Goal: Task Accomplishment & Management: Manage account settings

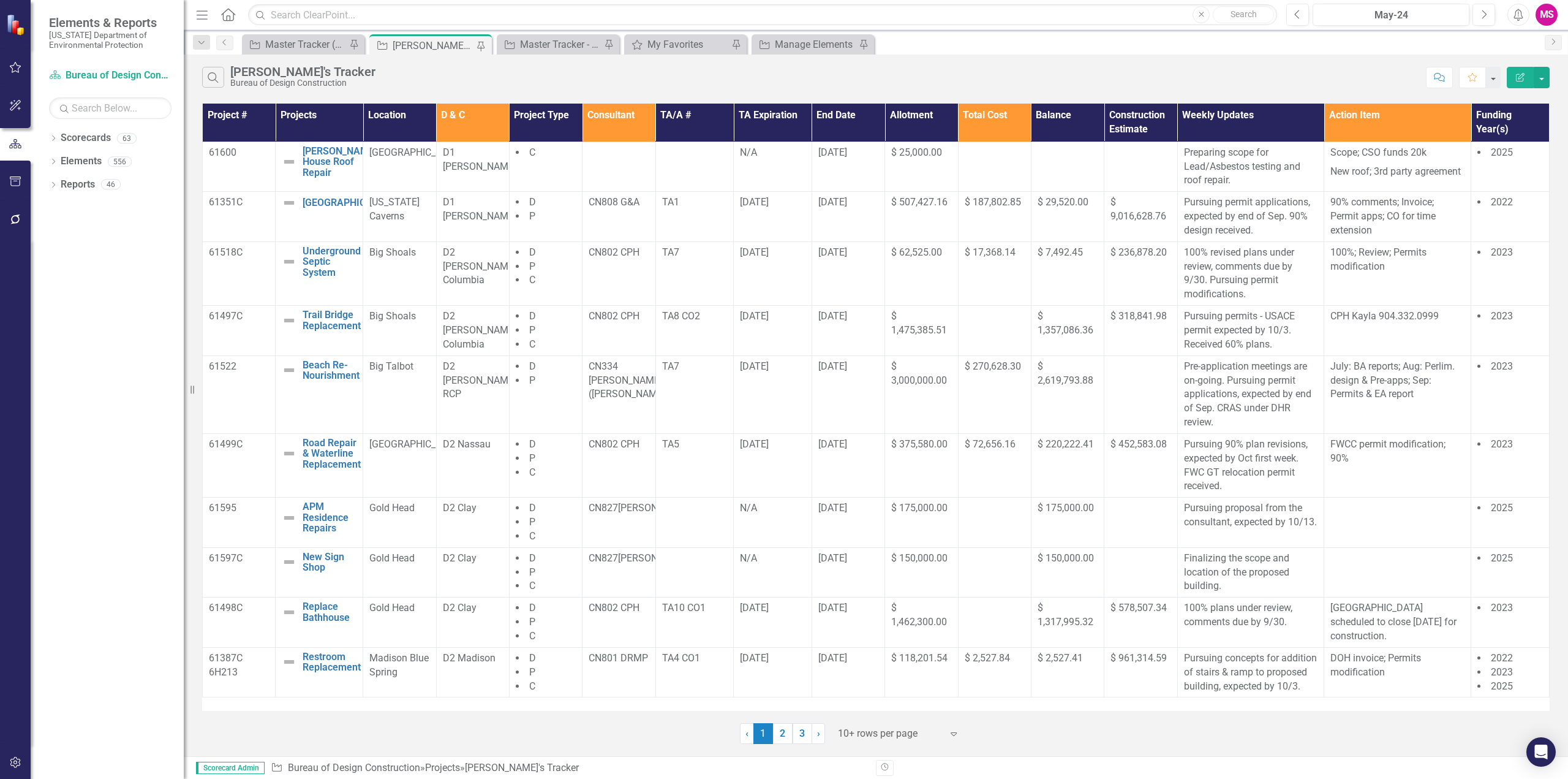
click at [202, 14] on icon "Menu" at bounding box center [202, 14] width 16 height 13
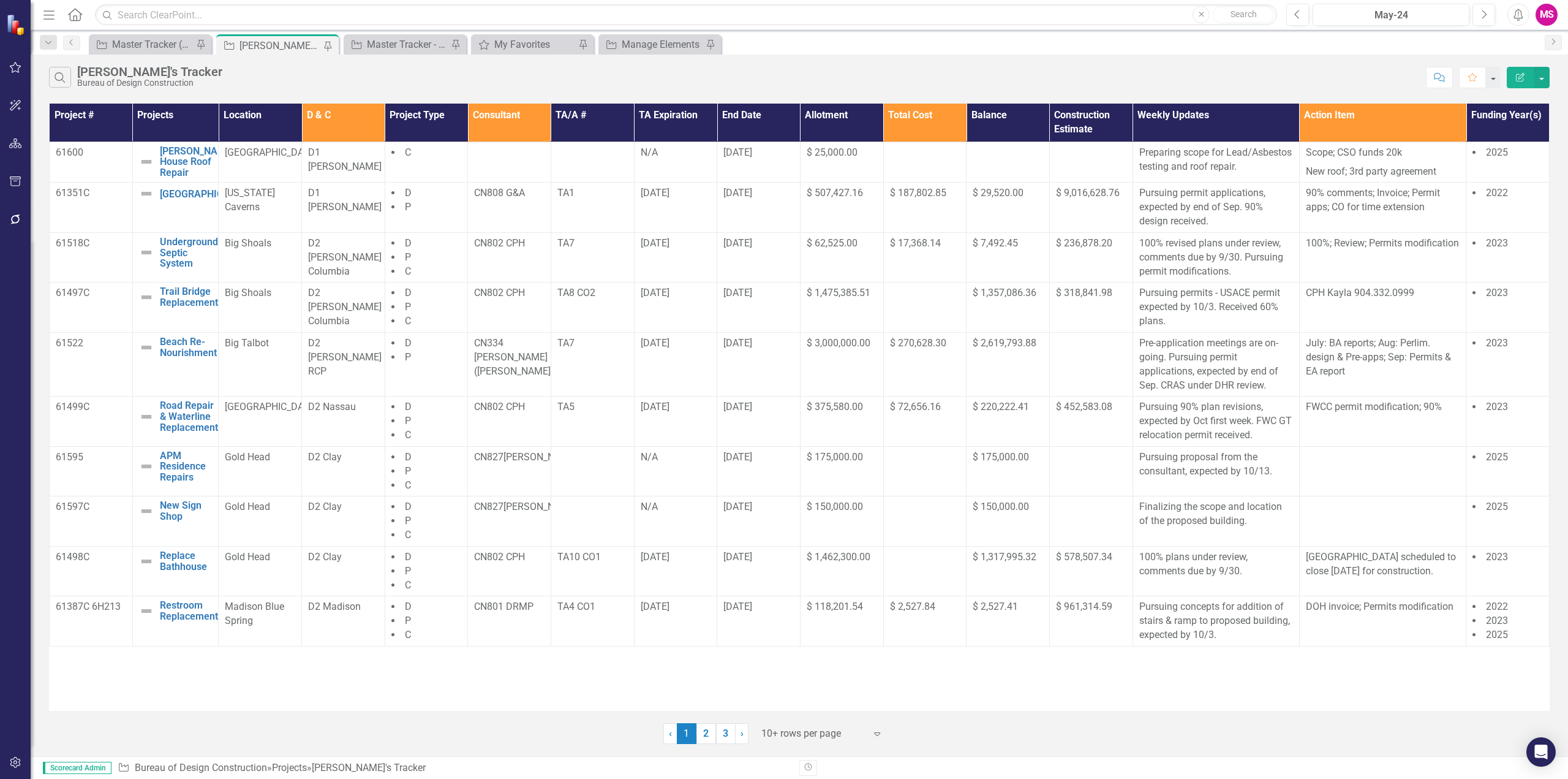
click at [824, 730] on div at bounding box center [813, 734] width 104 height 17
click at [798, 714] on div "Display All Rows" at bounding box center [824, 712] width 115 height 14
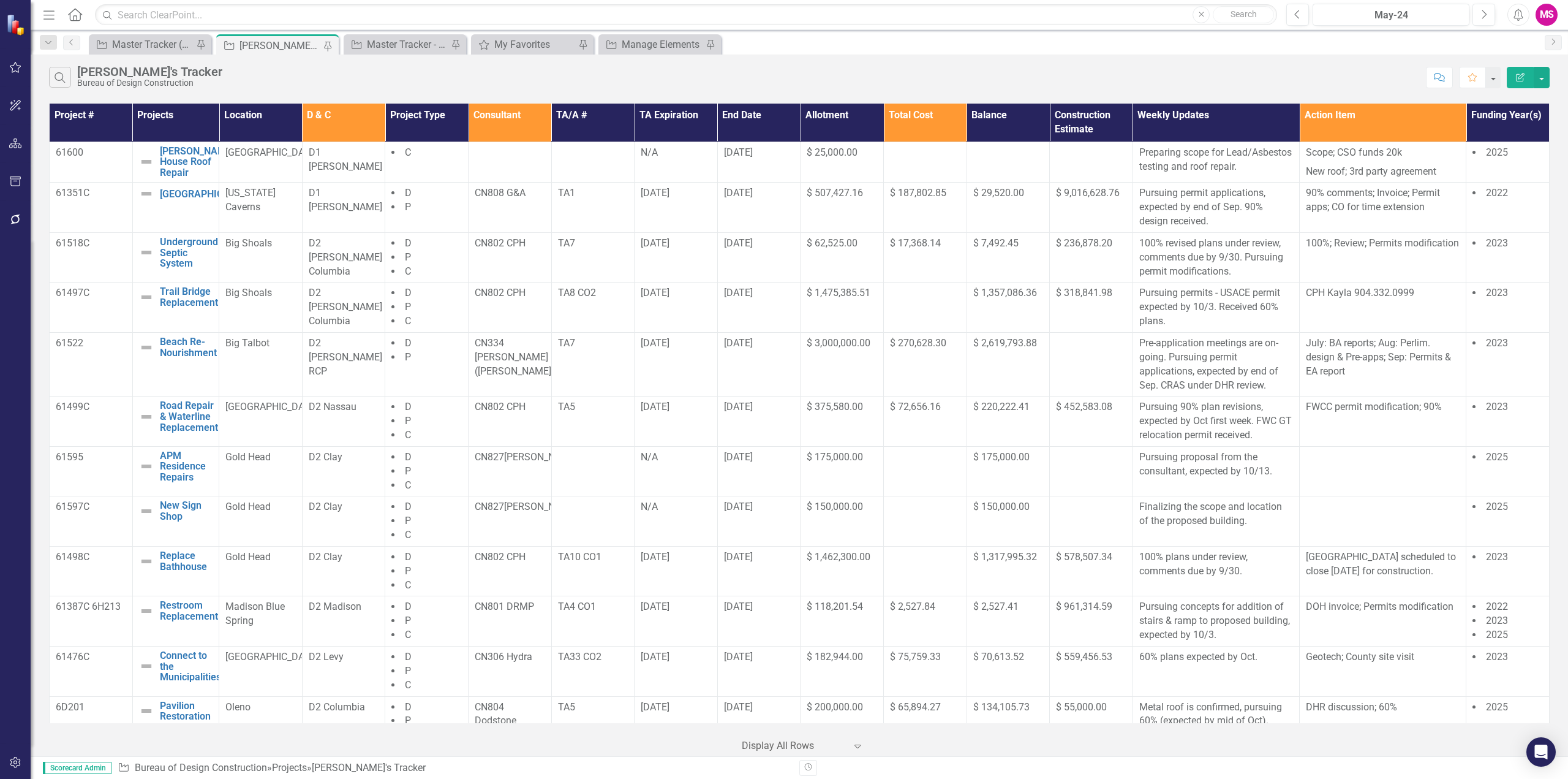
click at [513, 128] on th "Consultant" at bounding box center [510, 122] width 84 height 38
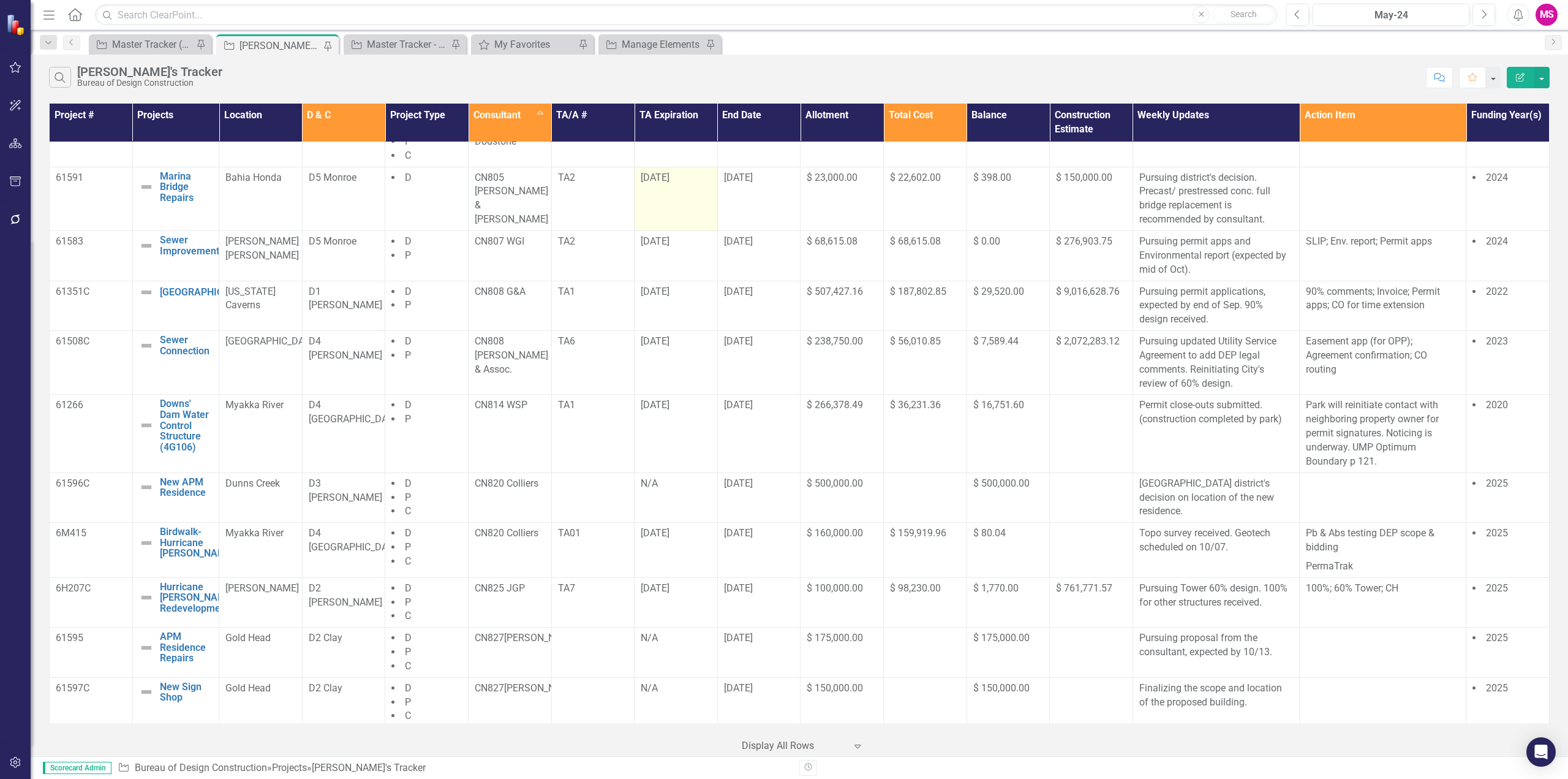
scroll to position [855, 0]
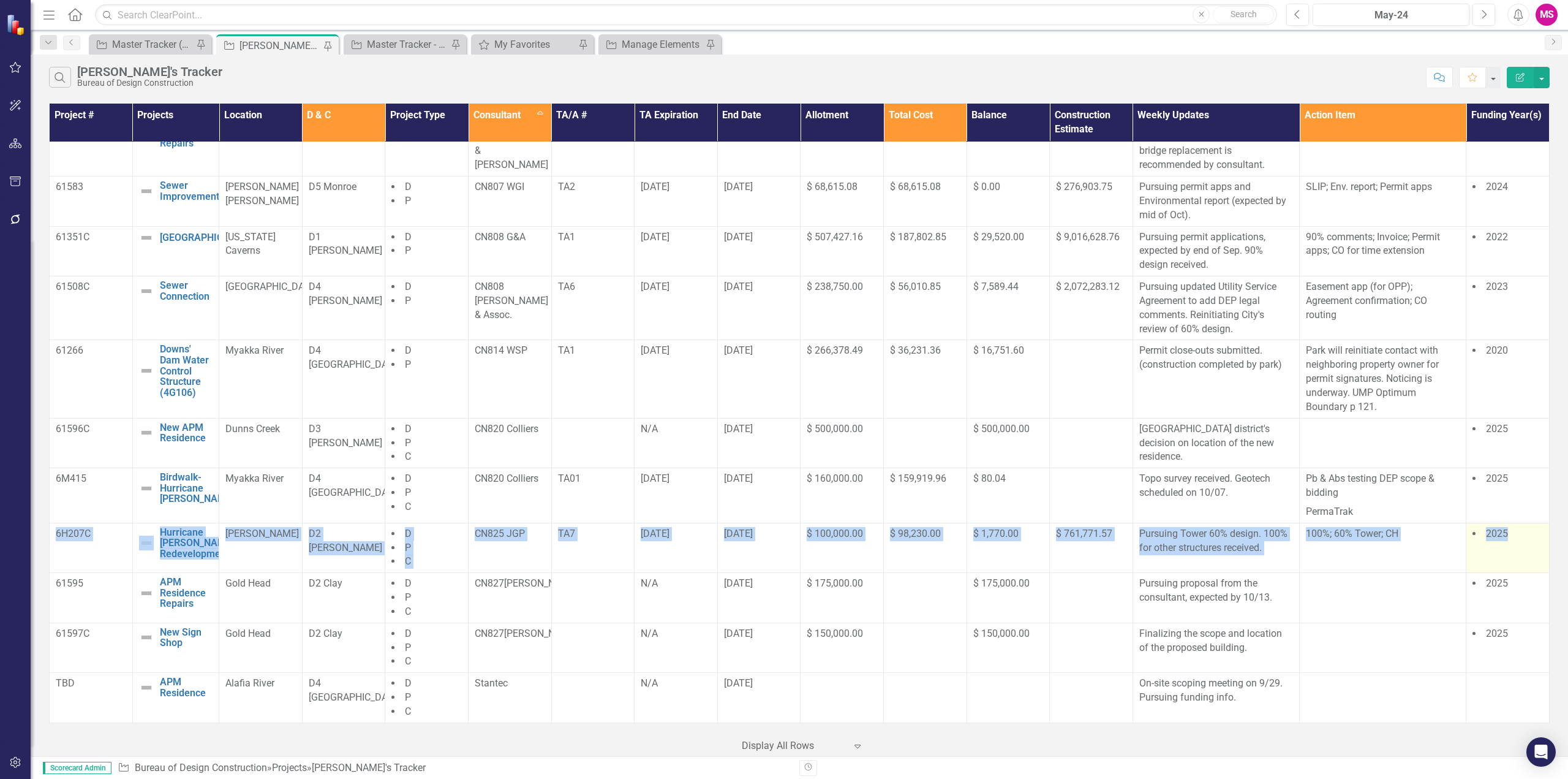
drag, startPoint x: 58, startPoint y: 549, endPoint x: 1535, endPoint y: 561, distance: 1477.0
click at [1535, 561] on tr "6H207C Hurricane Helene Redevelopment Edit Edit Project Link Open Element Steph…" at bounding box center [799, 548] width 1500 height 50
click at [68, 548] on td "6H207C" at bounding box center [91, 548] width 84 height 50
drag, startPoint x: 57, startPoint y: 536, endPoint x: 1521, endPoint y: 548, distance: 1464.0
click at [1521, 550] on tr "6H207C Hurricane Helene Redevelopment Edit Edit Project Link Open Element Steph…" at bounding box center [799, 548] width 1500 height 50
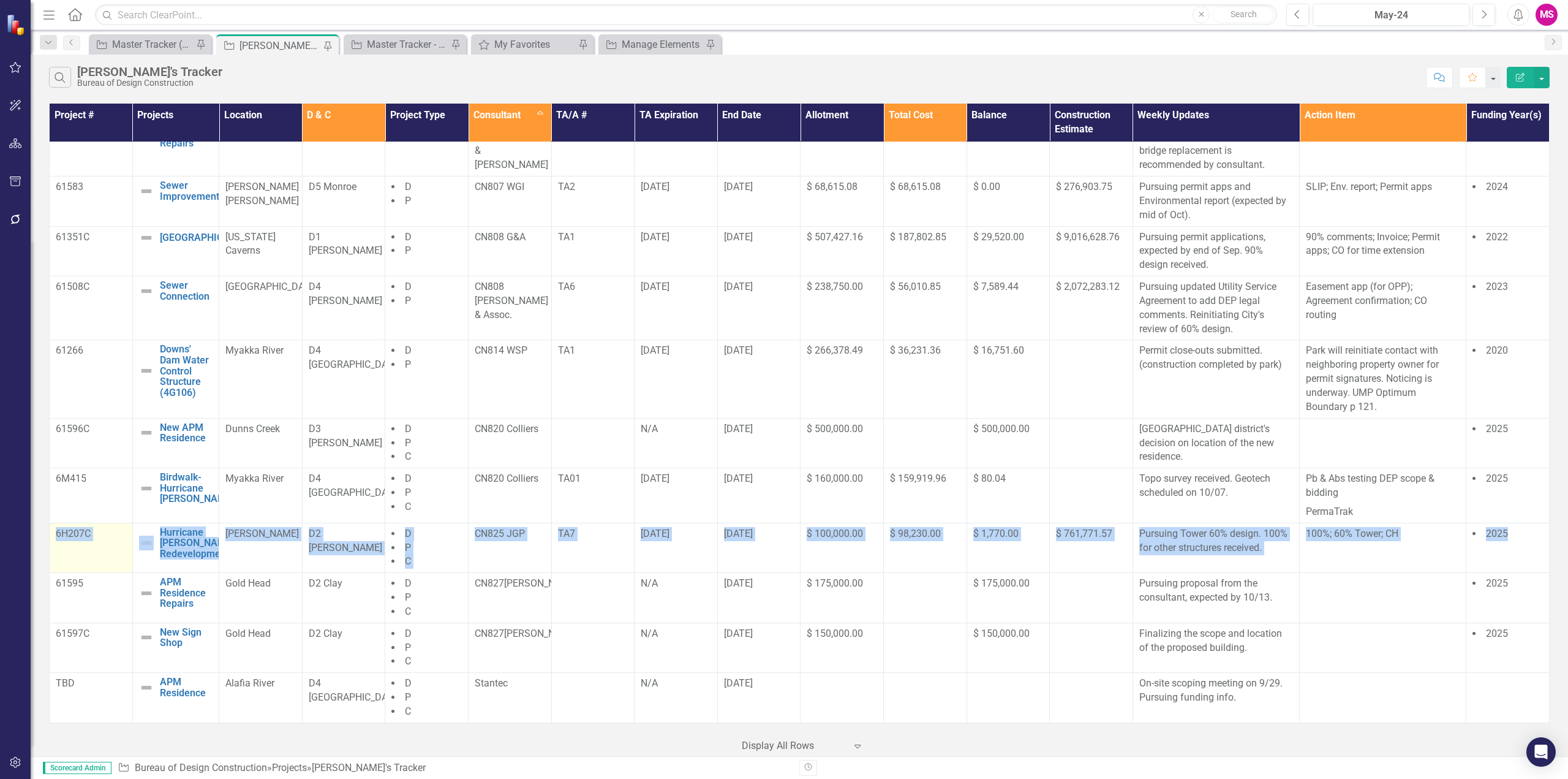
click at [58, 540] on p "6H207C" at bounding box center [90, 534] width 71 height 14
drag, startPoint x: 56, startPoint y: 536, endPoint x: 1516, endPoint y: 548, distance: 1460.0
click at [1514, 549] on tr "6H207C Hurricane Helene Redevelopment Edit Edit Project Link Open Element Steph…" at bounding box center [799, 548] width 1500 height 50
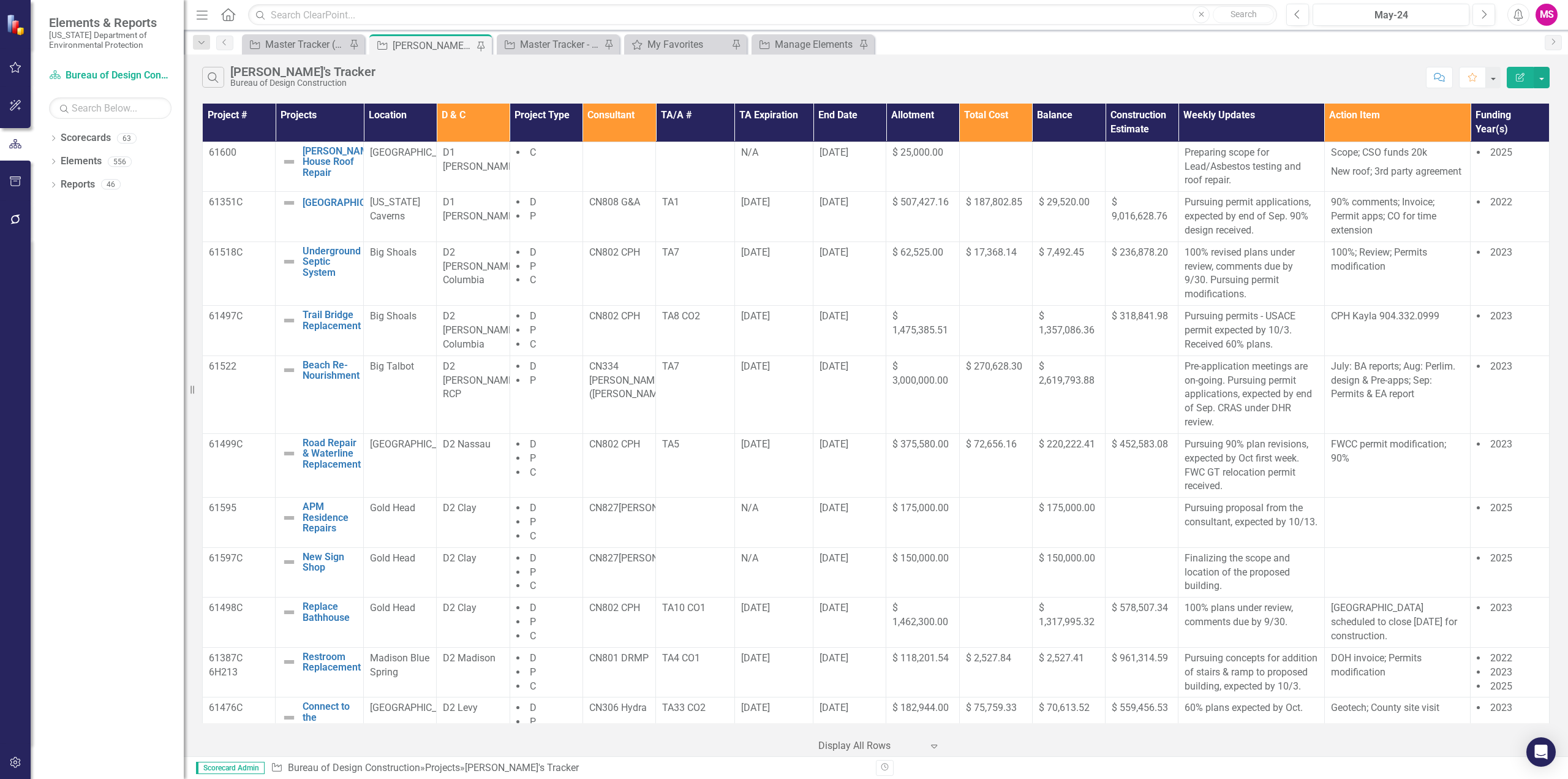
click at [202, 15] on icon "button" at bounding box center [202, 14] width 11 height 8
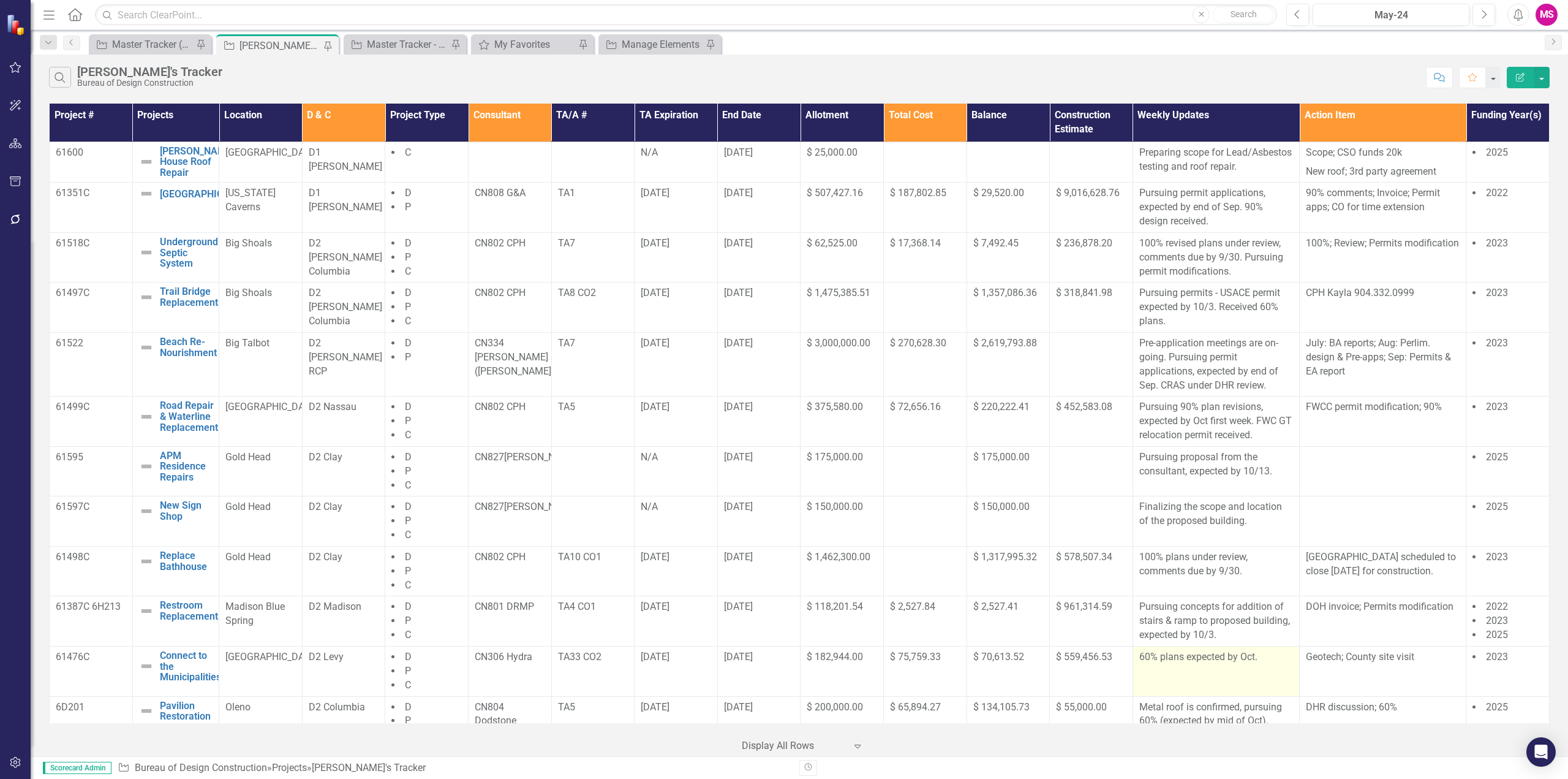
click at [1236, 679] on td "60% plans expected by Oct." at bounding box center [1215, 672] width 167 height 50
click at [1147, 664] on p "60% plans expected by Oct." at bounding box center [1216, 657] width 154 height 14
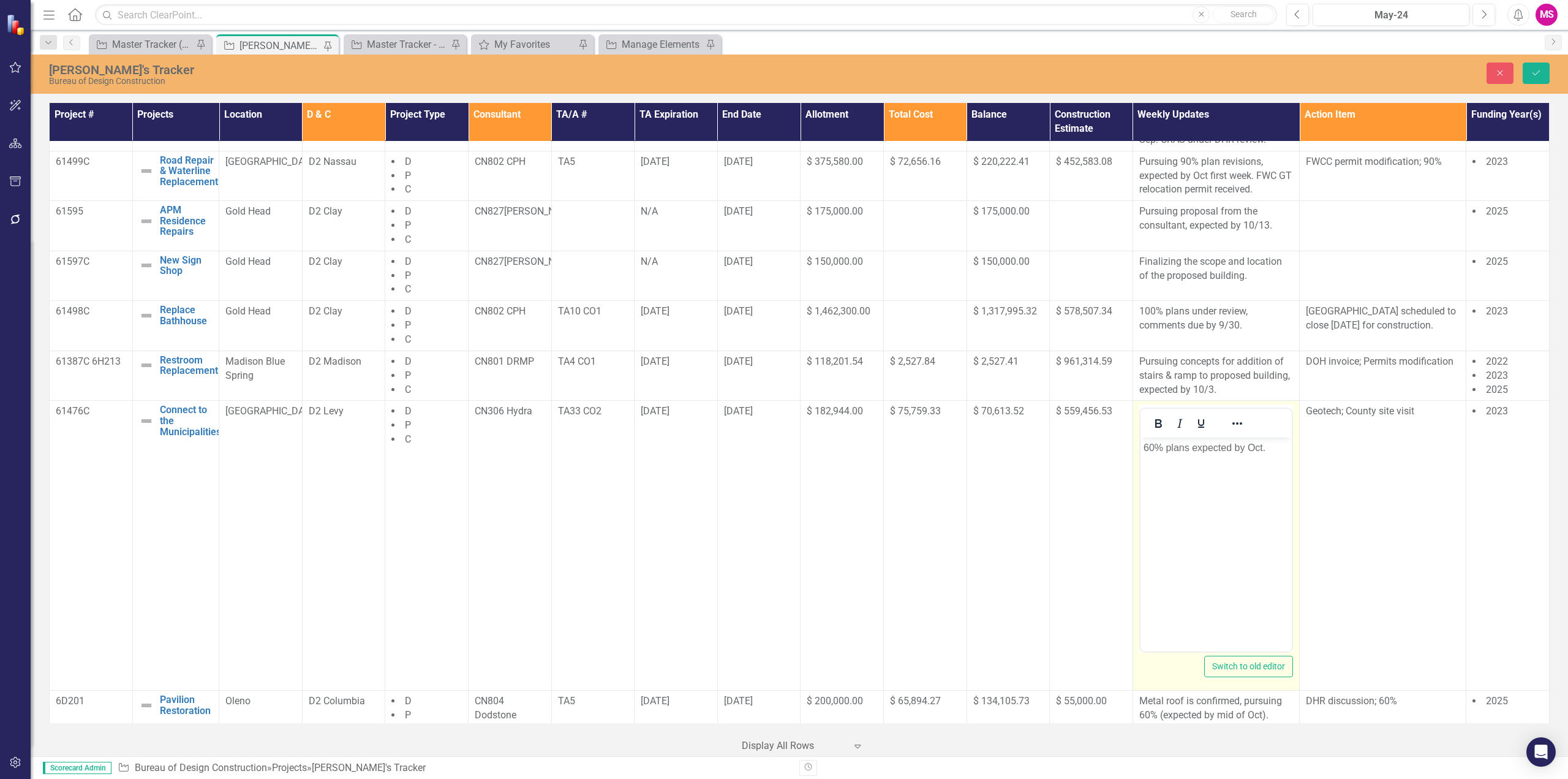
click at [1143, 444] on p "60% plans expected by Oct." at bounding box center [1215, 447] width 145 height 14
click at [1224, 462] on p "Additional survey received. 60% plans expected by Oct." at bounding box center [1215, 455] width 145 height 30
click at [1262, 444] on p "Additional survey received. 60% plans expected by Oct." at bounding box center [1215, 455] width 145 height 30
click at [1227, 462] on p "Additional survey received. 60% plans expected by Oct." at bounding box center [1215, 455] width 145 height 30
click at [1172, 464] on p "Additional survey received. 60% plans expected by 10/10." at bounding box center [1215, 455] width 145 height 30
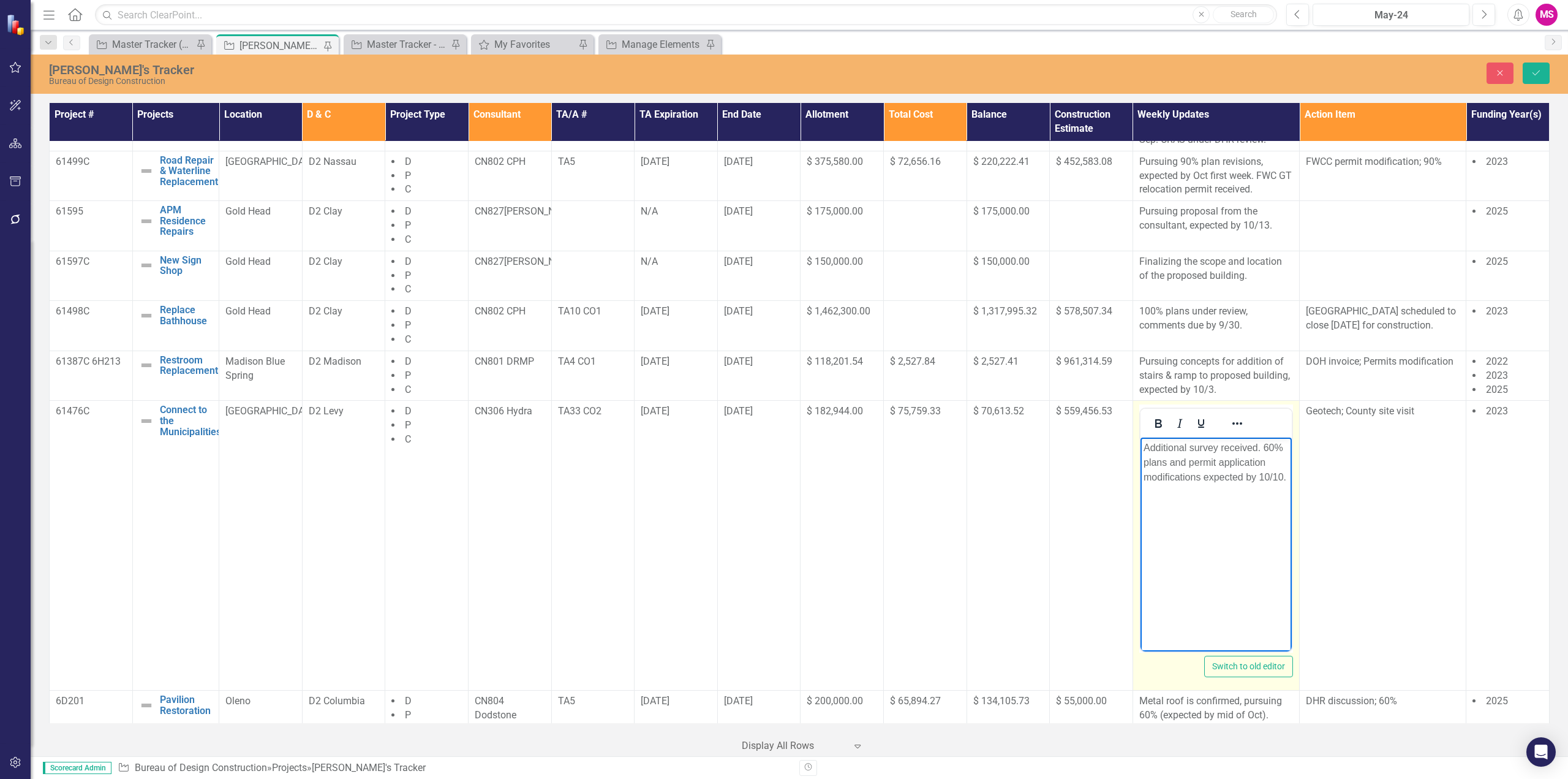
click at [1214, 485] on p "Additional survey received. 60% plans and permit application modifications expe…" at bounding box center [1215, 463] width 145 height 44
drag, startPoint x: 1143, startPoint y: 447, endPoint x: 1185, endPoint y: 501, distance: 68.4
click at [1185, 501] on body "Additional survey received. 60% plans and permit application modifications expe…" at bounding box center [1215, 529] width 151 height 184
click at [1245, 561] on body "Additional survey received. 60% plans and permit application modifications expe…" at bounding box center [1215, 529] width 151 height 184
drag, startPoint x: 1263, startPoint y: 446, endPoint x: 1132, endPoint y: 449, distance: 131.0
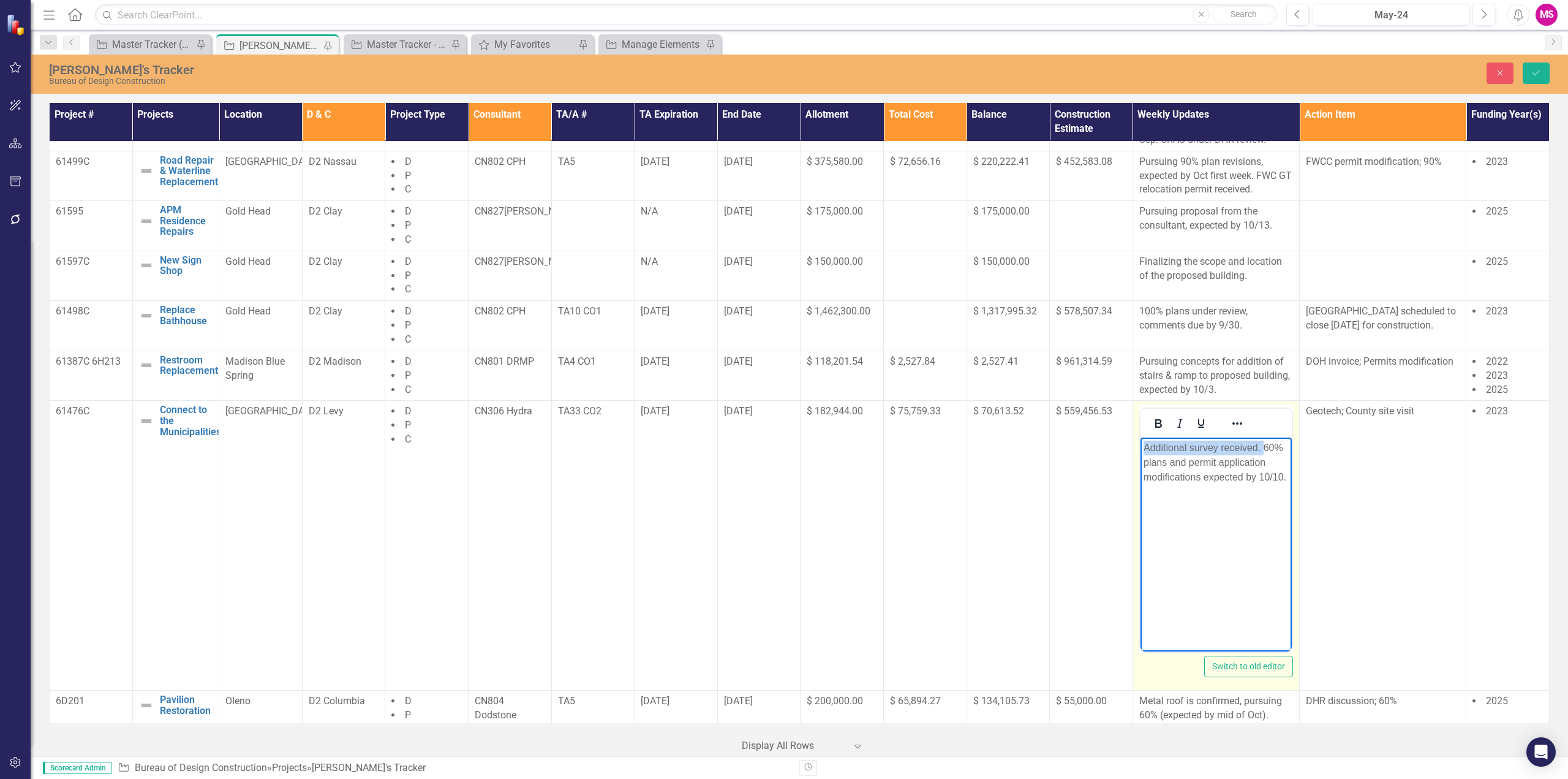
click at [1140, 449] on html "Additional survey received. 60% plans and permit application modifications expe…" at bounding box center [1215, 529] width 151 height 184
click at [1192, 470] on p "60% plans and permit application modifications expected by 10/10." at bounding box center [1215, 455] width 145 height 30
click at [1251, 446] on p "60% plans and permit application modifications expected by 10/10. Additional su…" at bounding box center [1215, 463] width 145 height 44
click at [1141, 448] on body "60% plans and permit modifications expected by 10/10. Additional survey receive…" at bounding box center [1215, 529] width 151 height 184
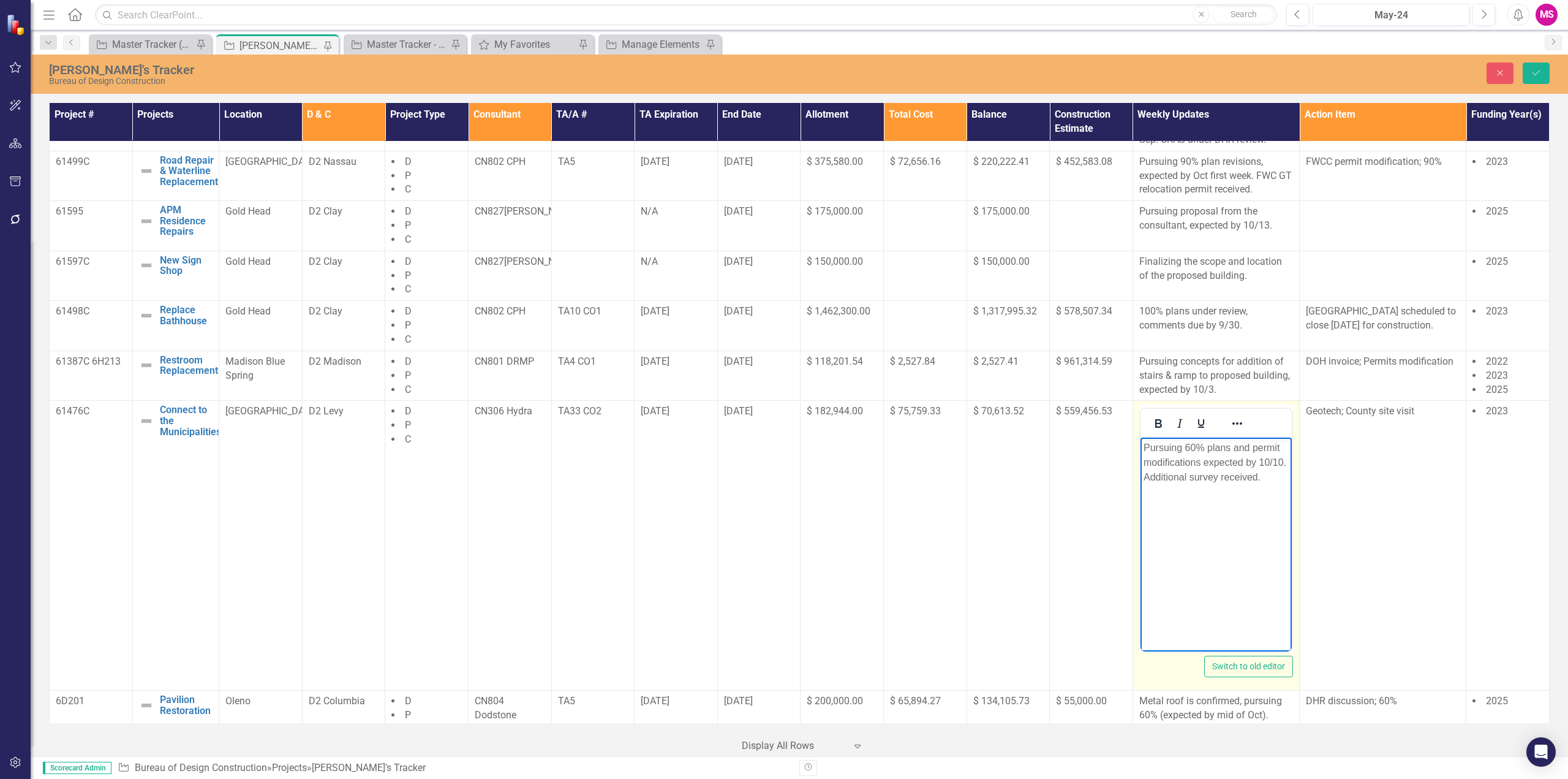
click at [1199, 462] on p "Pursuing 60% plans and permit modifications expected by 10/10. Additional surve…" at bounding box center [1215, 463] width 145 height 44
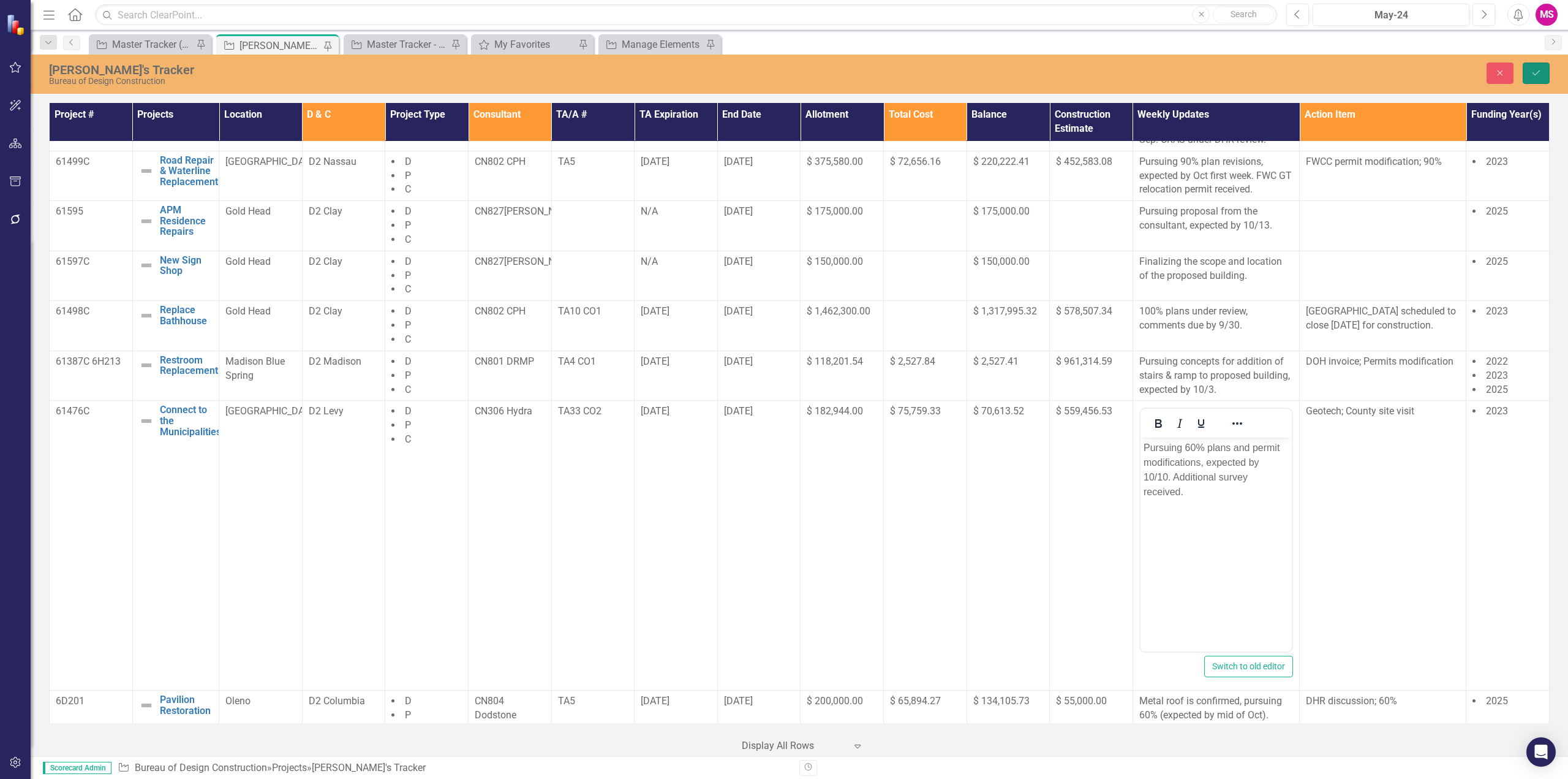
click at [1532, 68] on icon "Save" at bounding box center [1536, 72] width 11 height 8
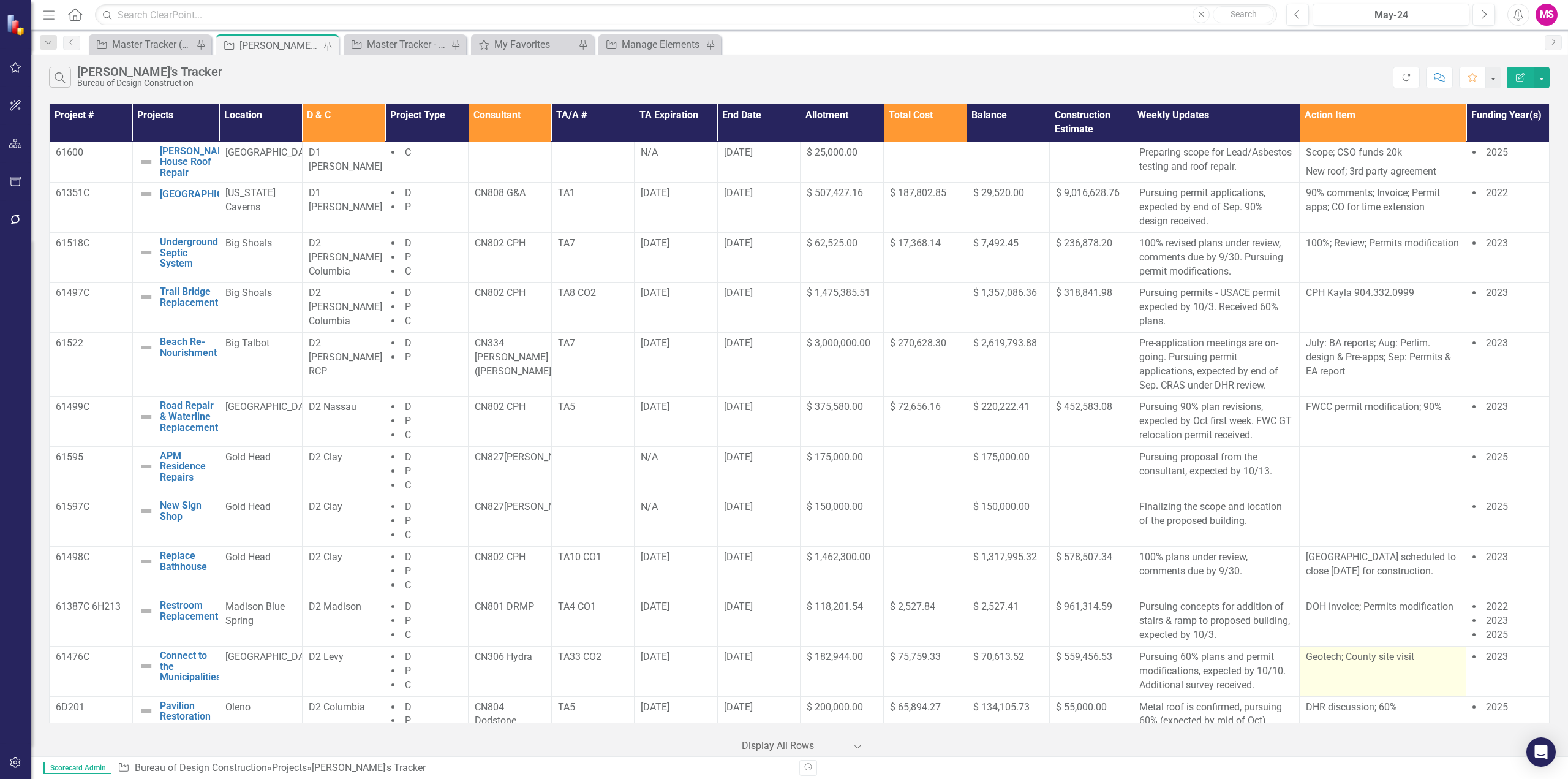
click at [1333, 664] on p "Geotech; County site visit" at bounding box center [1382, 657] width 154 height 14
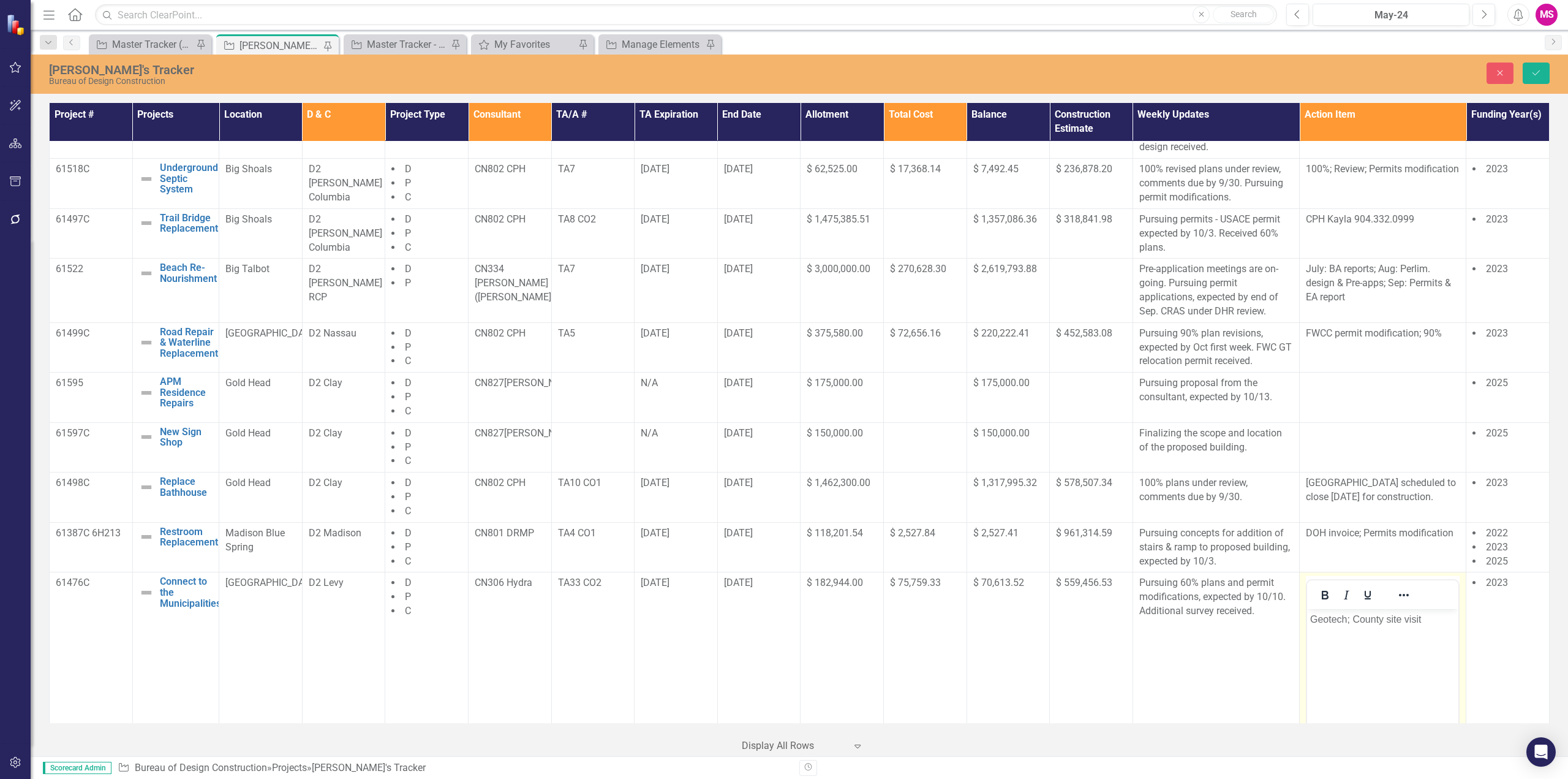
scroll to position [245, 0]
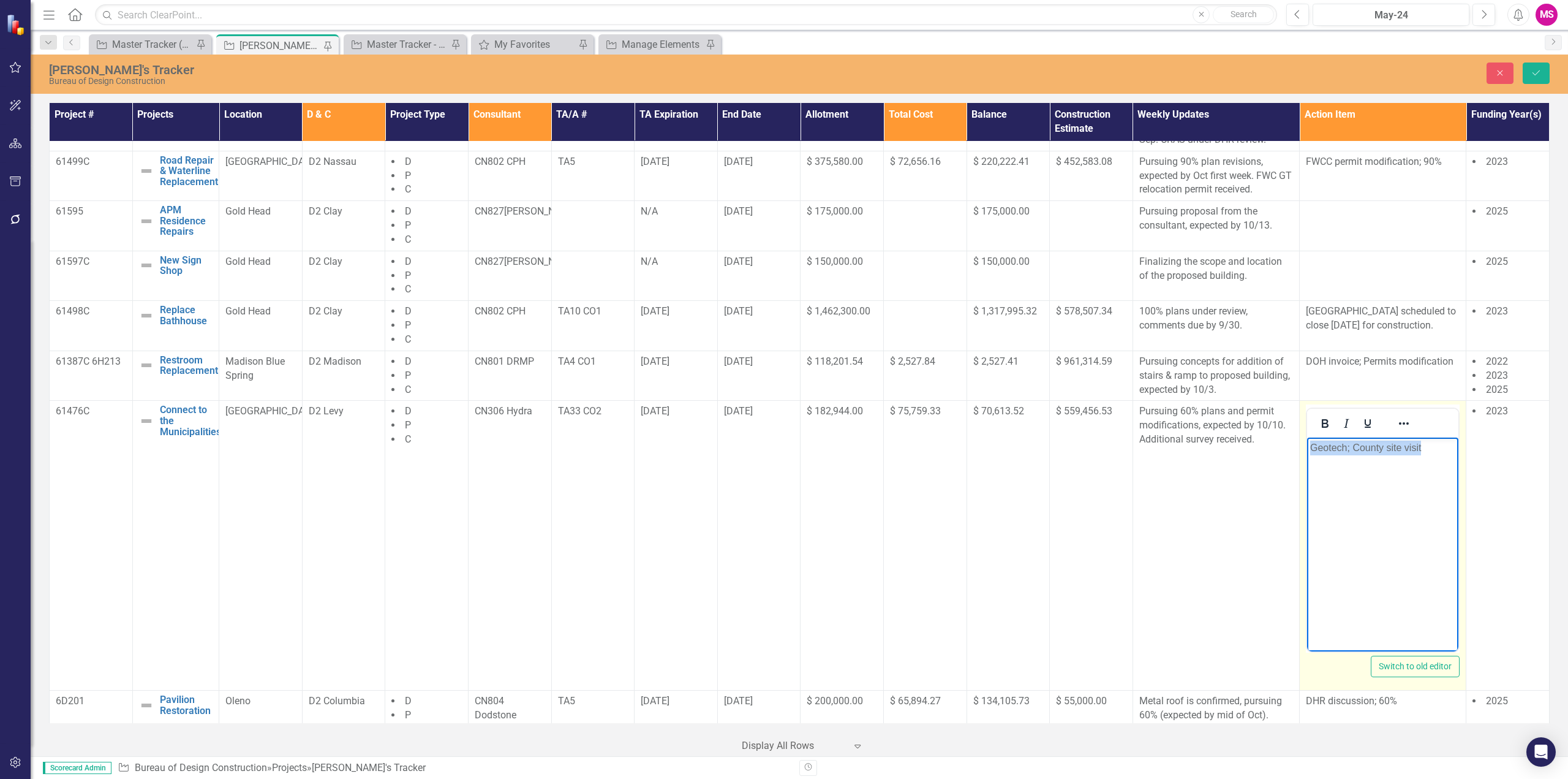
drag, startPoint x: 1430, startPoint y: 443, endPoint x: 2538, endPoint y: 905, distance: 1200.5
click at [1307, 455] on html "Geotech; County site visit" at bounding box center [1382, 529] width 151 height 184
click at [1335, 448] on p "60%; permit apps; 1a-32." at bounding box center [1382, 447] width 145 height 14
click at [1435, 445] on p "60%; Permit apps; 1a-32." at bounding box center [1382, 447] width 145 height 14
drag, startPoint x: 1394, startPoint y: 449, endPoint x: 1449, endPoint y: 447, distance: 55.0
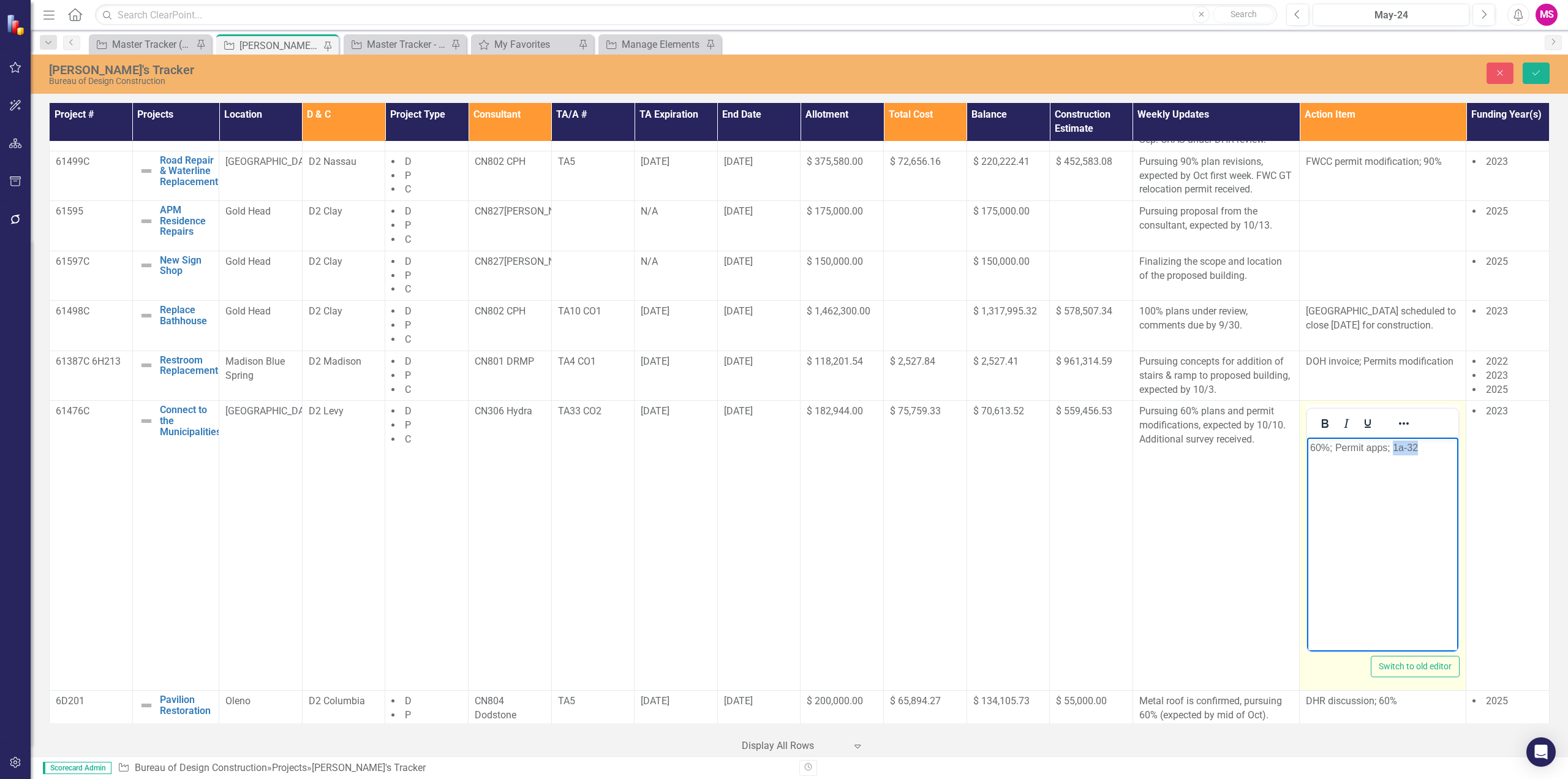
click at [1449, 447] on p "60%; Permit apps; 1a-32" at bounding box center [1382, 447] width 145 height 14
drag, startPoint x: 1393, startPoint y: 445, endPoint x: 1453, endPoint y: 440, distance: 60.2
click at [1453, 442] on p "60%; Permit apps; 1a-32" at bounding box center [1382, 447] width 145 height 14
copy p "1a-32"
drag, startPoint x: 1535, startPoint y: 74, endPoint x: 1467, endPoint y: 147, distance: 99.8
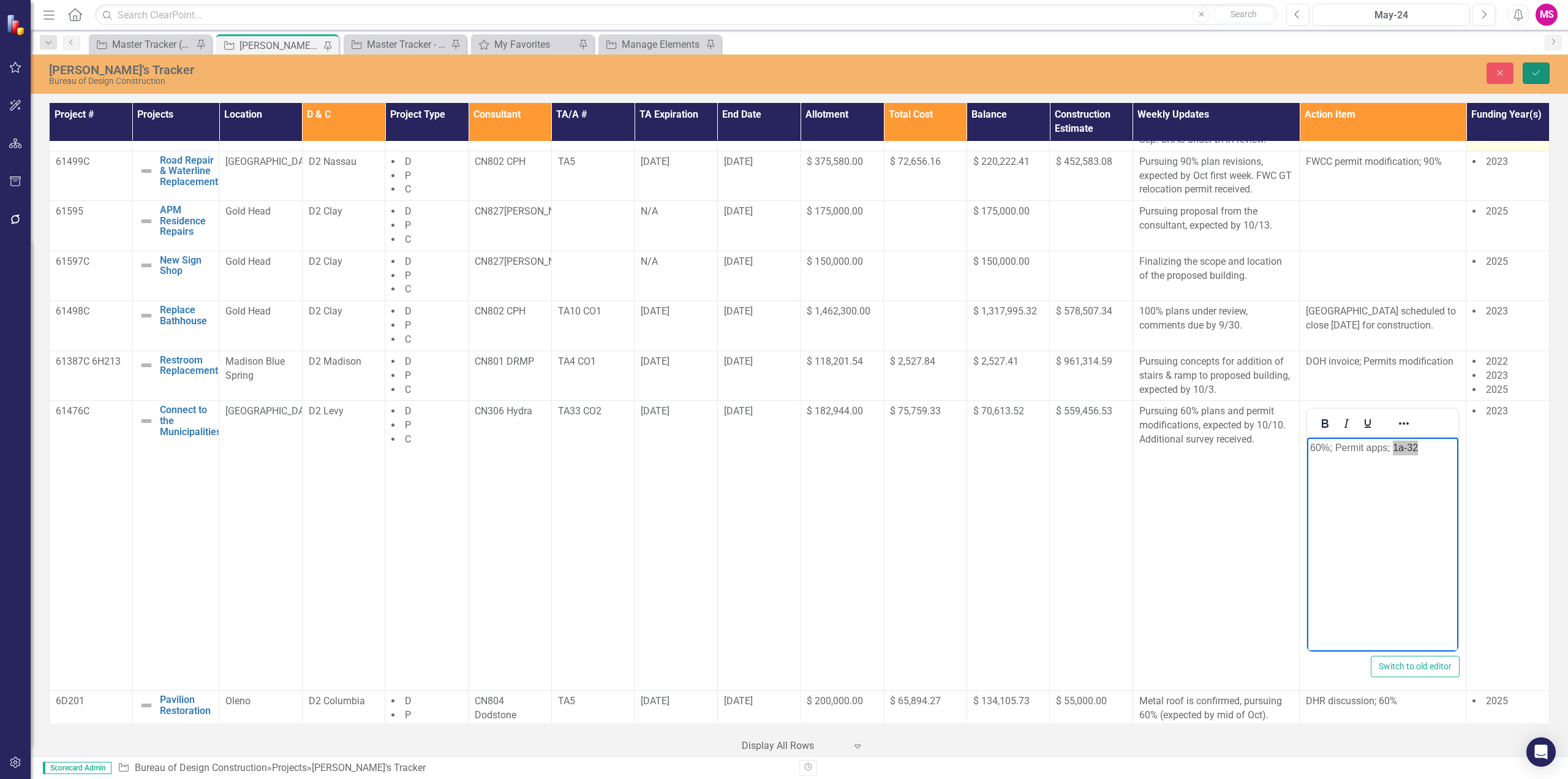
click at [1535, 73] on icon "Save" at bounding box center [1536, 72] width 11 height 8
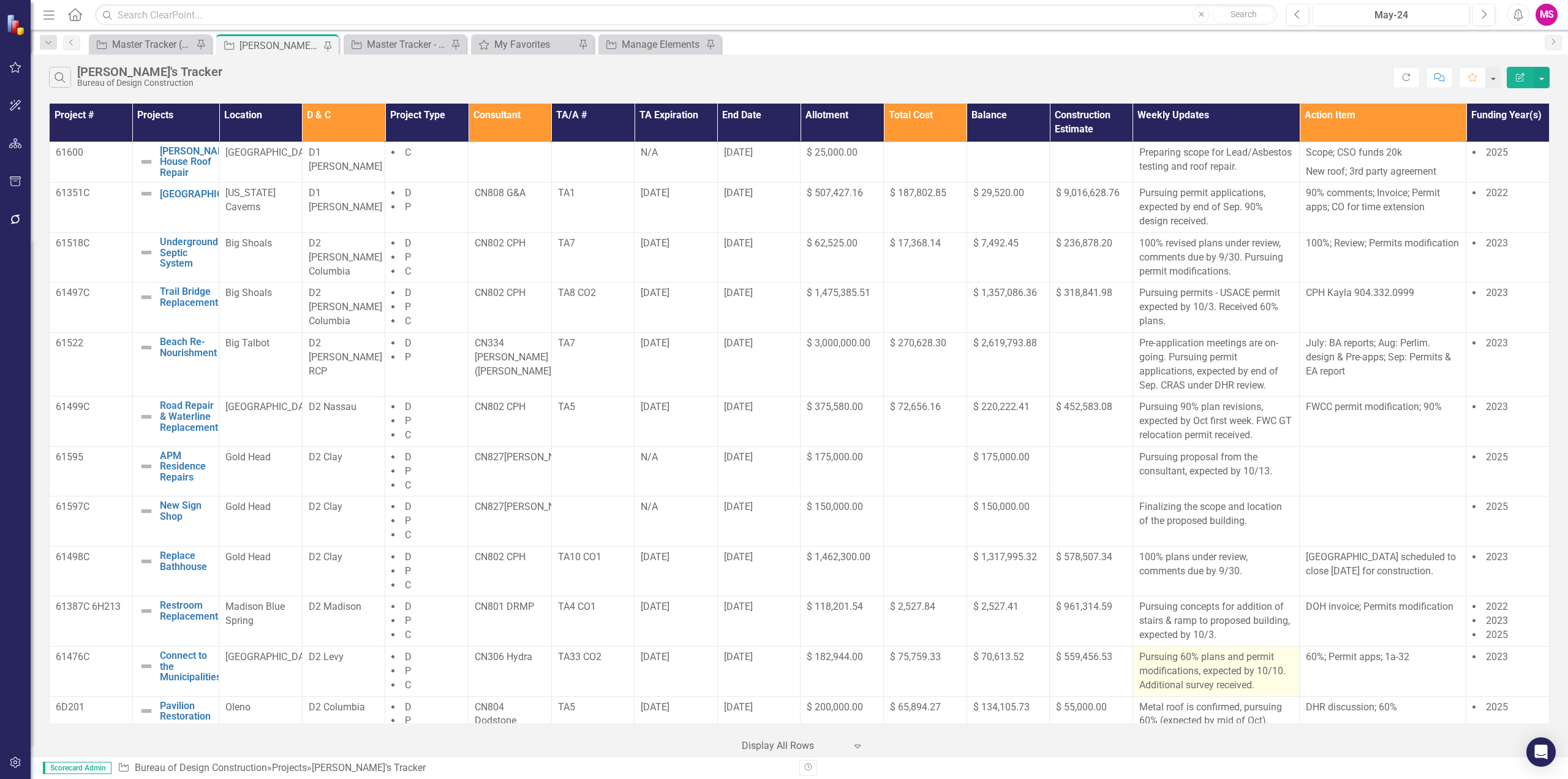
click at [1255, 650] on p "Pursuing 60% plans and permit modifications, expected by 10/10. Additional surv…" at bounding box center [1216, 672] width 154 height 43
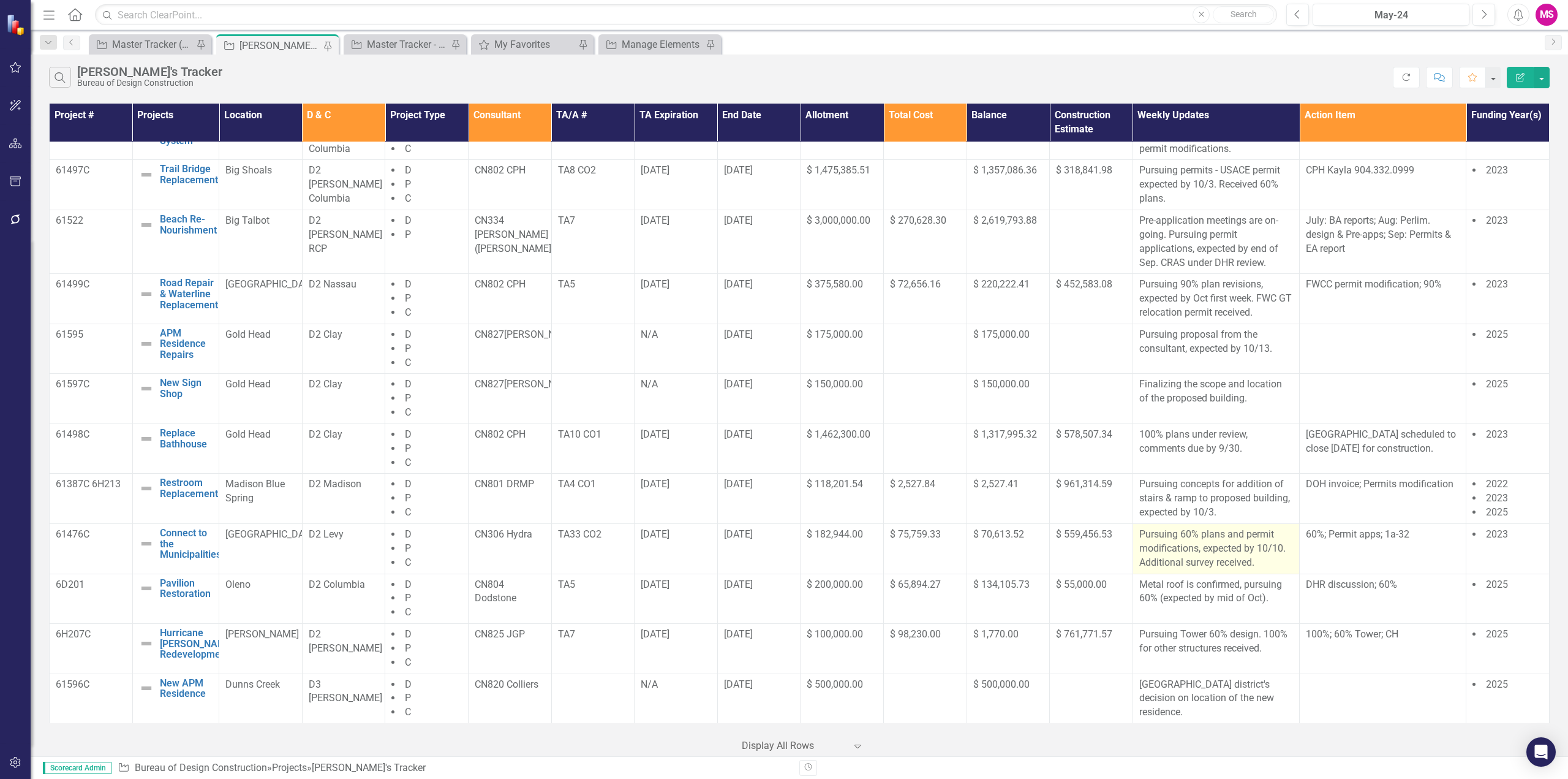
click at [1255, 568] on p "Pursuing 60% plans and permit modifications, expected by 10/10. Additional surv…" at bounding box center [1216, 548] width 154 height 43
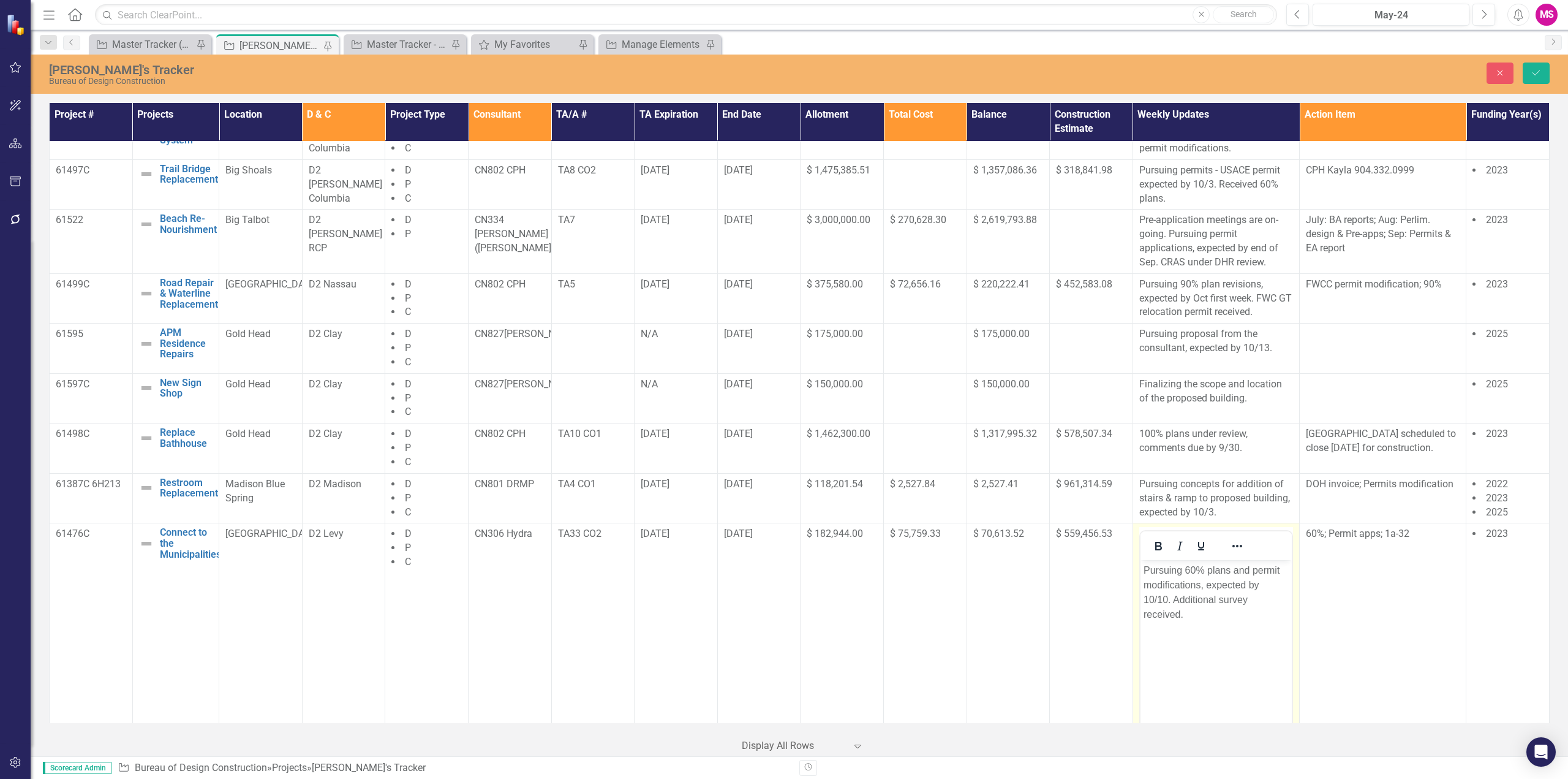
scroll to position [0, 0]
click at [1195, 609] on p "Pursuing 60% plans and permit modifications, expected by 10/10. Additional surv…" at bounding box center [1215, 592] width 145 height 59
click at [1214, 612] on p "Pursuing 60% plans and permit modifications, expected by 10/10. Additional surv…" at bounding box center [1215, 592] width 145 height 59
drag, startPoint x: 1265, startPoint y: 612, endPoint x: 1287, endPoint y: 606, distance: 22.8
click at [1266, 612] on p "Pursuing 60% plans and permit modifications, expected by 10/10. Additional surv…" at bounding box center [1215, 599] width 145 height 74
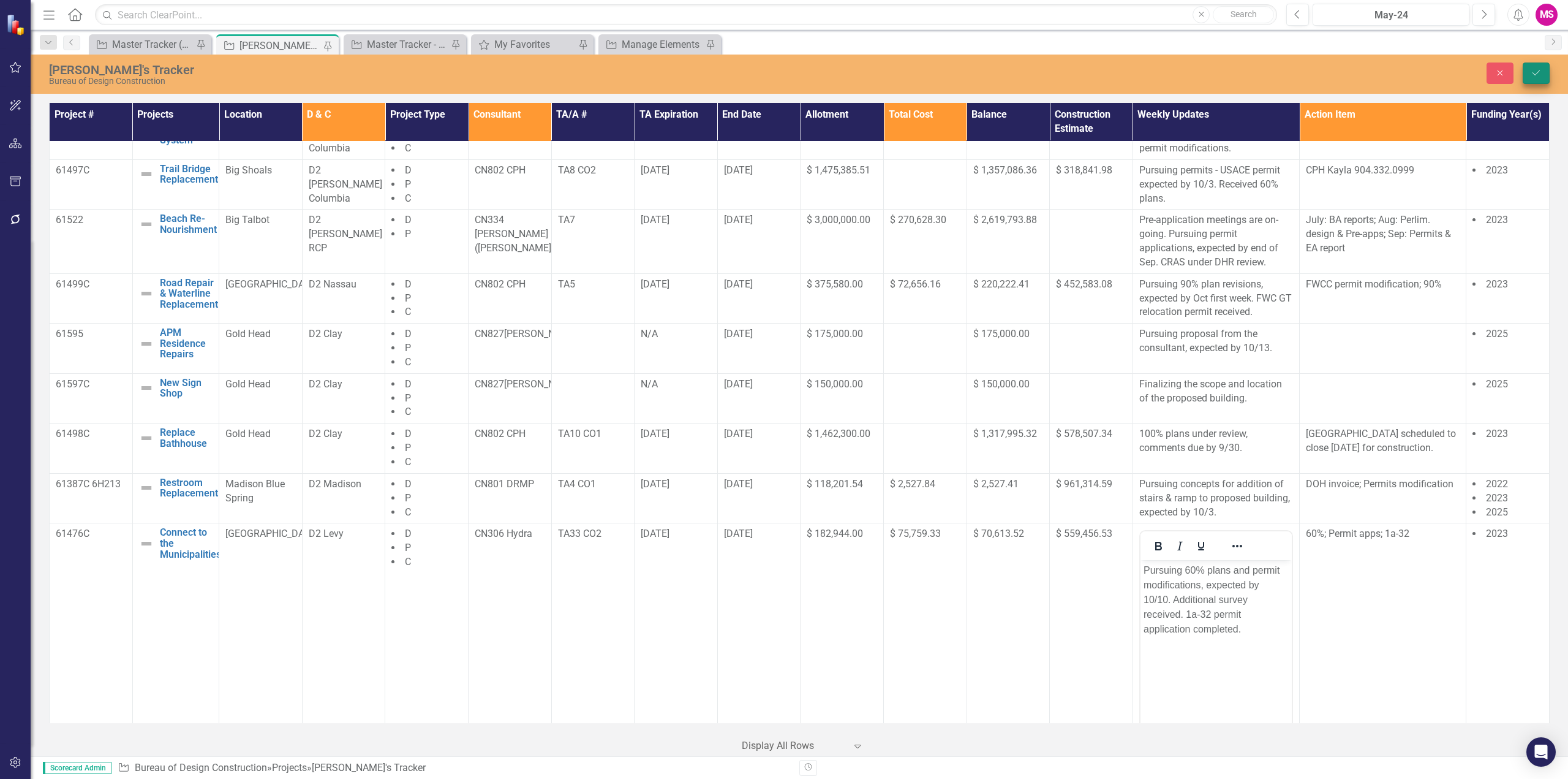
click at [1531, 74] on icon "Save" at bounding box center [1536, 72] width 11 height 8
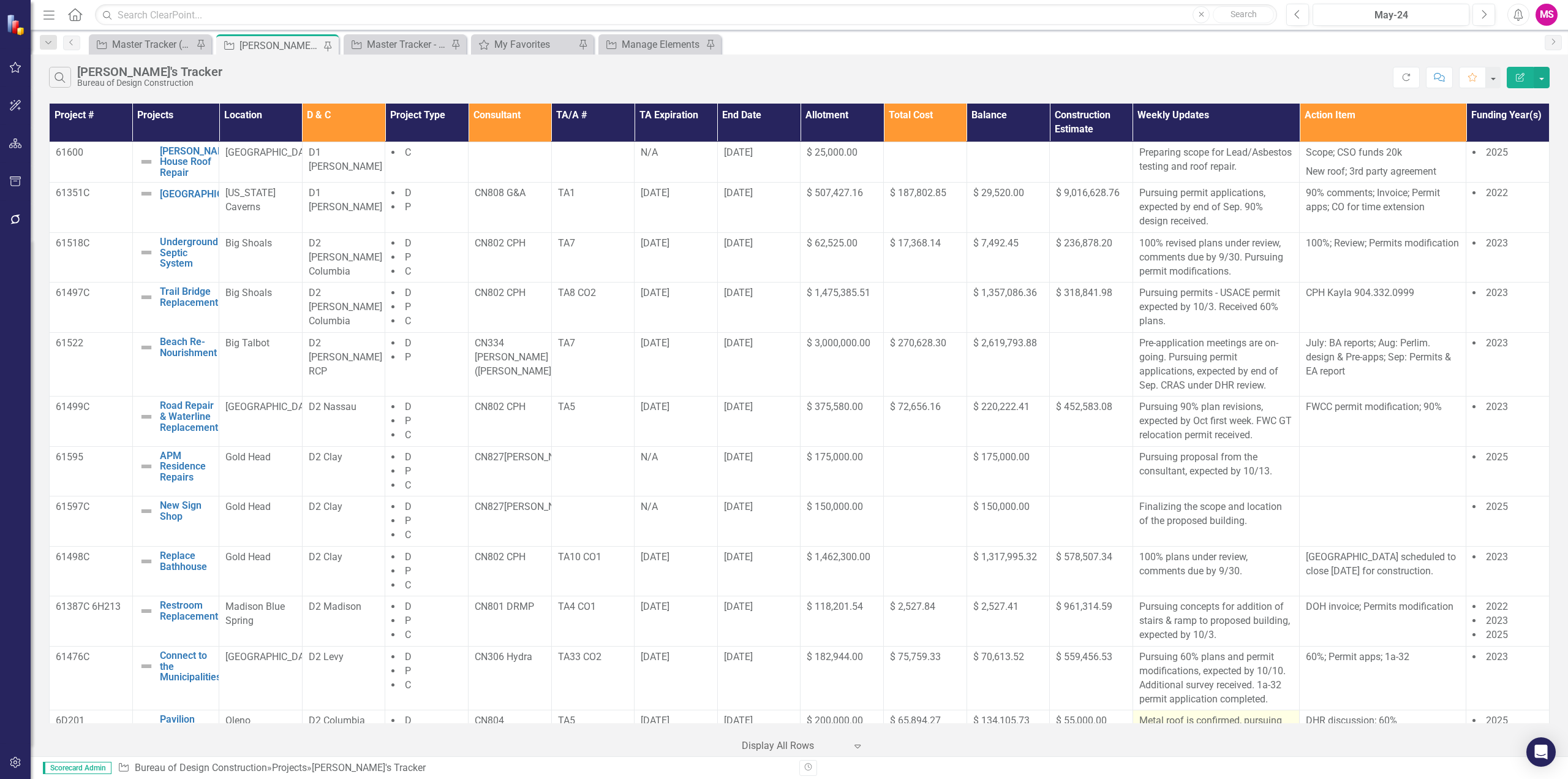
scroll to position [307, 0]
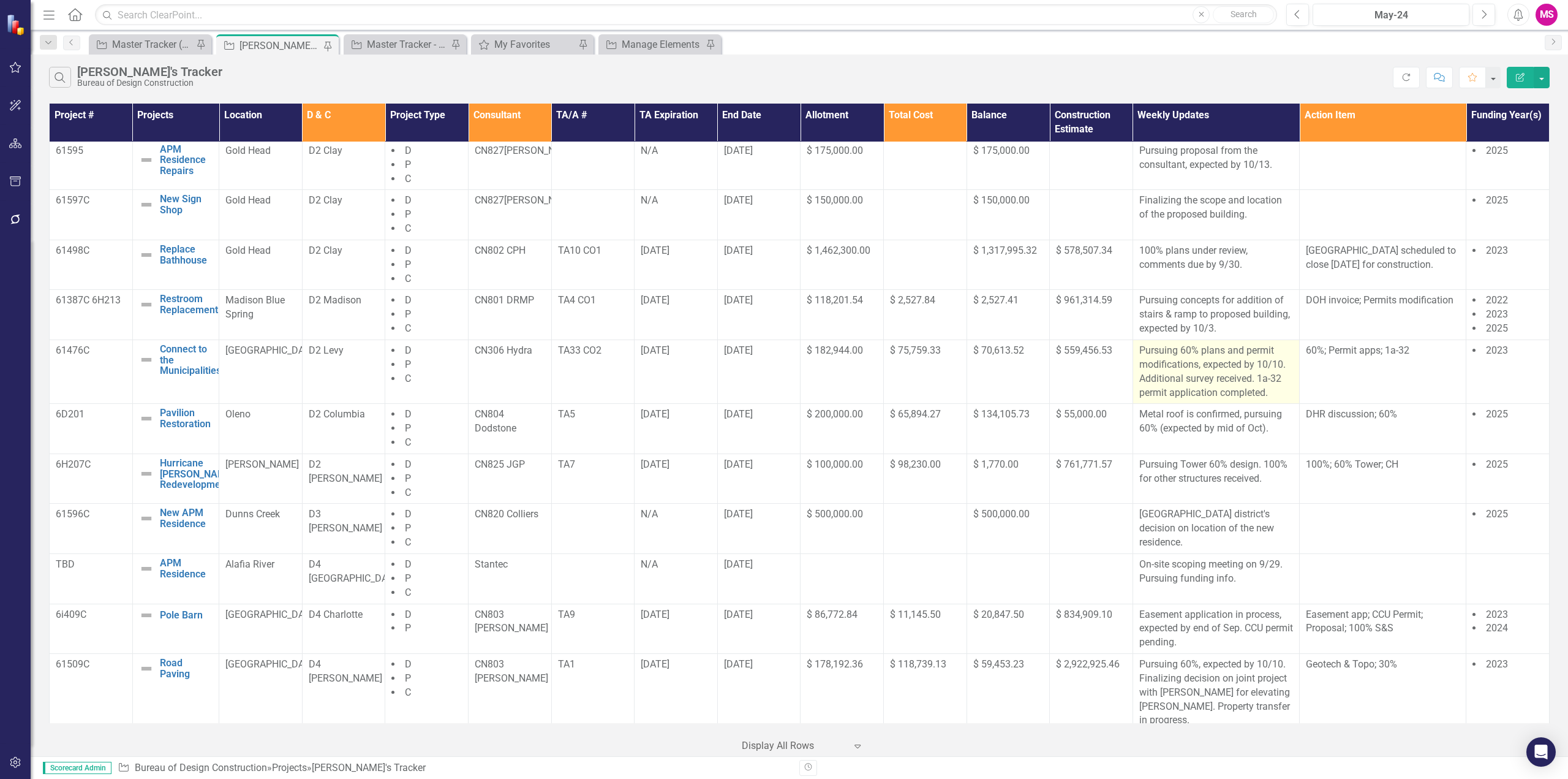
click at [1175, 389] on p "Pursuing 60% plans and permit modifications, expected by 10/10. Additional surv…" at bounding box center [1216, 371] width 154 height 56
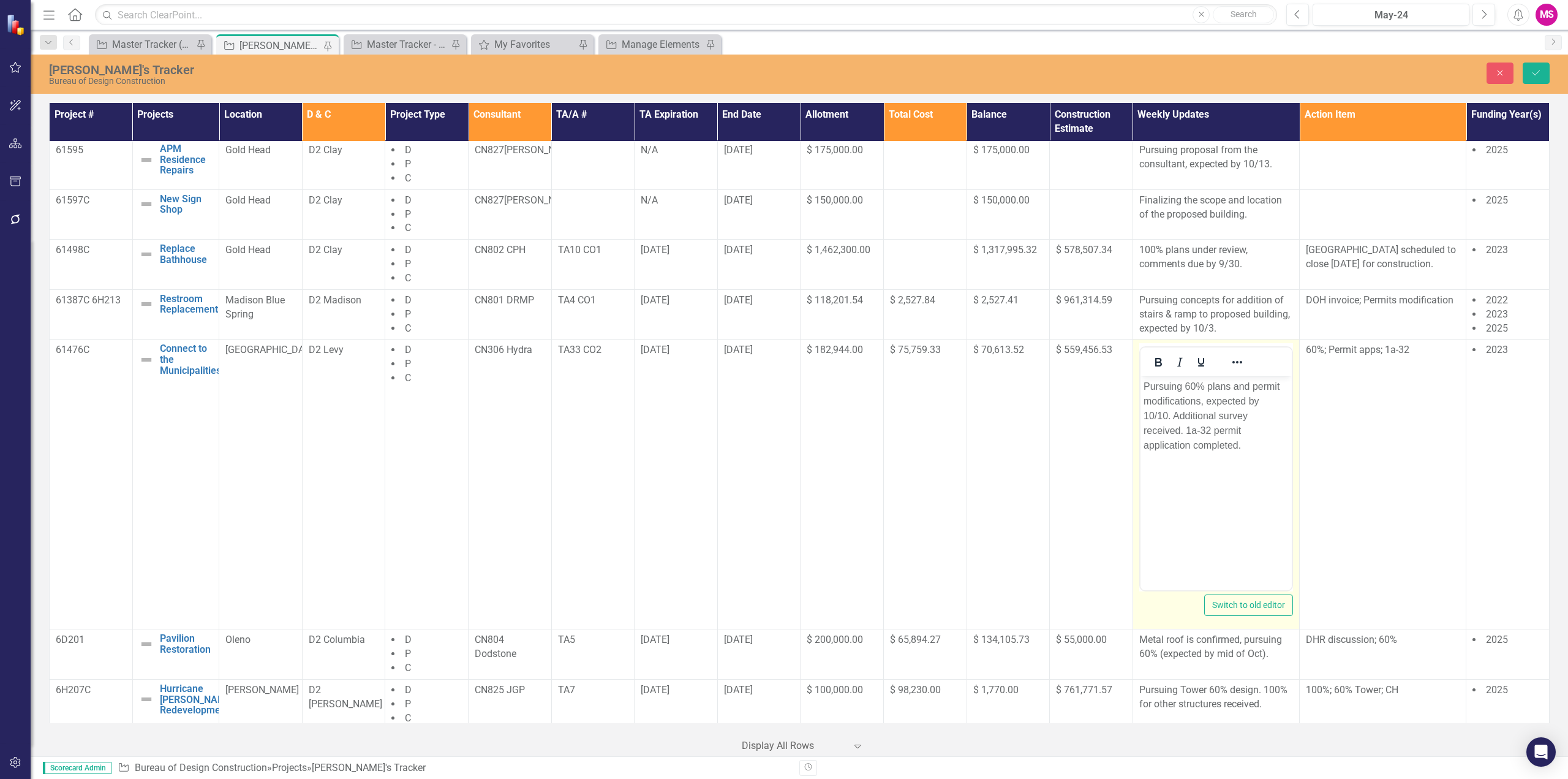
scroll to position [0, 0]
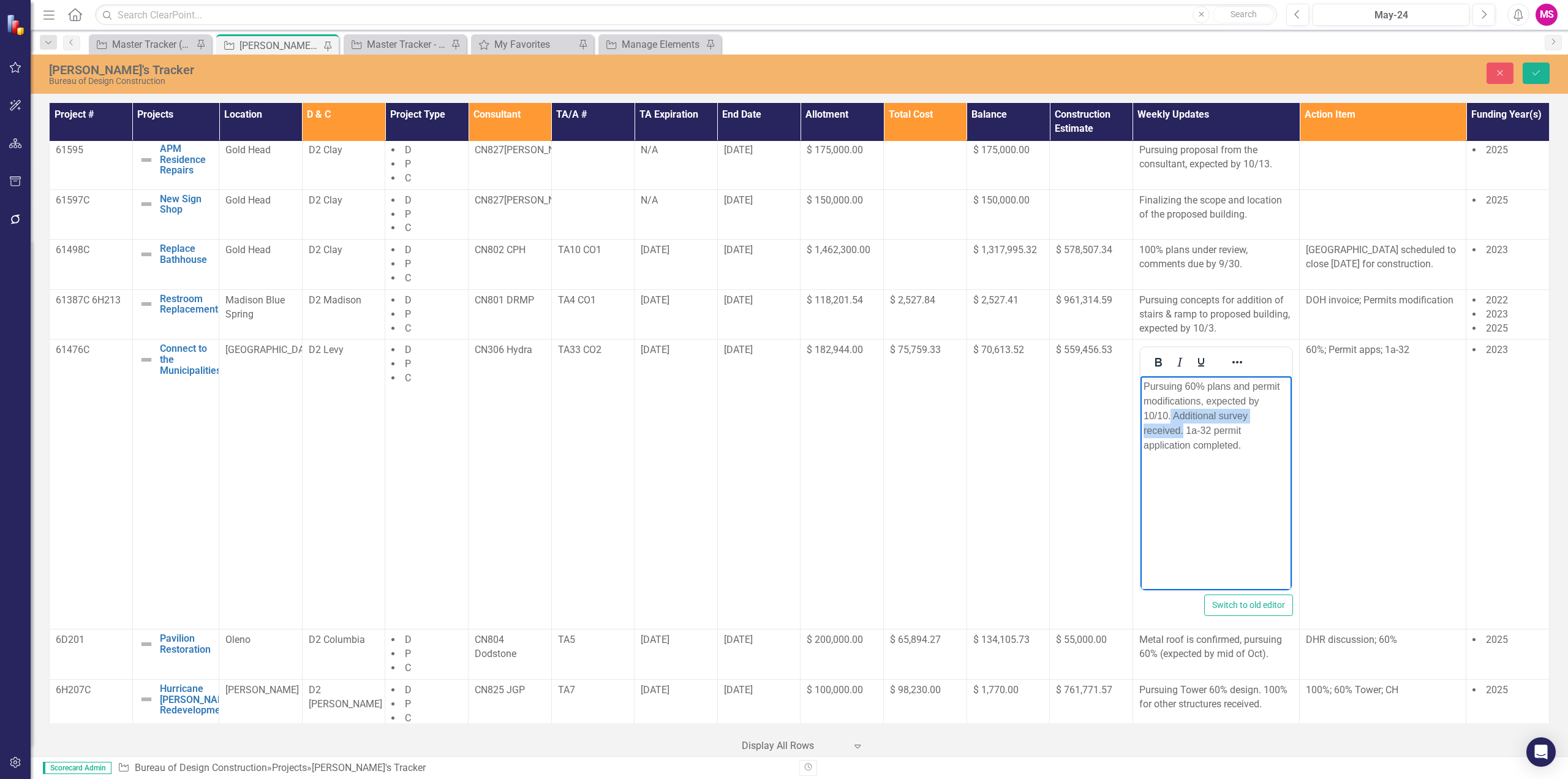
drag, startPoint x: 1170, startPoint y: 414, endPoint x: 1183, endPoint y: 426, distance: 17.7
click at [1183, 426] on p "Pursuing 60% plans and permit modifications, expected by 10/10. Additional surv…" at bounding box center [1215, 416] width 145 height 74
click at [1238, 428] on p "Pursuing 60% plans and permit modifications, expected by 10/10. 1a-32 permit ap…" at bounding box center [1215, 409] width 145 height 59
click at [1535, 68] on button "Save" at bounding box center [1535, 73] width 27 height 21
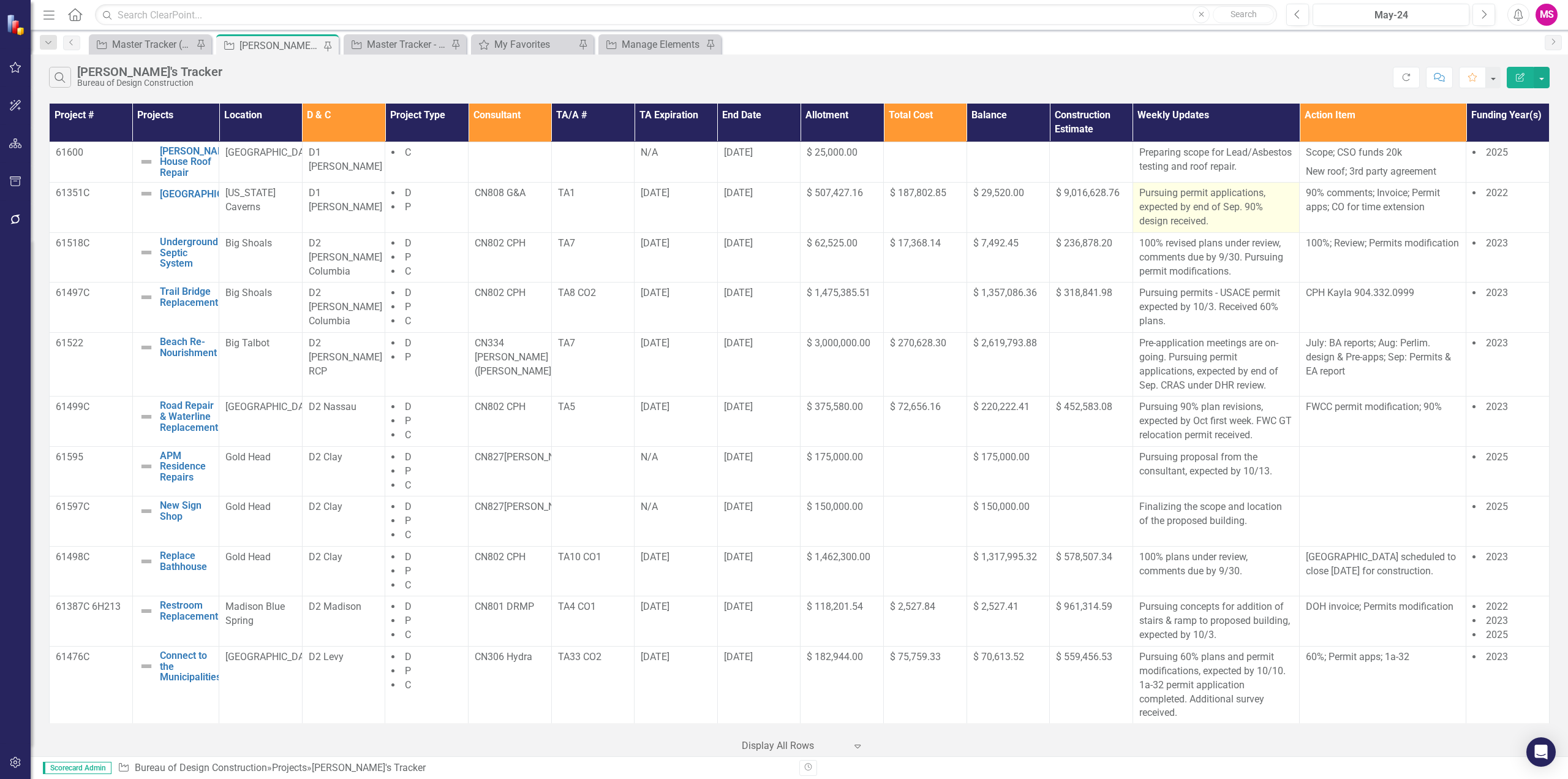
click at [1220, 221] on p "Pursuing permit applications, expected by end of Sep. 90% design received." at bounding box center [1216, 208] width 154 height 43
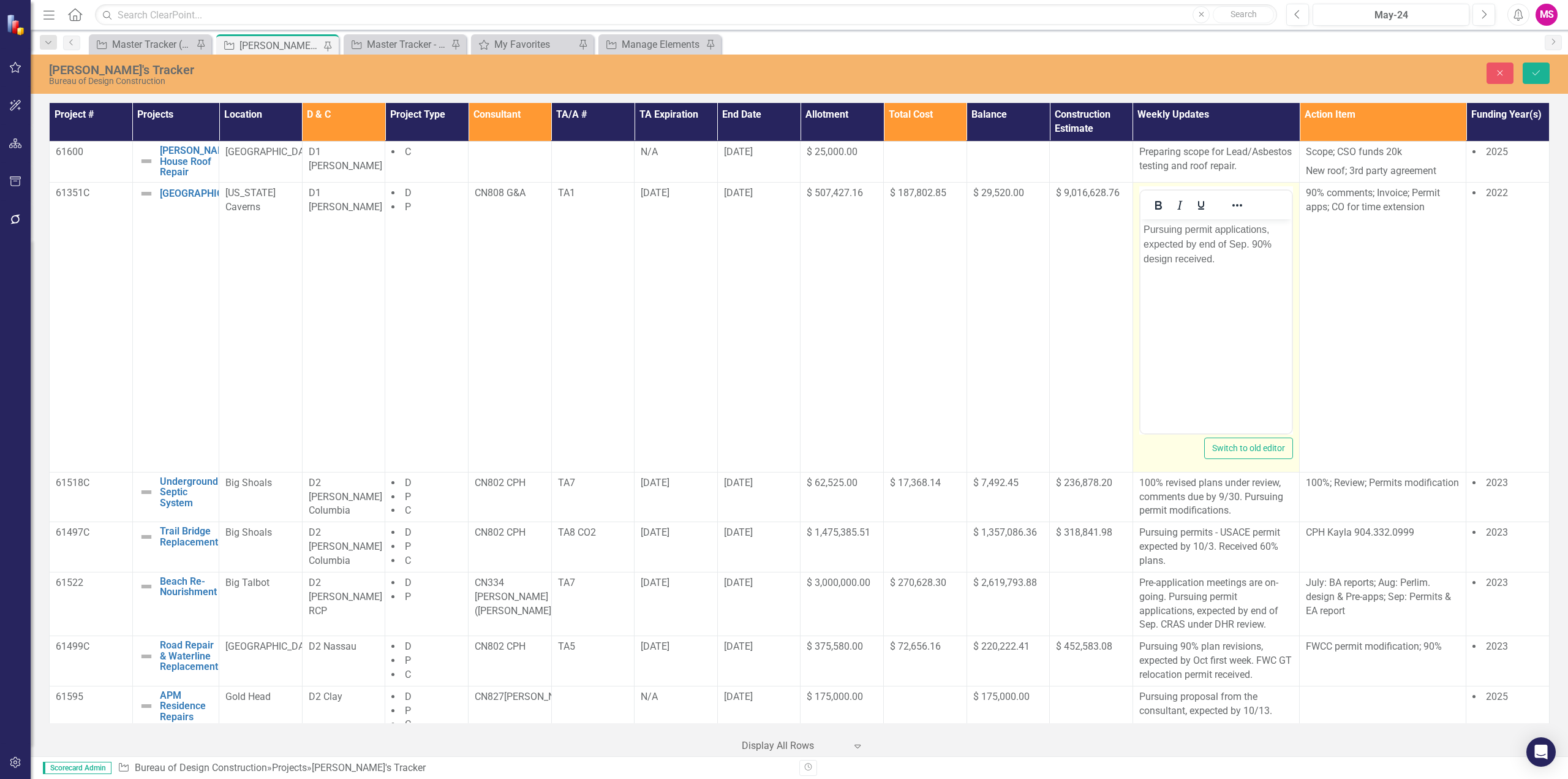
click at [1197, 219] on html "Pursuing permit applications, expected by end of Sep. 90% design received." at bounding box center [1215, 311] width 151 height 184
drag, startPoint x: 1199, startPoint y: 244, endPoint x: 1213, endPoint y: 240, distance: 14.6
click at [1213, 240] on p "Pursuing permit applications, expected by end of Sep. 90% design received." at bounding box center [1215, 244] width 145 height 44
drag, startPoint x: 1198, startPoint y: 242, endPoint x: 1245, endPoint y: 240, distance: 47.0
click at [1245, 240] on p "Pursuing permit applications, expected by mid of Sep. 90% design received." at bounding box center [1215, 244] width 145 height 44
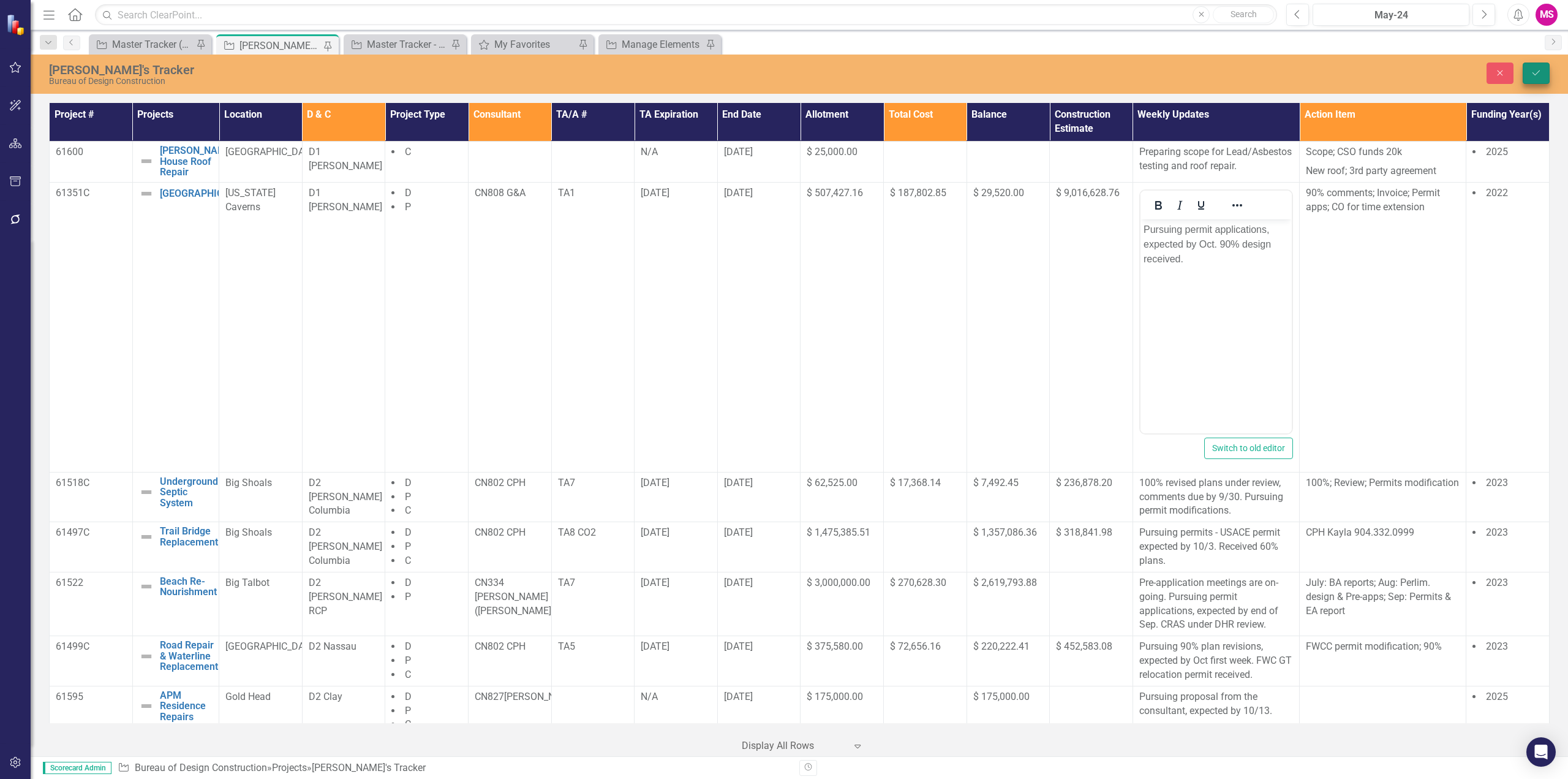
click at [1538, 69] on icon "Save" at bounding box center [1536, 72] width 11 height 8
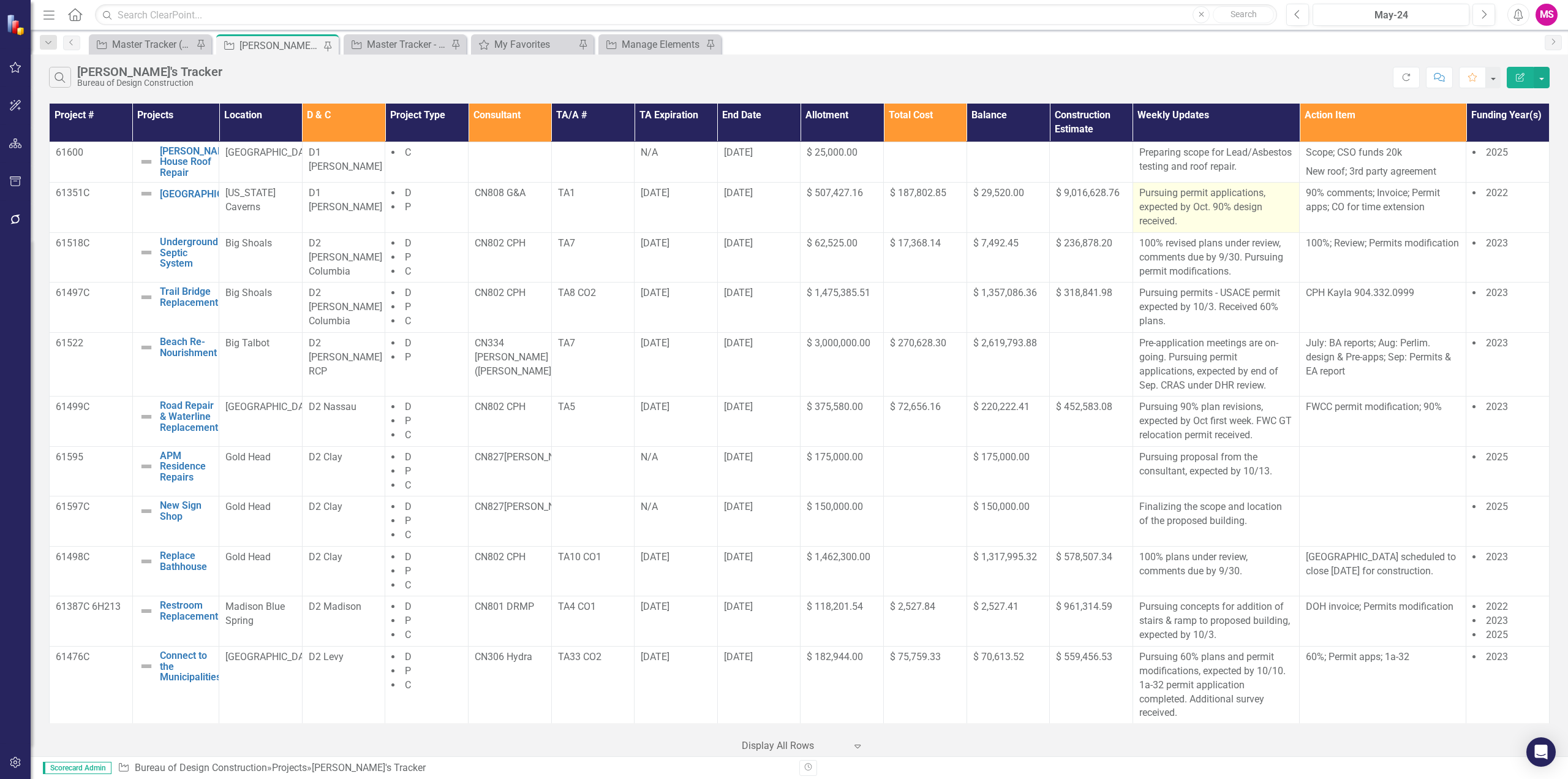
click at [1200, 216] on p "Pursuing permit applications, expected by Oct. 90% design received." at bounding box center [1216, 208] width 154 height 43
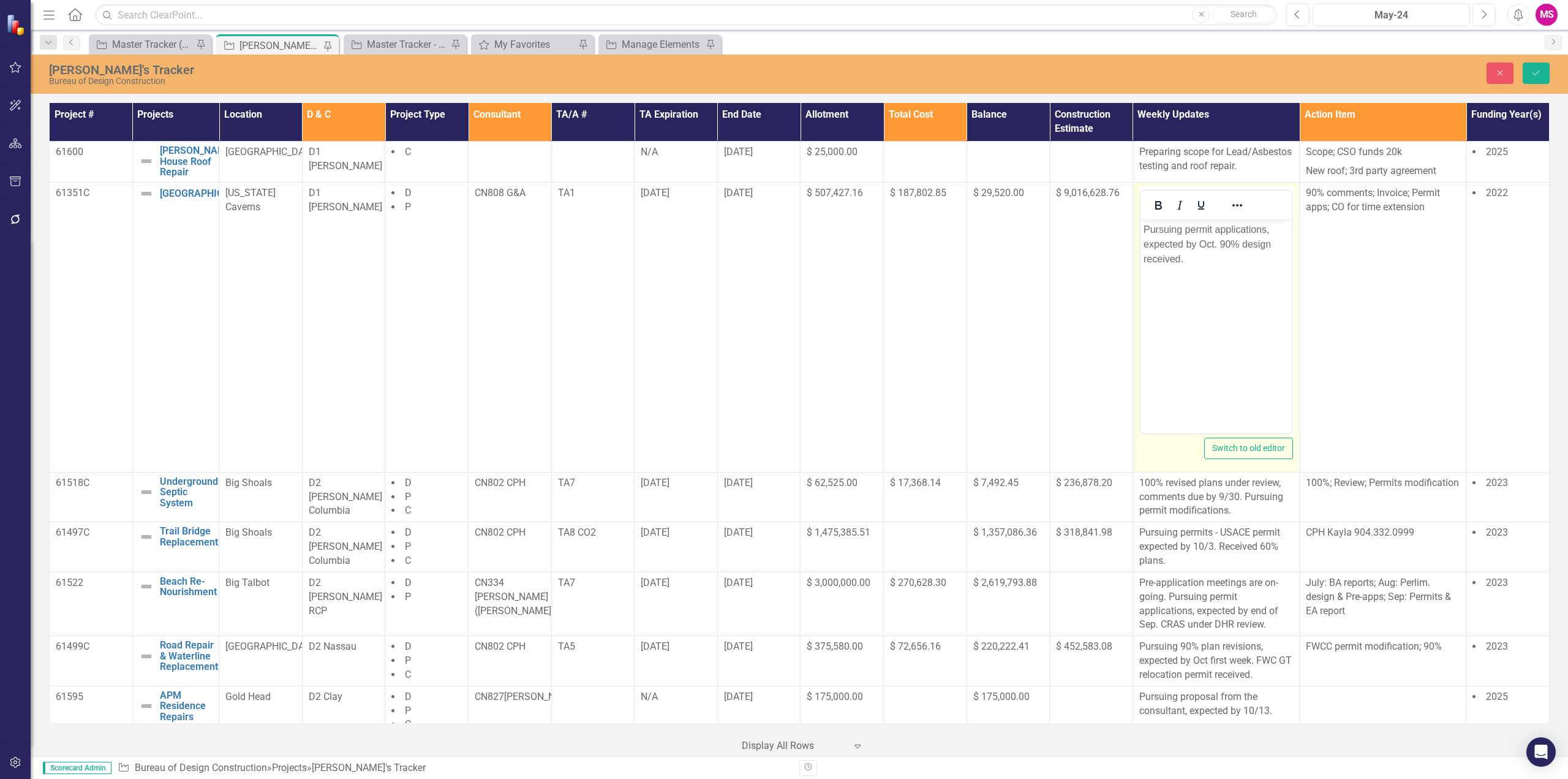
click at [1205, 241] on p "Pursuing permit applications, expected by Oct. 90% design received." at bounding box center [1215, 244] width 145 height 44
click at [1208, 244] on p "Pursuing permit applications, expected by Oct. 90% design received." at bounding box center [1215, 244] width 145 height 44
drag, startPoint x: 1221, startPoint y: 242, endPoint x: 1201, endPoint y: 243, distance: 20.0
click at [1201, 243] on p "Pursuing permit applications, expected by 10/15. 90% design received." at bounding box center [1215, 244] width 145 height 44
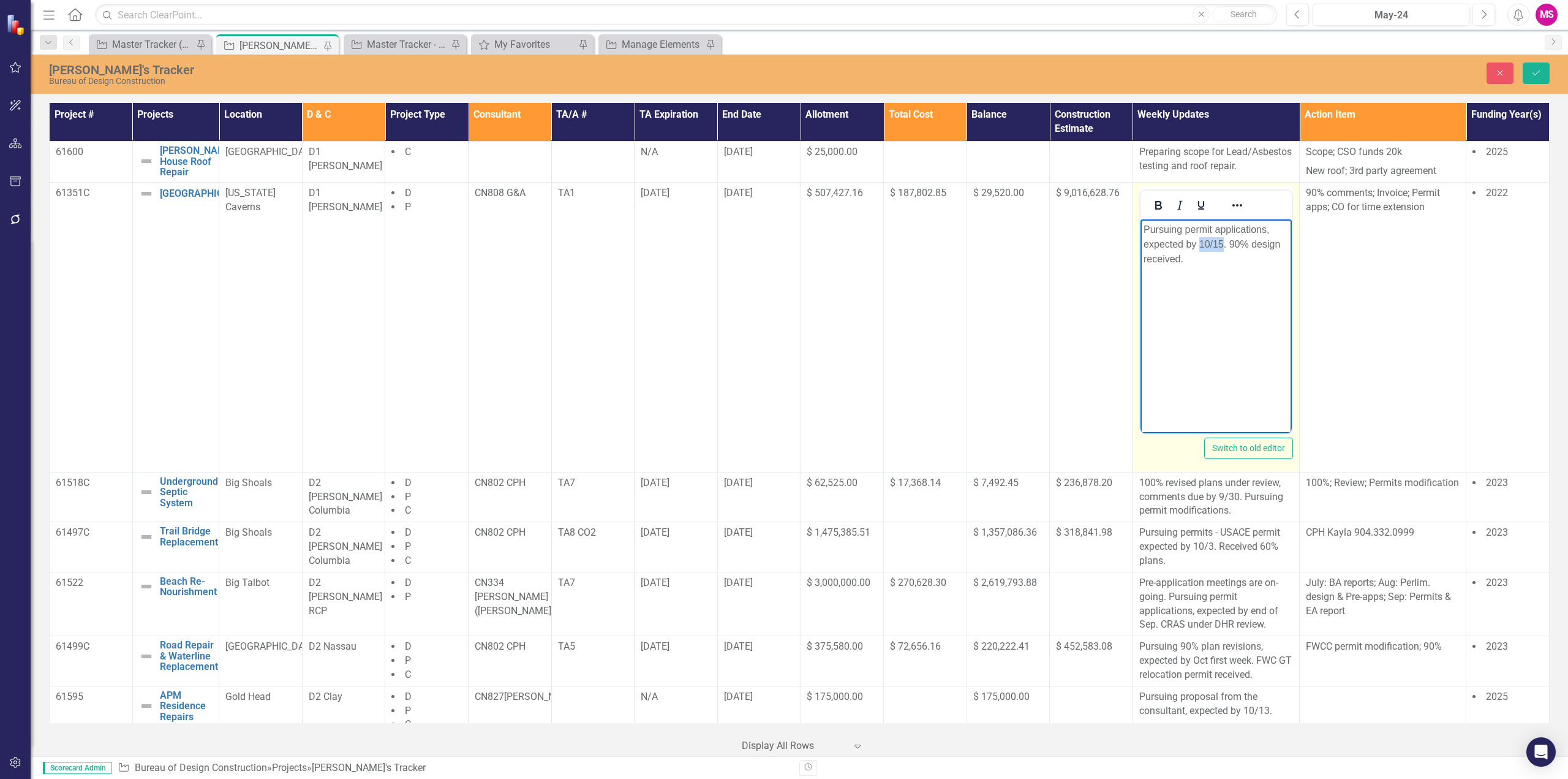
copy p "10/15"
click at [1538, 69] on icon "Save" at bounding box center [1536, 72] width 11 height 8
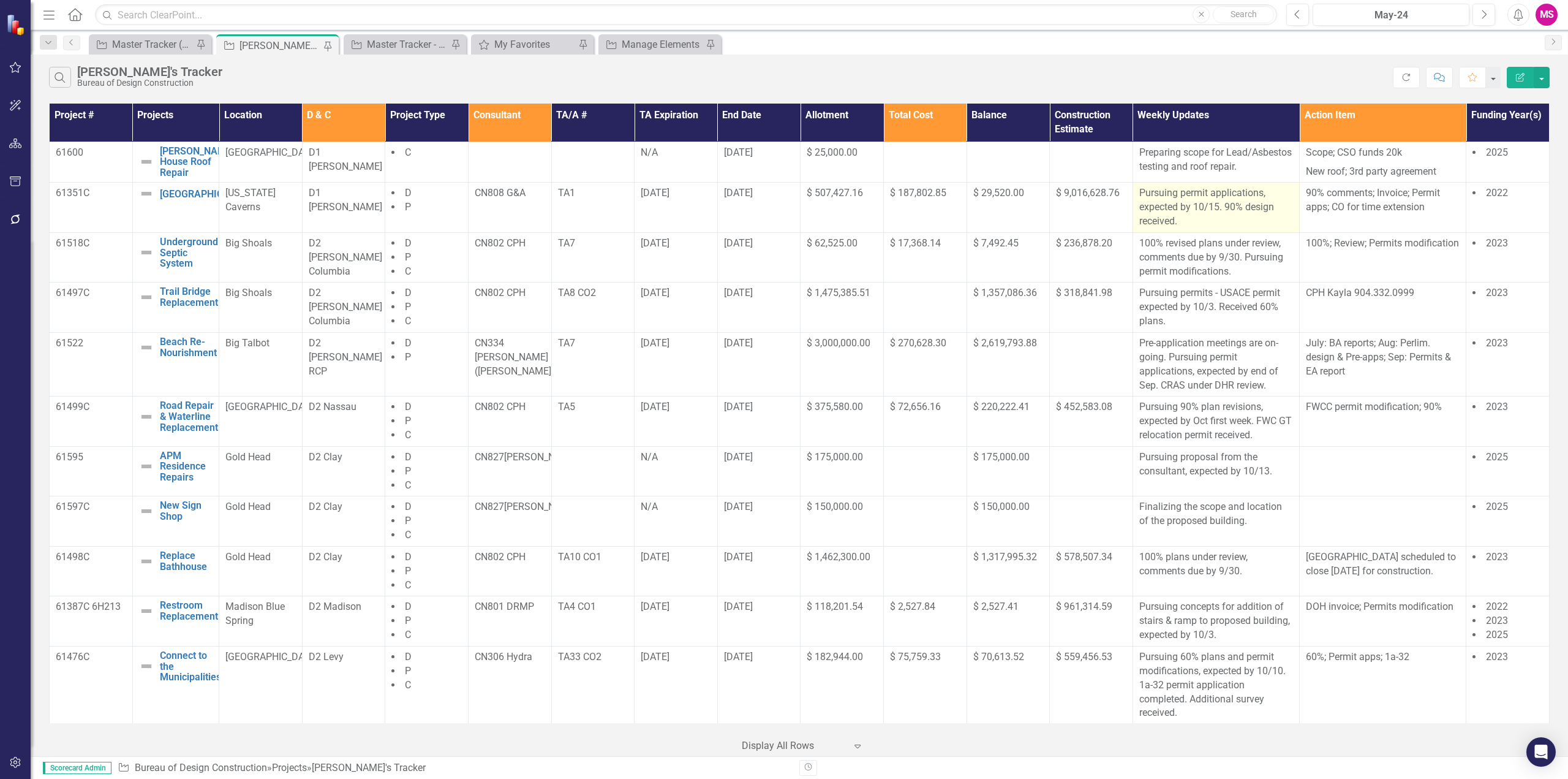
click at [1198, 215] on p "Pursuing permit applications, expected by 10/15. 90% design received." at bounding box center [1216, 208] width 154 height 43
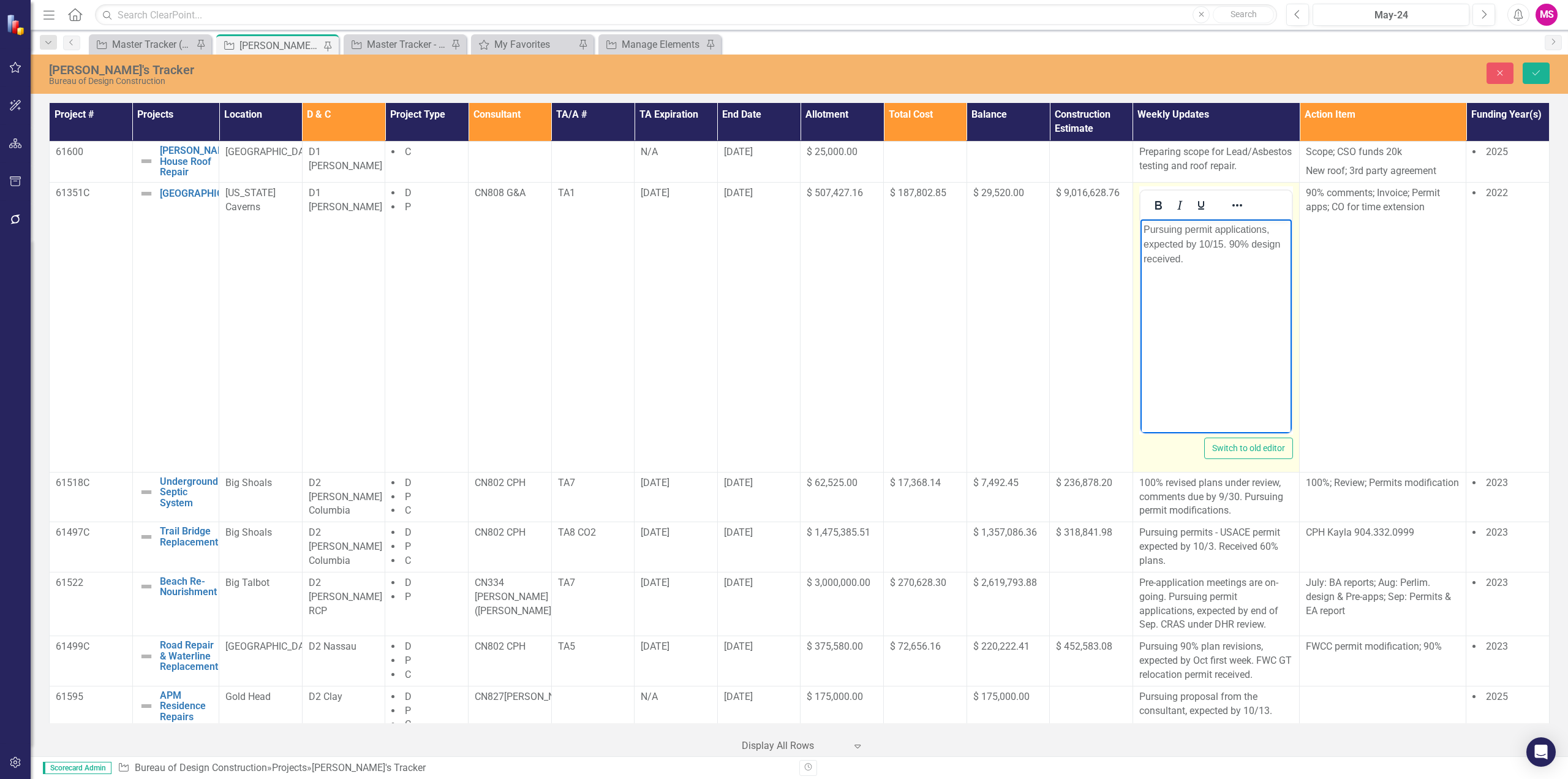
click at [1209, 242] on p "Pursuing permit applications, expected by 10/15. 90% design received." at bounding box center [1215, 244] width 145 height 44
click at [1198, 242] on p "Pursuing permit applications, expected by Oct. 90% design received." at bounding box center [1215, 244] width 145 height 44
click at [1528, 68] on button "Save" at bounding box center [1535, 73] width 27 height 21
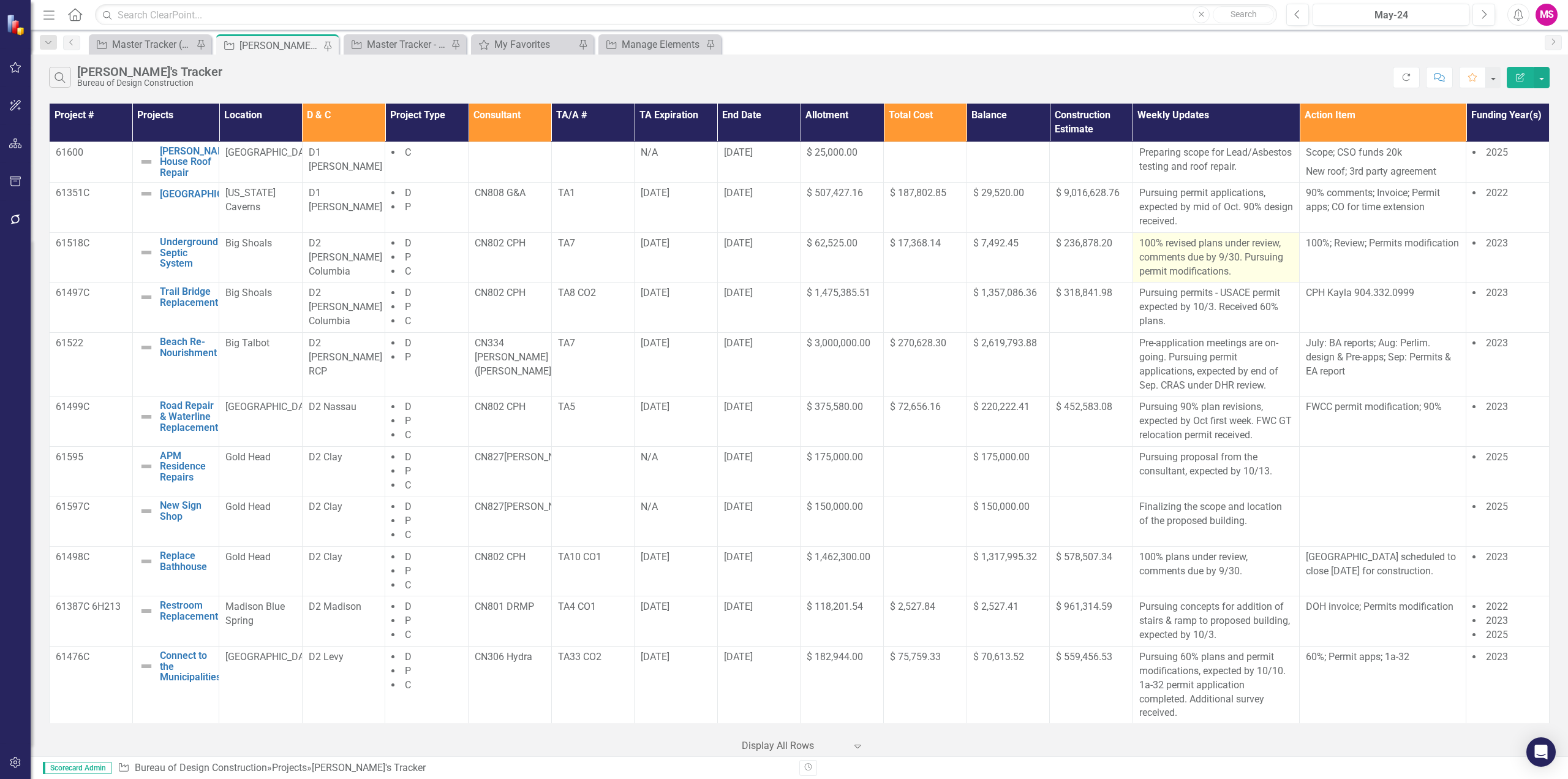
click at [1158, 265] on p "100% revised plans under review, comments due by 9/30. Pursuing permit modifica…" at bounding box center [1216, 258] width 154 height 43
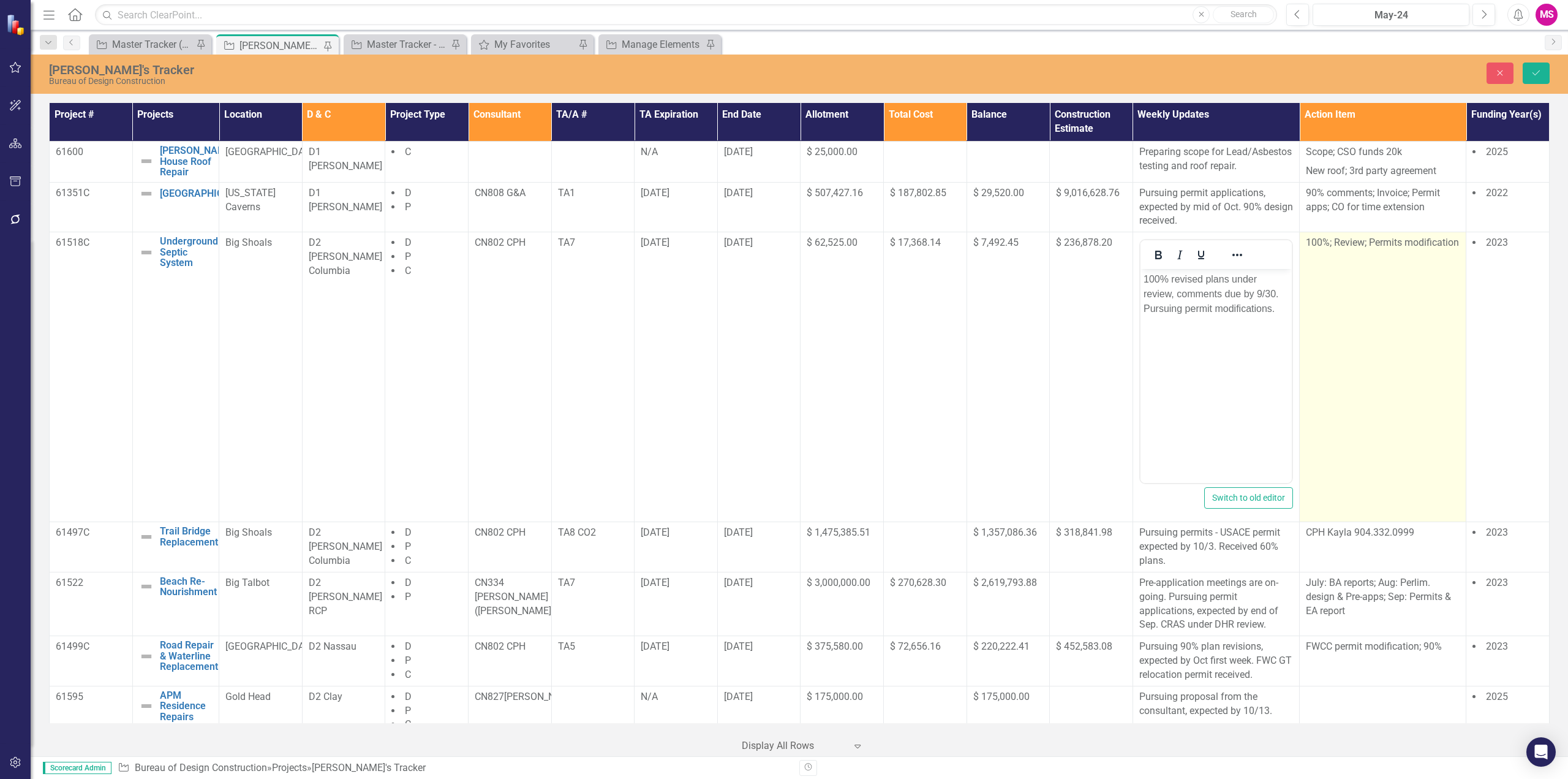
click at [1389, 244] on td "100%; Review; Permits modification" at bounding box center [1382, 377] width 167 height 290
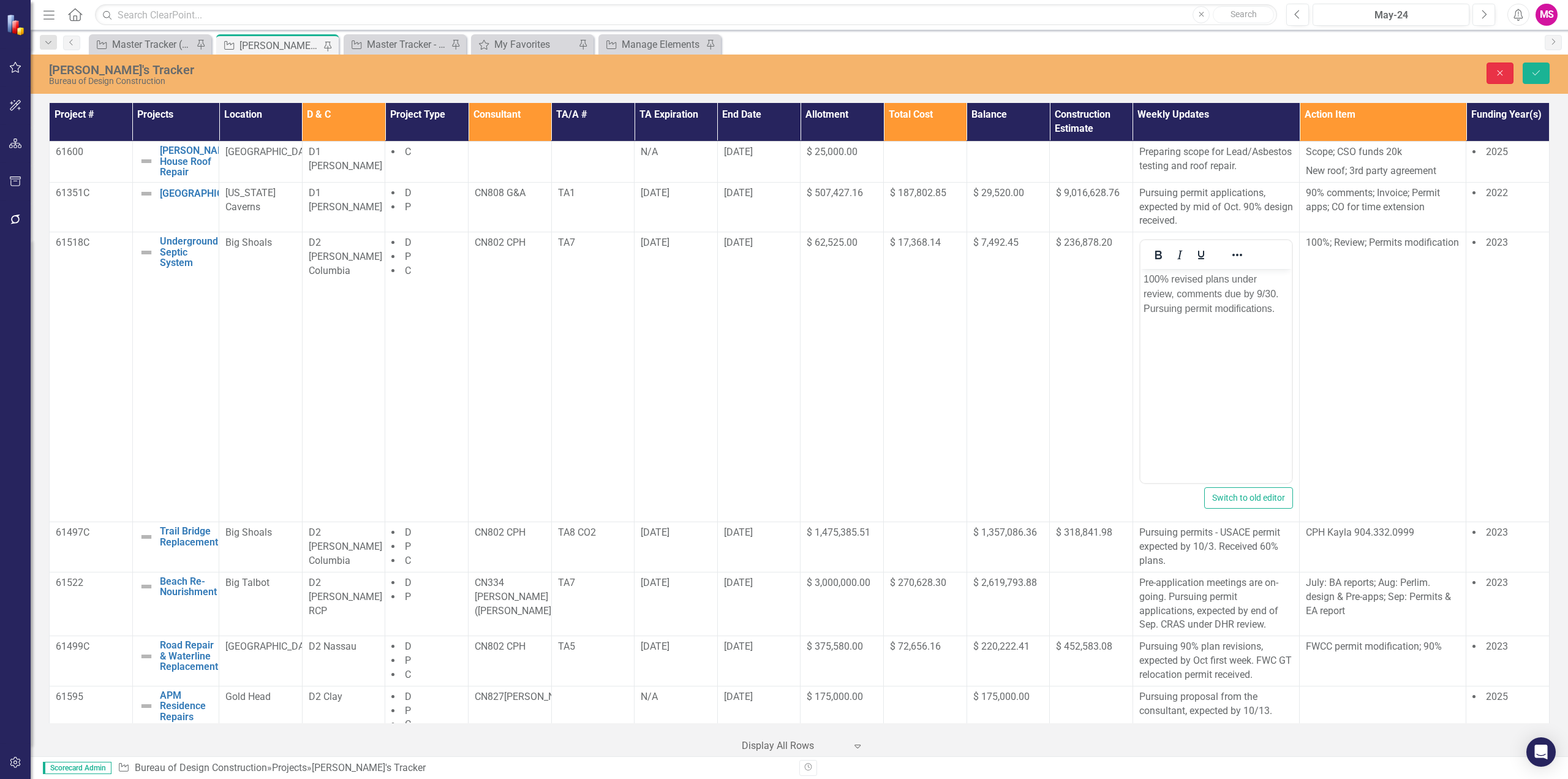
click at [1505, 73] on icon "Close" at bounding box center [1500, 72] width 11 height 8
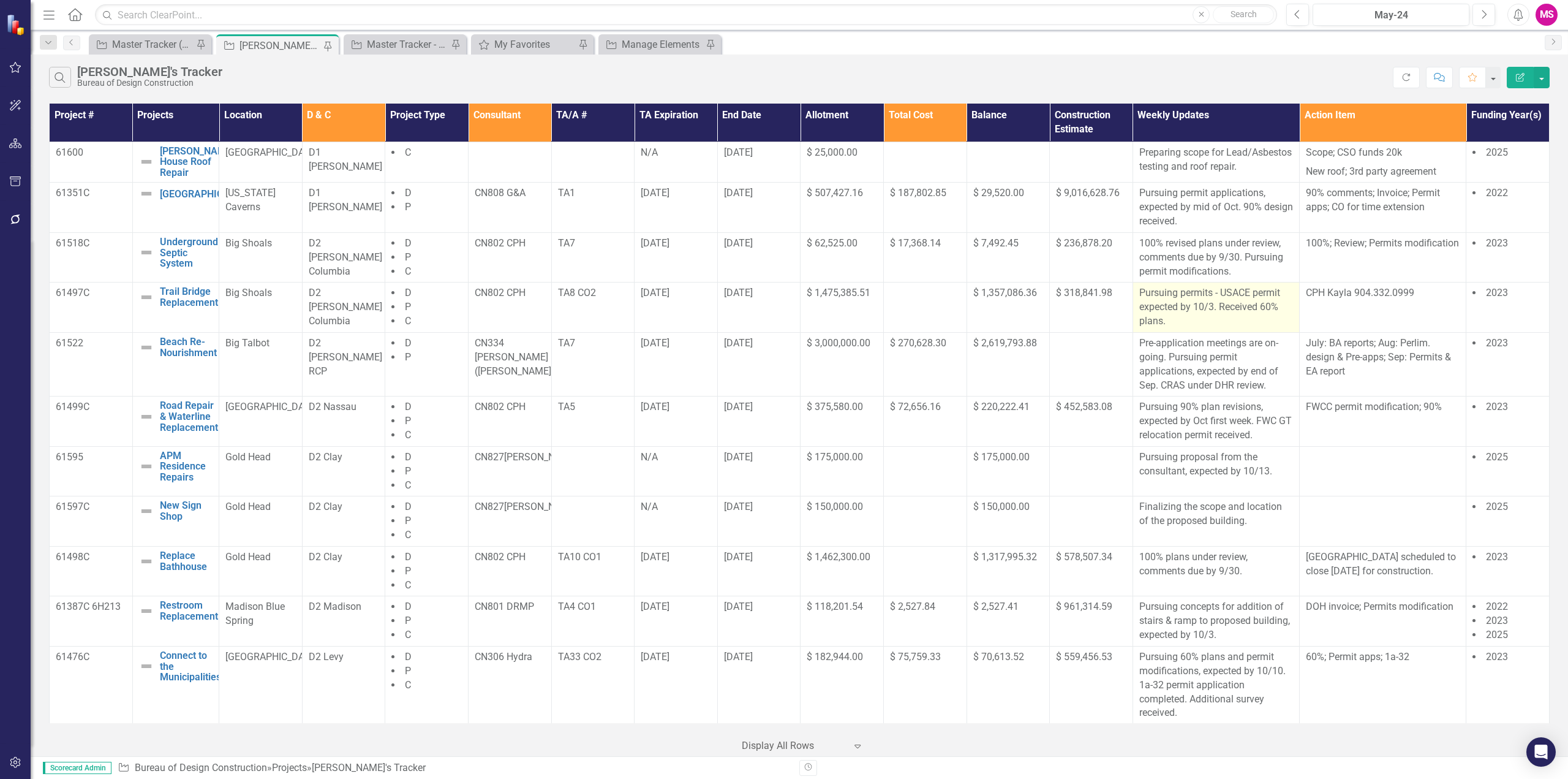
click at [1192, 314] on p "Pursuing permits - USACE permit expected by 10/3. Received 60% plans." at bounding box center [1216, 307] width 154 height 43
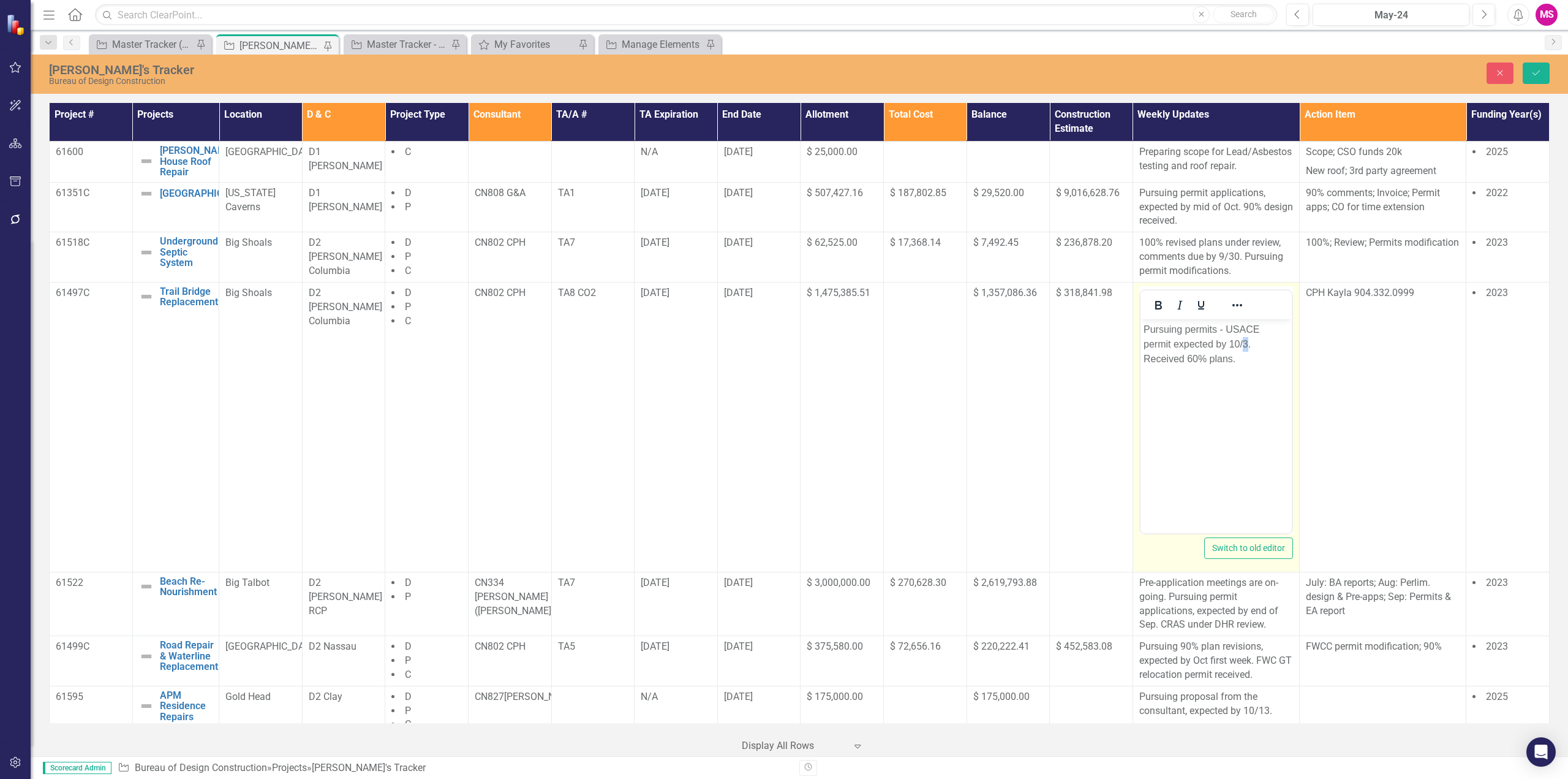
click at [1246, 341] on p "Pursuing permits - USACE permit expected by 10/3. Received 60% plans." at bounding box center [1215, 344] width 145 height 44
click at [1230, 342] on p "Pursuing permits - USACE permit expected by 10/10. Received 60% plans." at bounding box center [1215, 344] width 145 height 44
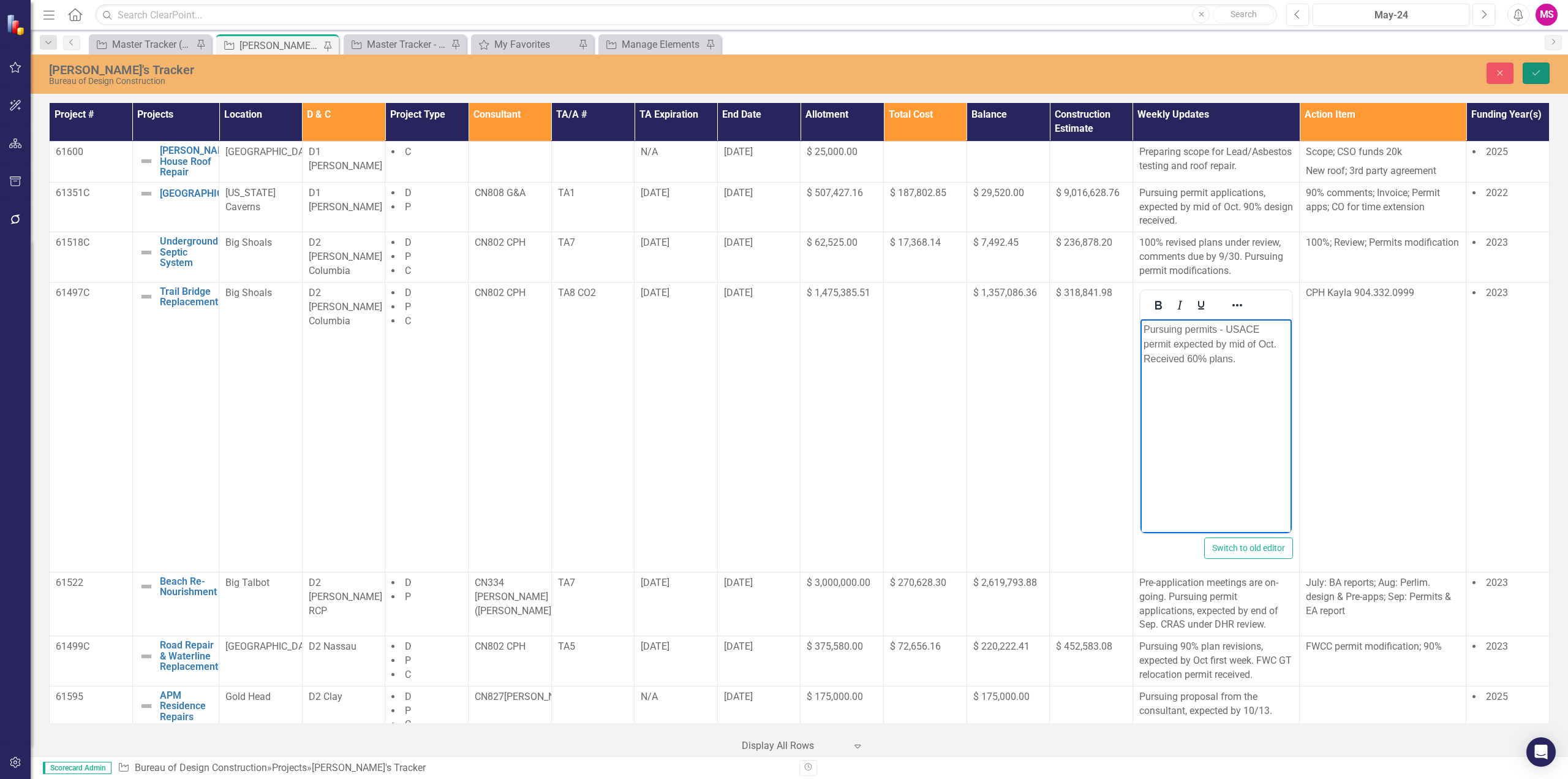
click at [1537, 72] on icon "Save" at bounding box center [1536, 72] width 11 height 8
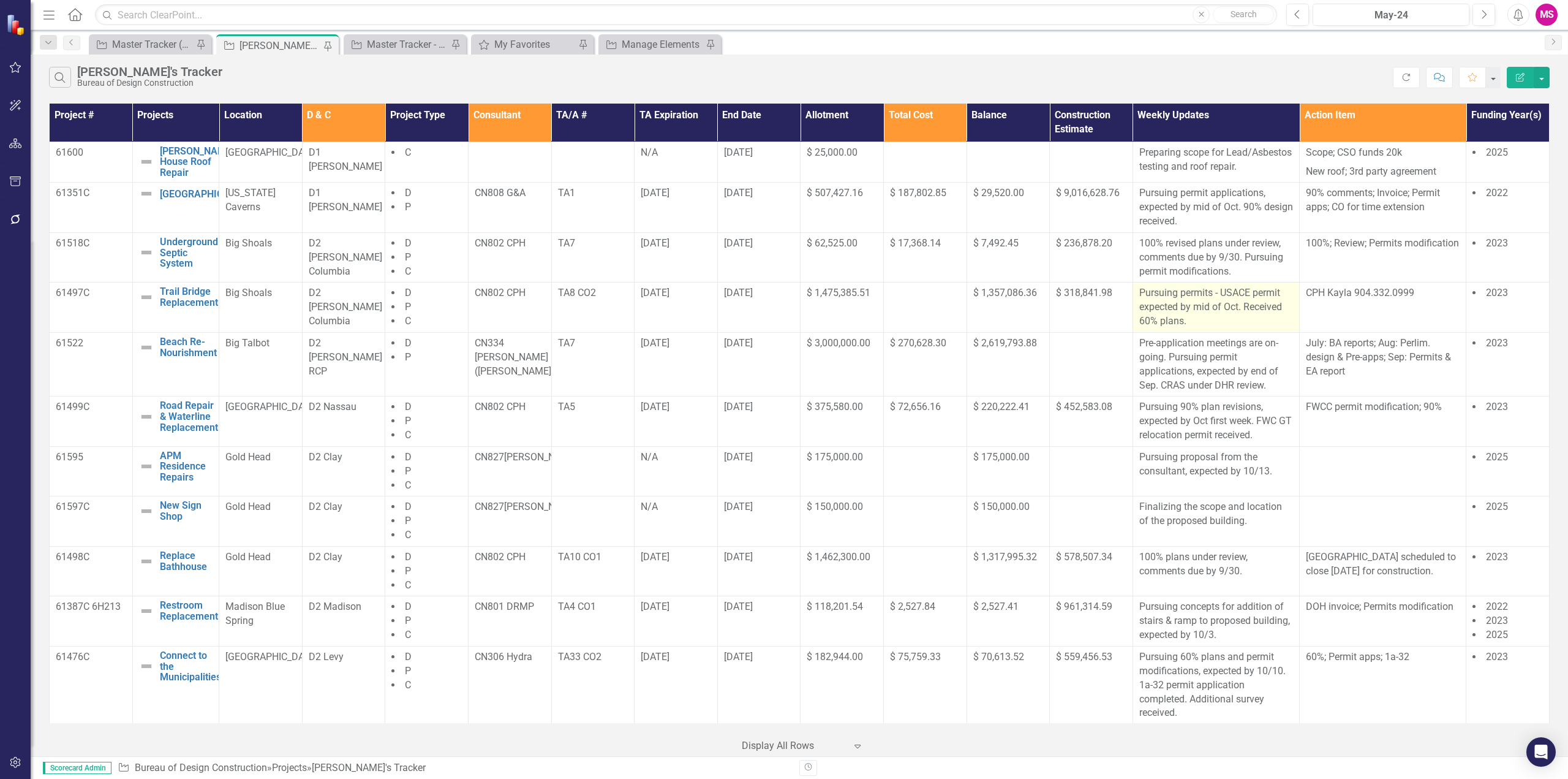
click at [1251, 318] on p "Pursuing permits - USACE permit expected by mid of Oct. Received 60% plans." at bounding box center [1216, 307] width 154 height 43
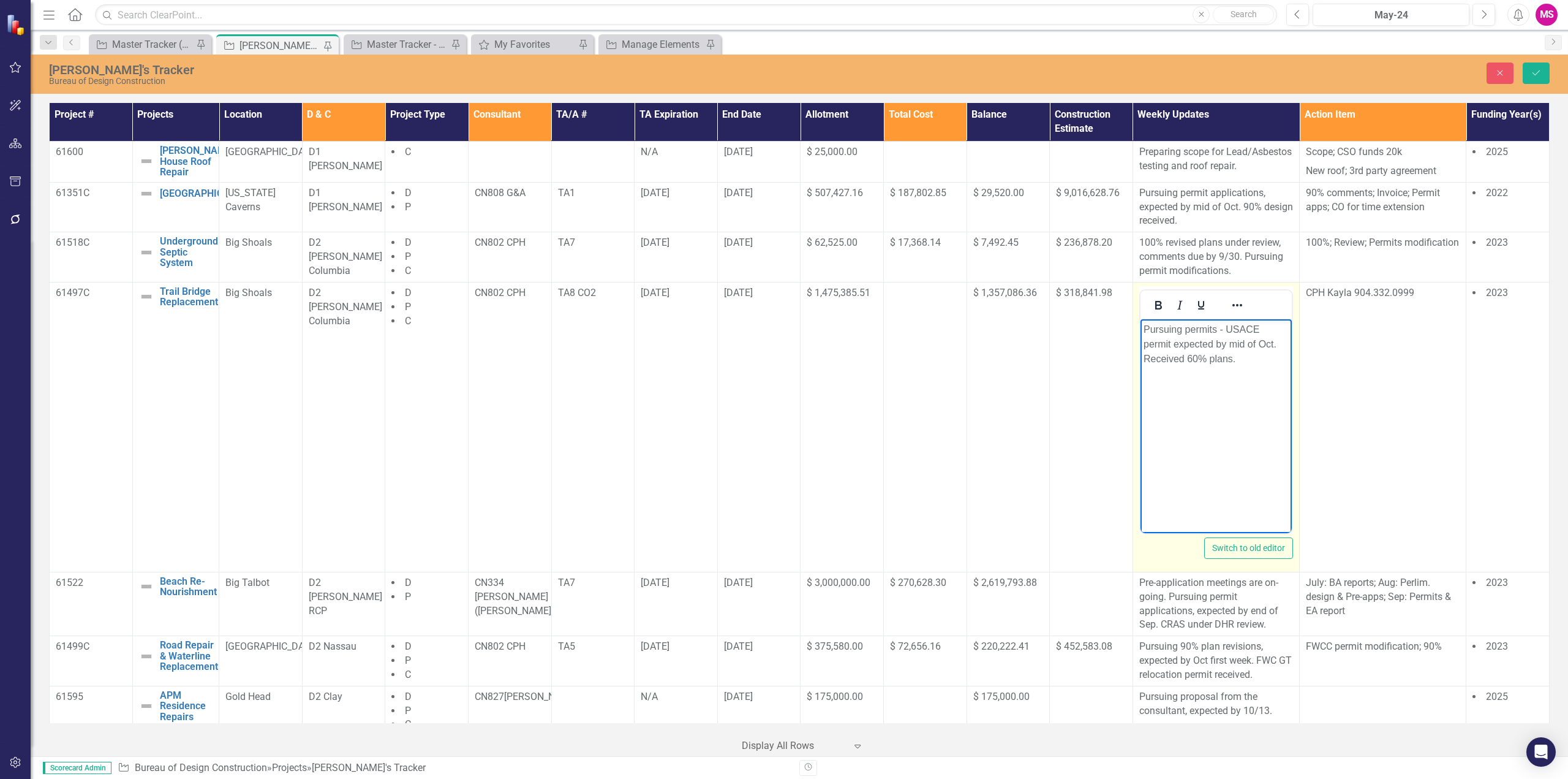
click at [1186, 358] on p "Pursuing permits - USACE permit expected by mid of Oct. Received 60% plans." at bounding box center [1215, 344] width 145 height 44
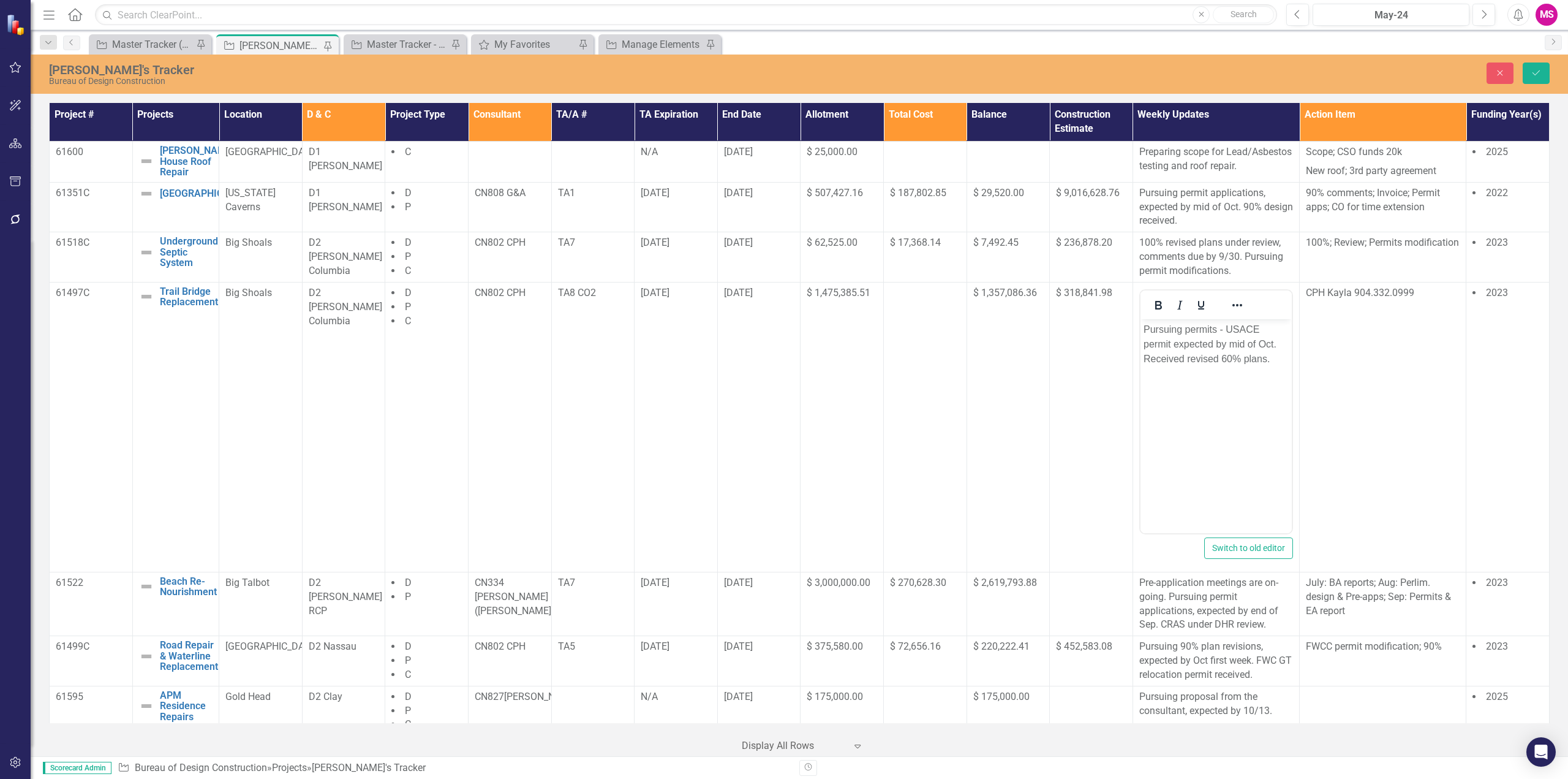
click at [1554, 61] on div "[PERSON_NAME]'s Tracker Bureau of Design Construction Close Save" at bounding box center [799, 73] width 1538 height 25
click at [1542, 71] on button "Save" at bounding box center [1535, 73] width 27 height 21
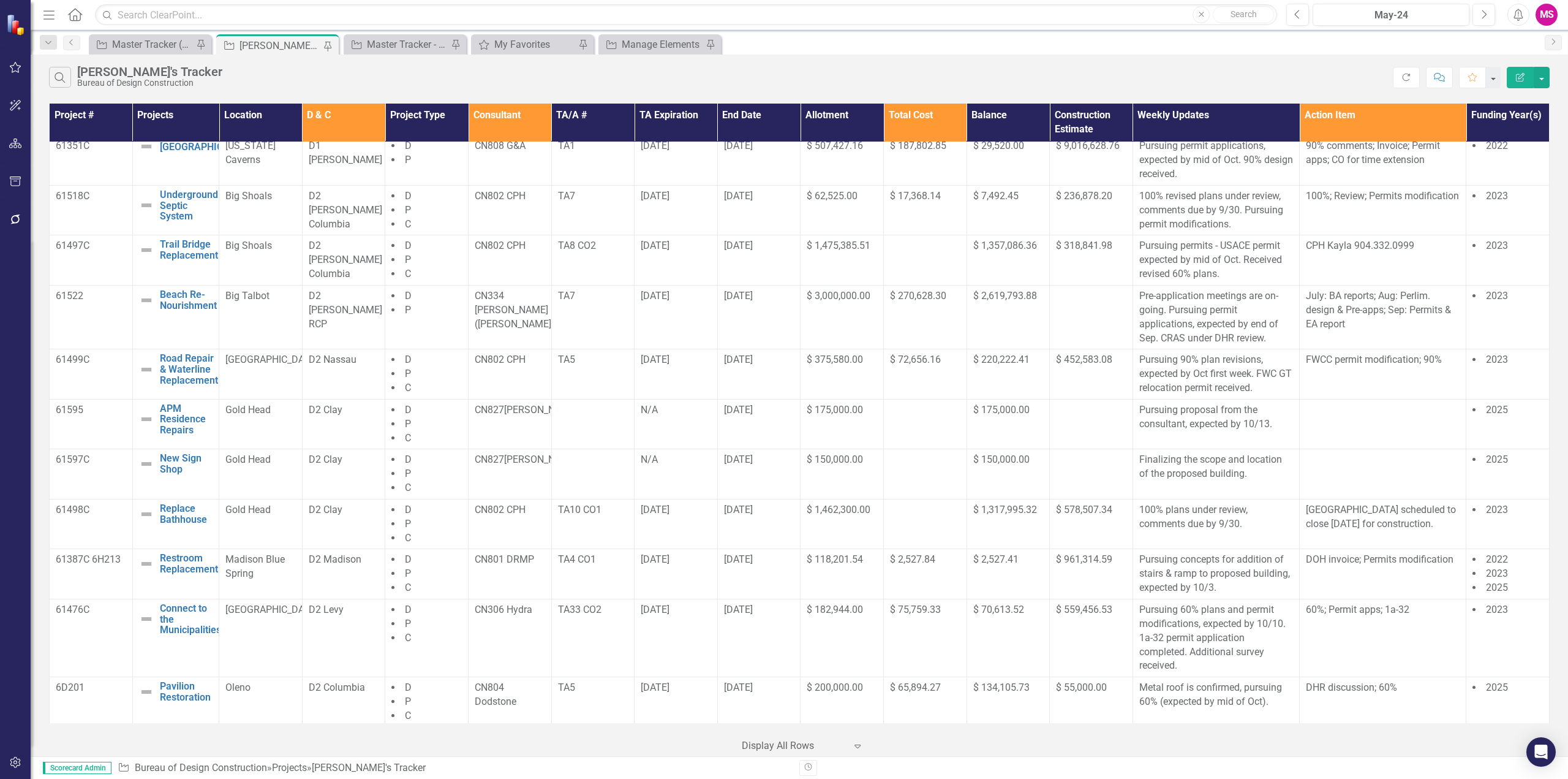
scroll to position [48, 0]
click at [1182, 318] on p "Pre-application meetings are on-going. Pursuing permit applications, expected b…" at bounding box center [1216, 316] width 154 height 56
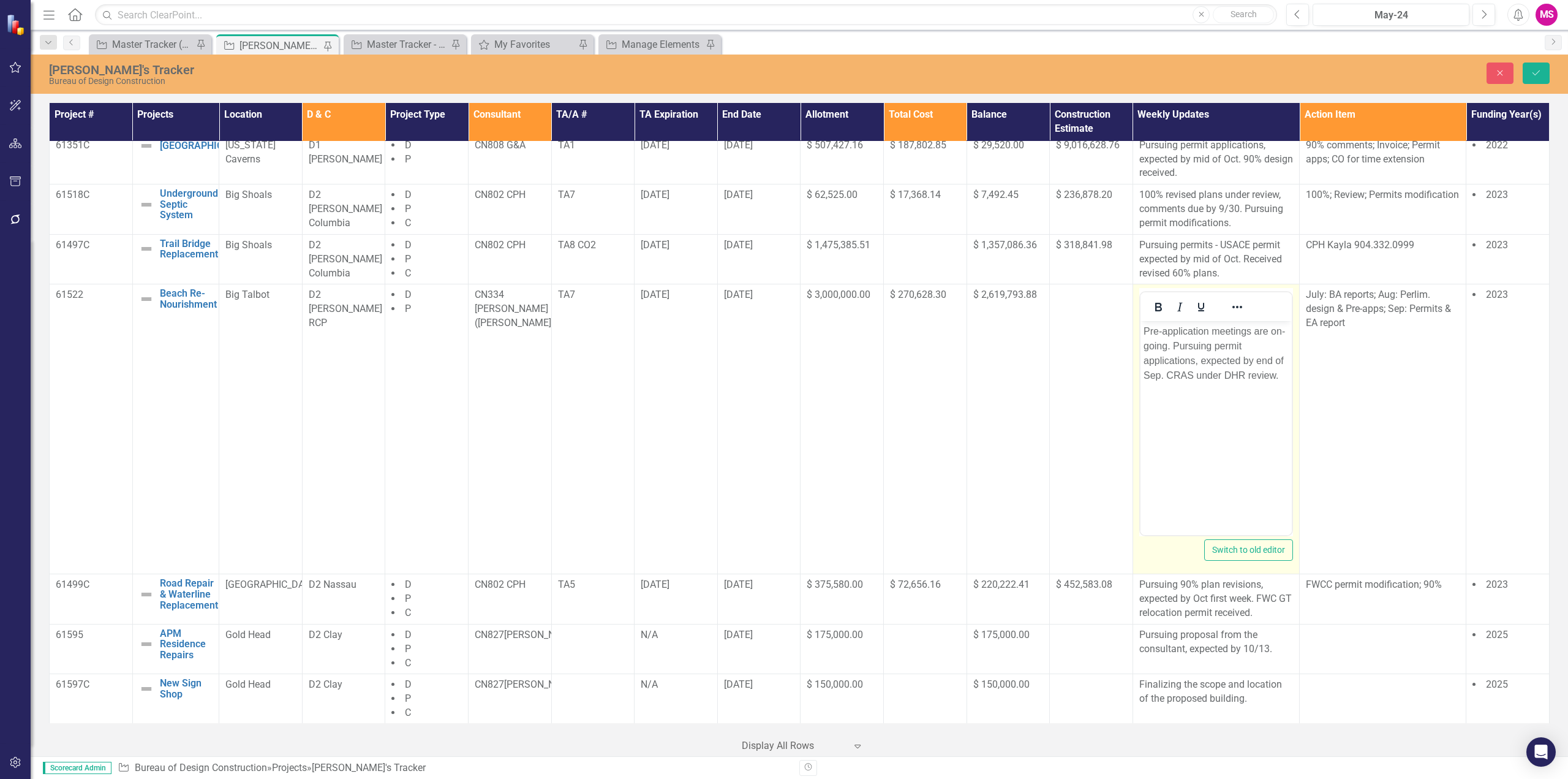
scroll to position [0, 0]
click at [1258, 360] on p "Pre-application meetings are on-going. Pursuing permit applications, expected b…" at bounding box center [1215, 353] width 145 height 59
click at [1211, 348] on p "Pre-application meetings are on-going. Pursuing permit applications, expected b…" at bounding box center [1215, 353] width 145 height 59
drag, startPoint x: 1170, startPoint y: 346, endPoint x: 2268, endPoint y: 657, distance: 1141.2
click at [1140, 326] on html "Pre-application meetings are on-going. Pursuing permit applications, expected b…" at bounding box center [1215, 413] width 151 height 184
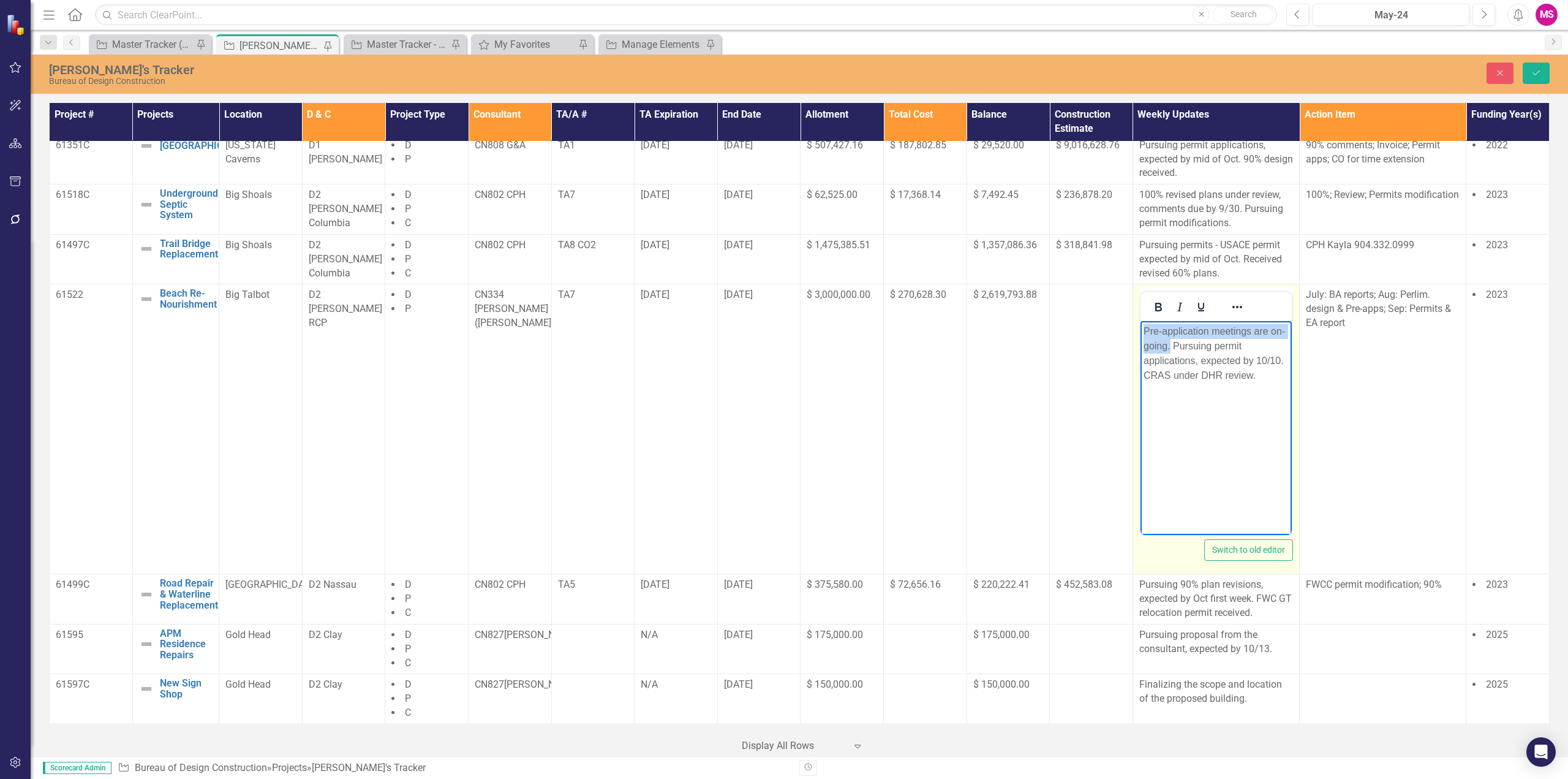
click at [1265, 329] on p "Pre-application meetings are on-going. Pursuing permit applications, expected b…" at bounding box center [1215, 353] width 145 height 59
drag, startPoint x: 1253, startPoint y: 332, endPoint x: 1165, endPoint y: 345, distance: 89.0
click at [1165, 345] on p "Pre-application meetings are on-going. Pursuing permit applications, expected b…" at bounding box center [1215, 353] width 145 height 59
drag, startPoint x: 1195, startPoint y: 344, endPoint x: 1288, endPoint y: 358, distance: 94.0
click at [1288, 358] on body "Pre-application meetings completed. Pursuing permit applications, expected by 1…" at bounding box center [1215, 413] width 151 height 184
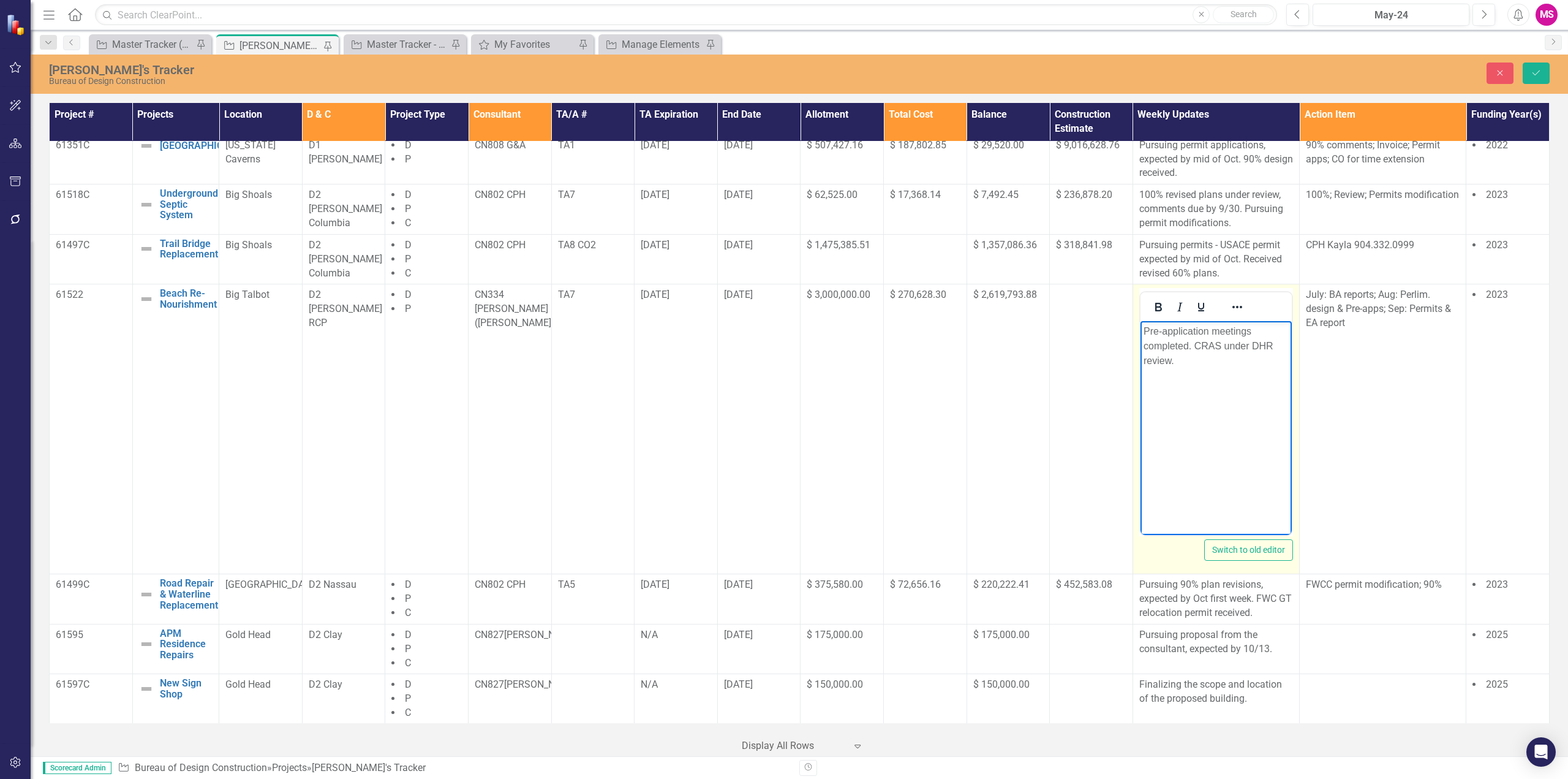
click at [1144, 329] on p "Pre-application meetings completed. CRAS under DHR review." at bounding box center [1215, 346] width 145 height 44
click at [1182, 329] on p "Pursuing permit applications, expected by 10/10.Pre-application meetings comple…" at bounding box center [1215, 353] width 145 height 59
click at [1162, 360] on p "Pursuing BA report & permit applications, expected by 10/10.Pre-application mee…" at bounding box center [1215, 361] width 145 height 74
click at [1168, 361] on p "Pursuing BA report & permit applications, expected by 10/17.Pre-application mee…" at bounding box center [1215, 361] width 145 height 74
click at [1195, 374] on p "Pursuing BA report & permit applications, expected by 10/17. Pre-application me…" at bounding box center [1215, 361] width 145 height 74
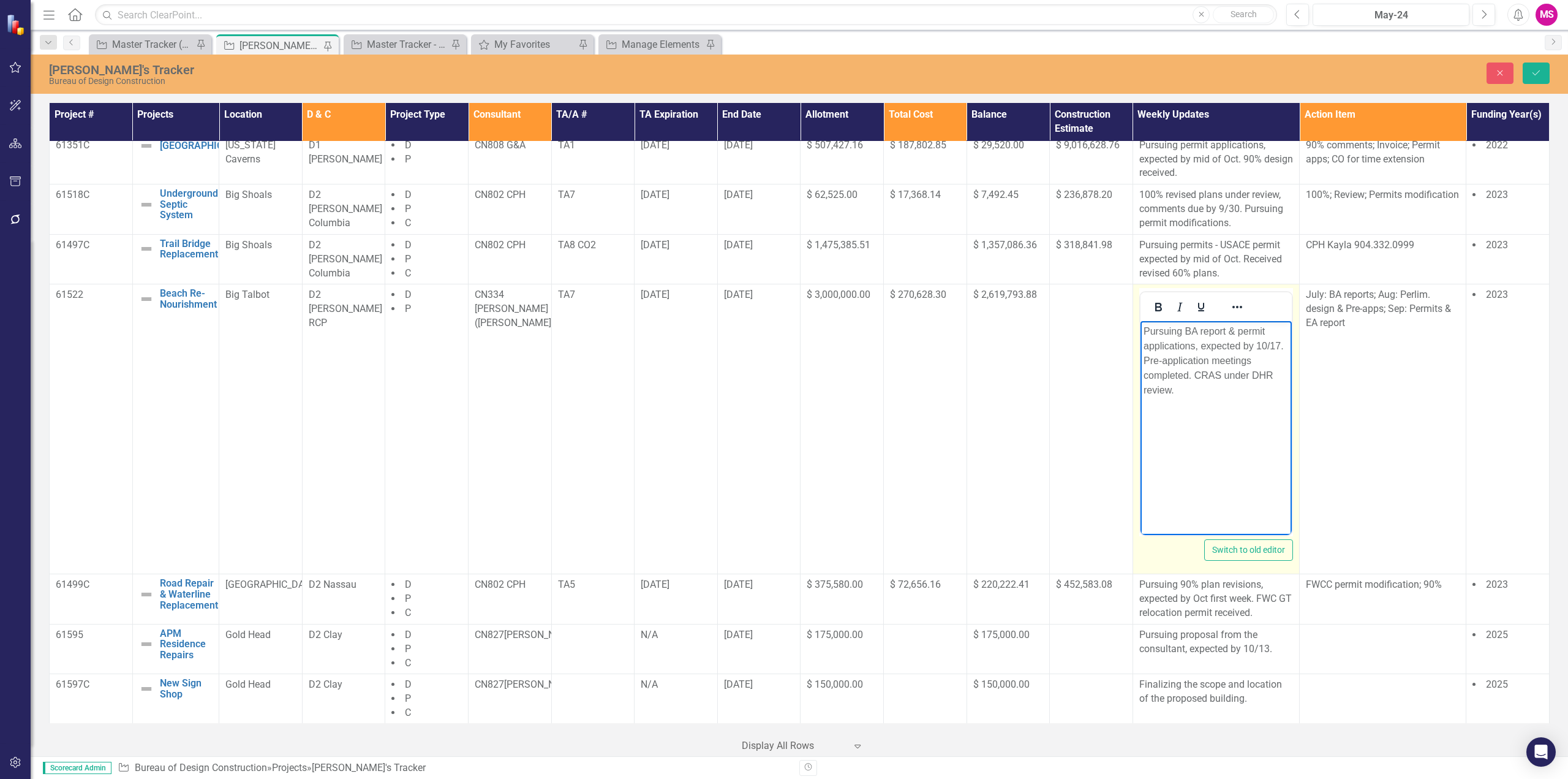
click at [1193, 379] on p "Pursuing BA report & permit applications, expected by 10/17. Pre-application me…" at bounding box center [1215, 361] width 145 height 74
click at [1181, 357] on p "Pursuing BA report & permit applications, expected by 10/17. Pre-application me…" at bounding box center [1215, 361] width 145 height 74
drag, startPoint x: 1267, startPoint y: 377, endPoint x: 2268, endPoint y: 704, distance: 1053.1
click at [1140, 373] on html "Pursuing BA report & permit applications, expected by 10/17. Pre-app meetings c…" at bounding box center [1215, 413] width 151 height 184
click at [1217, 356] on p "Pursuing BA report & permit applications, expected by 10/17. Pre-app meetings c…" at bounding box center [1215, 353] width 145 height 59
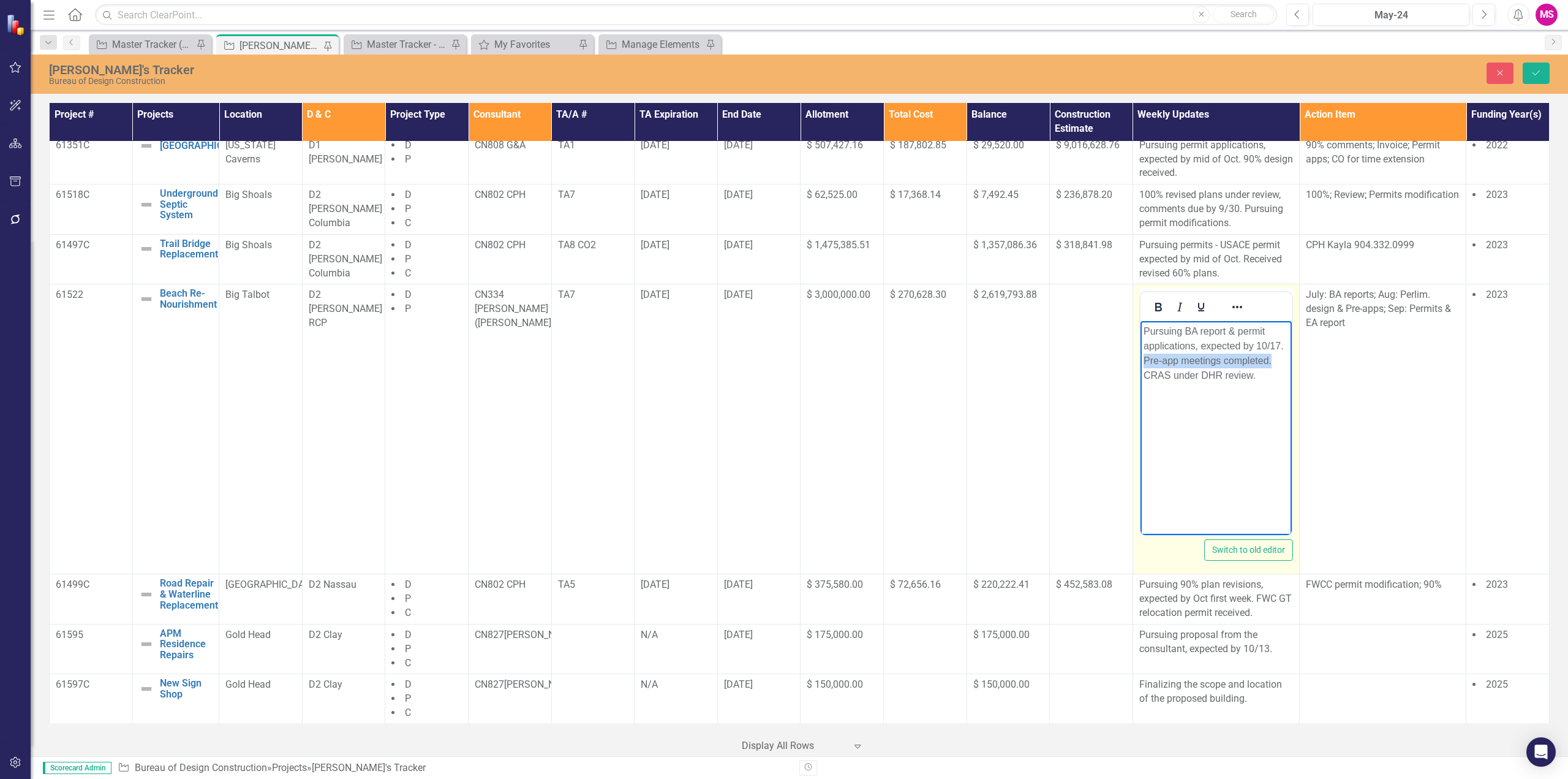
drag, startPoint x: 1275, startPoint y: 361, endPoint x: 1127, endPoint y: 356, distance: 148.1
click at [1140, 356] on html "Pursuing BA report & permit applications, expected by 10/17. Pre-app meetings c…" at bounding box center [1215, 413] width 151 height 184
click at [1282, 345] on p "Pursuing BA report & permit applications, expected by 10/17. CRAS under DHR rev…" at bounding box center [1215, 346] width 145 height 44
click at [1259, 344] on p "Pursuing BA report & permit applications, expected by 10/17. CRAS under DHR rev…" at bounding box center [1215, 346] width 145 height 44
click at [1274, 365] on p "Pursuing BA report & permit applications, expected by 10/17. CRAS under DHR rev…" at bounding box center [1215, 346] width 145 height 44
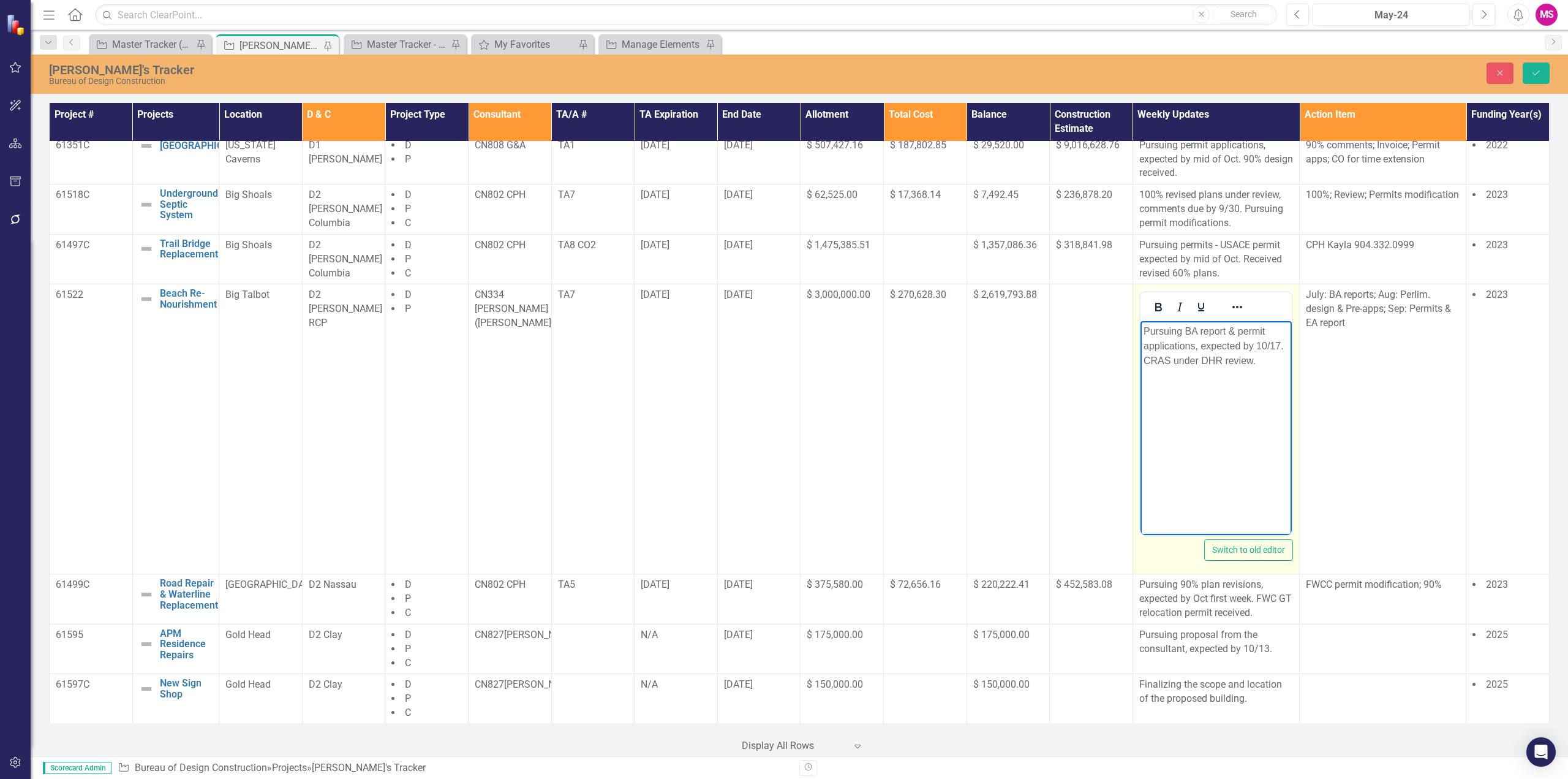
click at [1173, 361] on p "Pursuing BA report & permit applications, expected by 10/17. CRAS under DHR rev…" at bounding box center [1215, 346] width 145 height 44
click at [1542, 71] on button "Save" at bounding box center [1535, 73] width 27 height 21
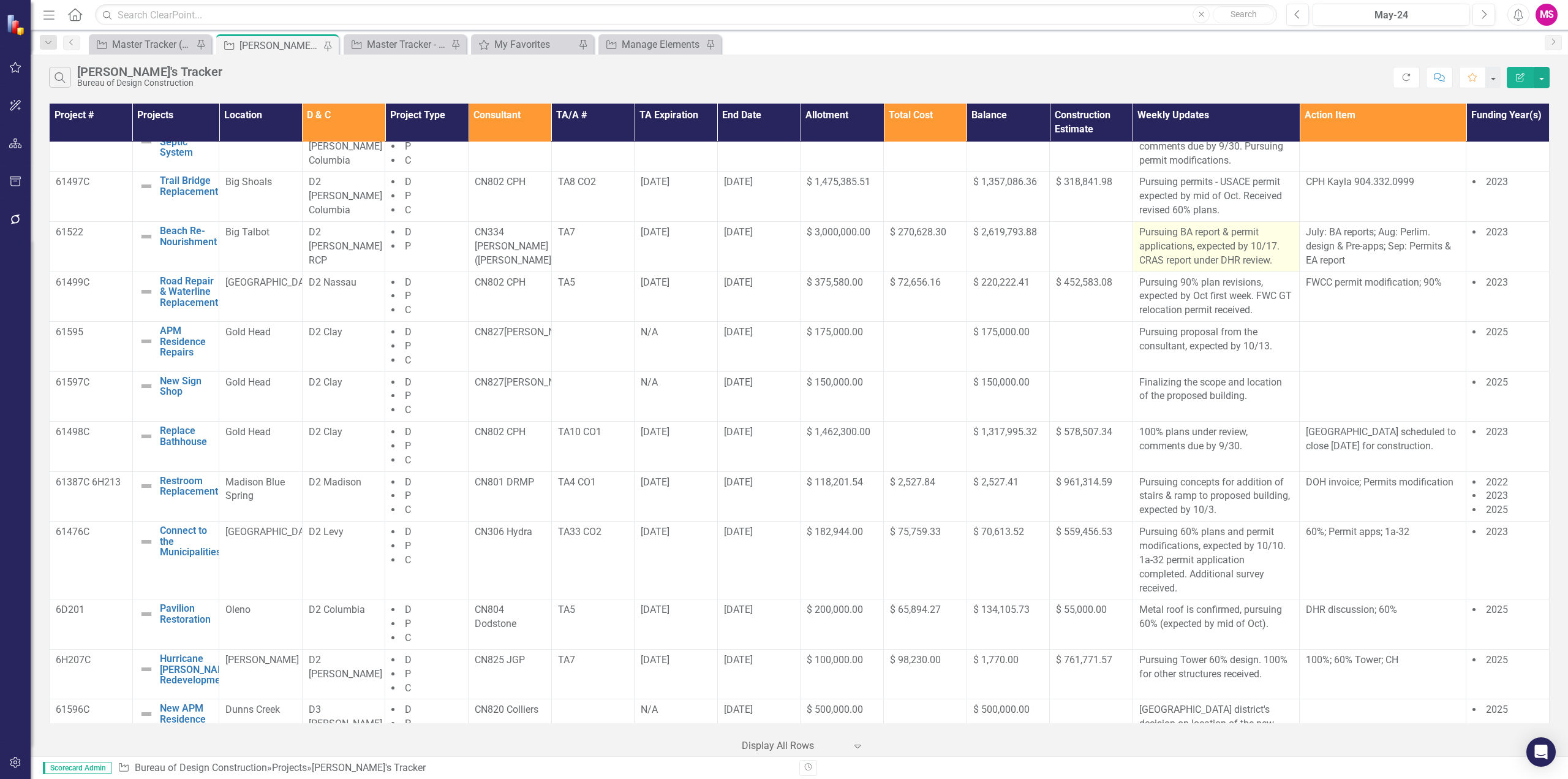
scroll to position [122, 0]
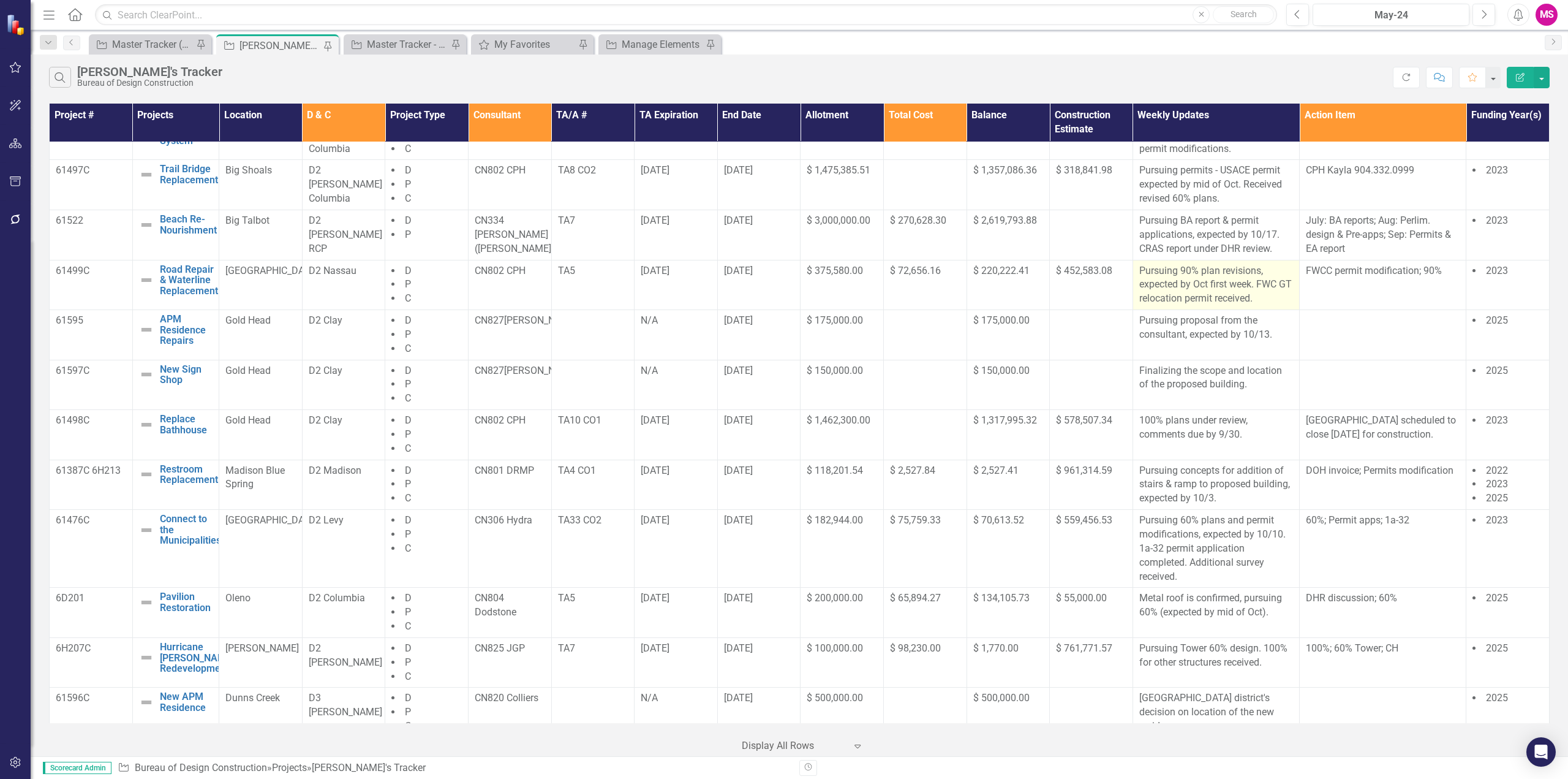
click at [1200, 294] on p "Pursuing 90% plan revisions, expected by Oct first week. FWC GT relocation perm…" at bounding box center [1216, 285] width 154 height 43
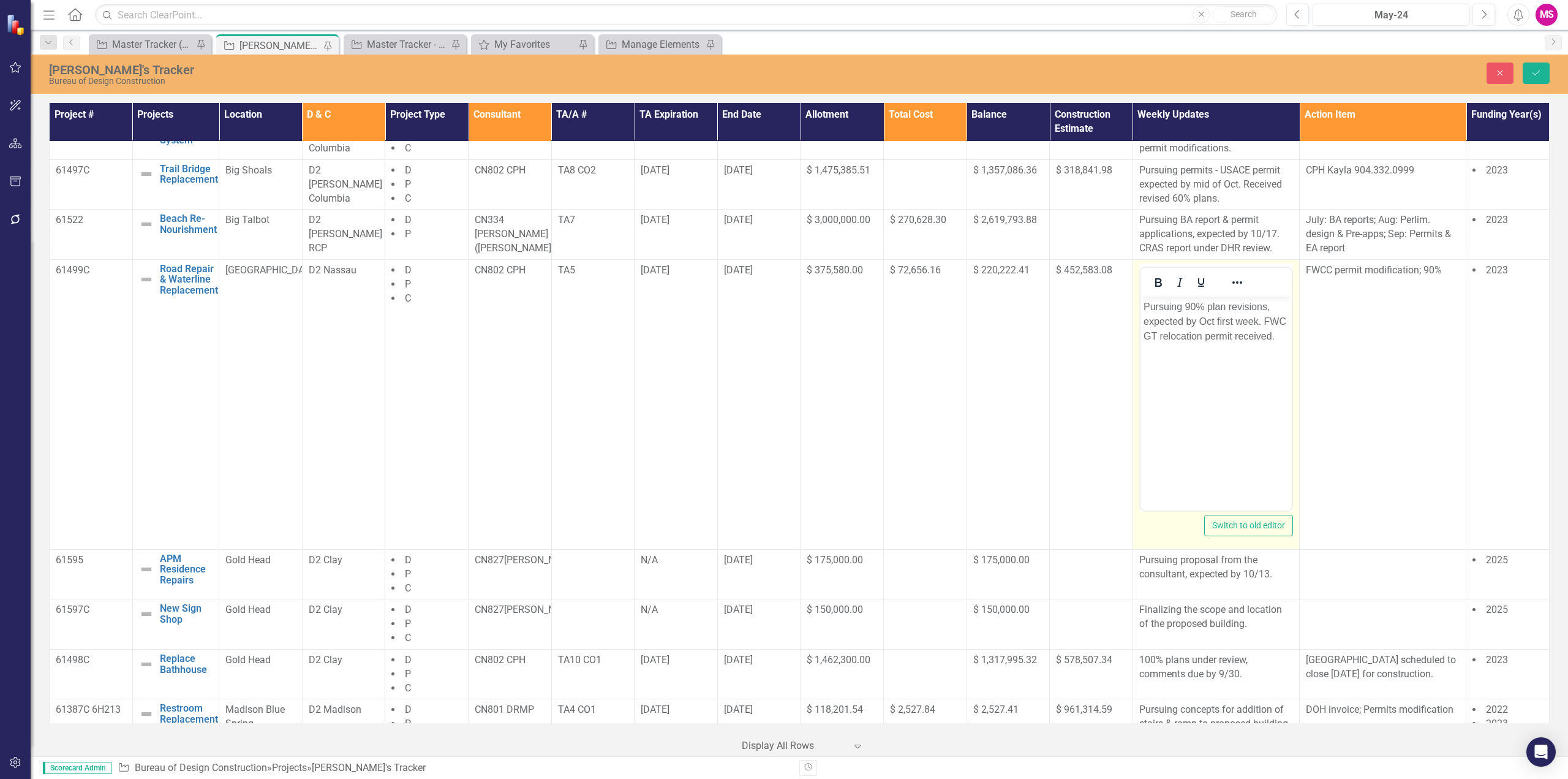
scroll to position [0, 0]
drag, startPoint x: 1201, startPoint y: 320, endPoint x: 1257, endPoint y: 318, distance: 56.0
click at [1257, 318] on p "Pursuing 90% plan revisions, expected by Oct first week. FWC GT relocation perm…" at bounding box center [1215, 321] width 145 height 44
click at [1540, 68] on icon "Save" at bounding box center [1536, 72] width 11 height 8
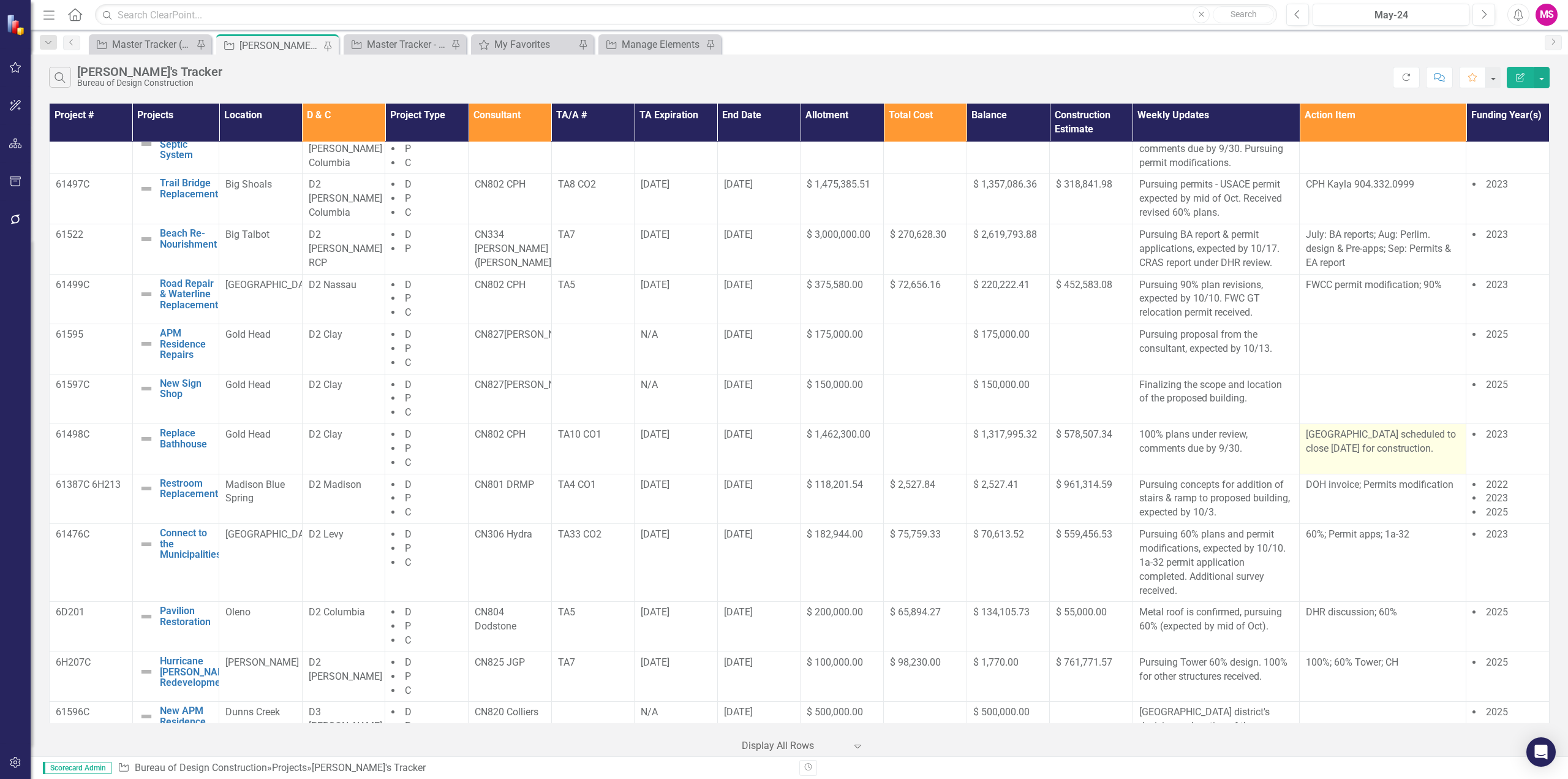
scroll to position [122, 0]
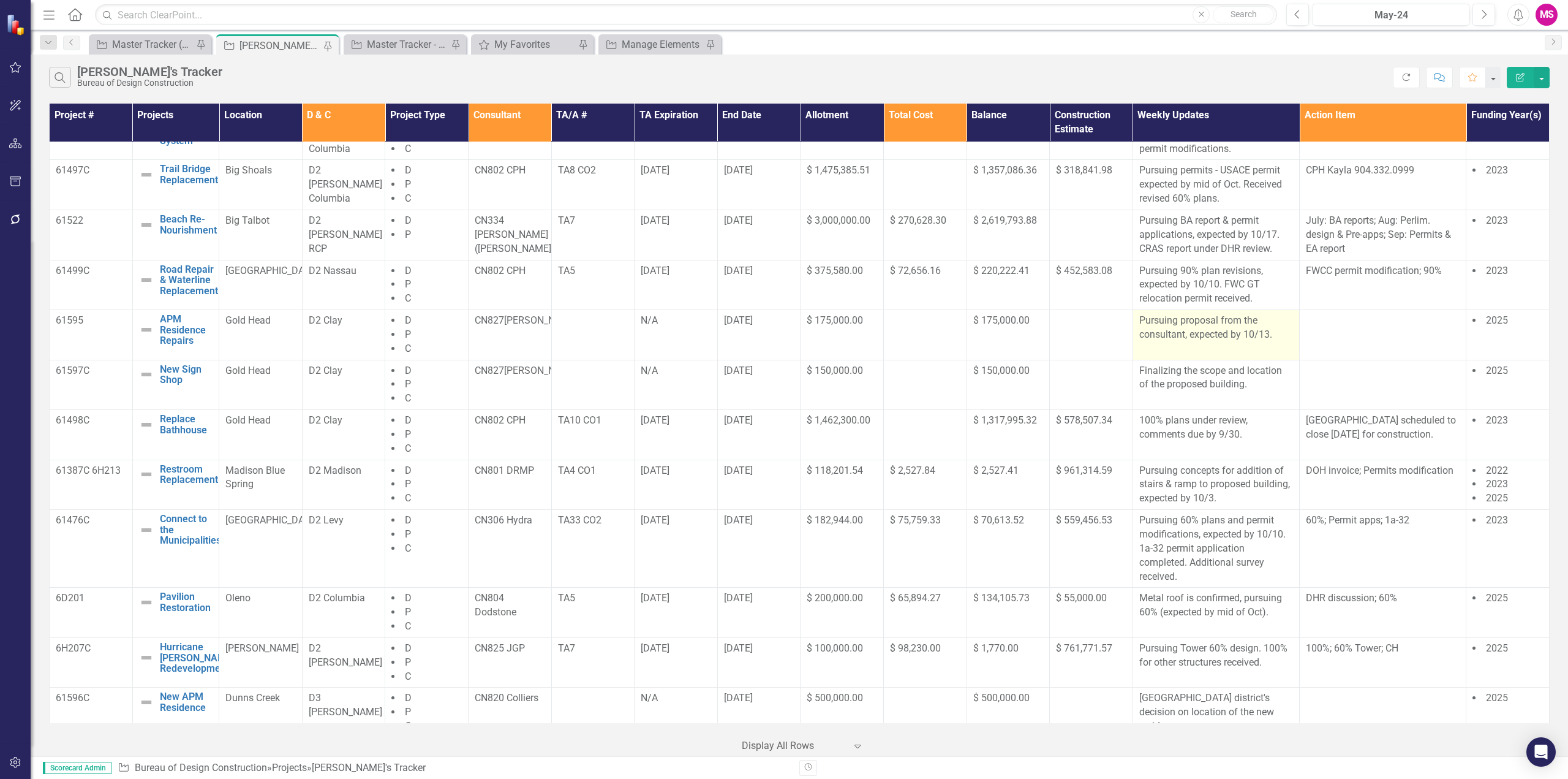
click at [1252, 340] on p "Pursuing proposal from the consultant, expected by 10/13." at bounding box center [1216, 327] width 154 height 28
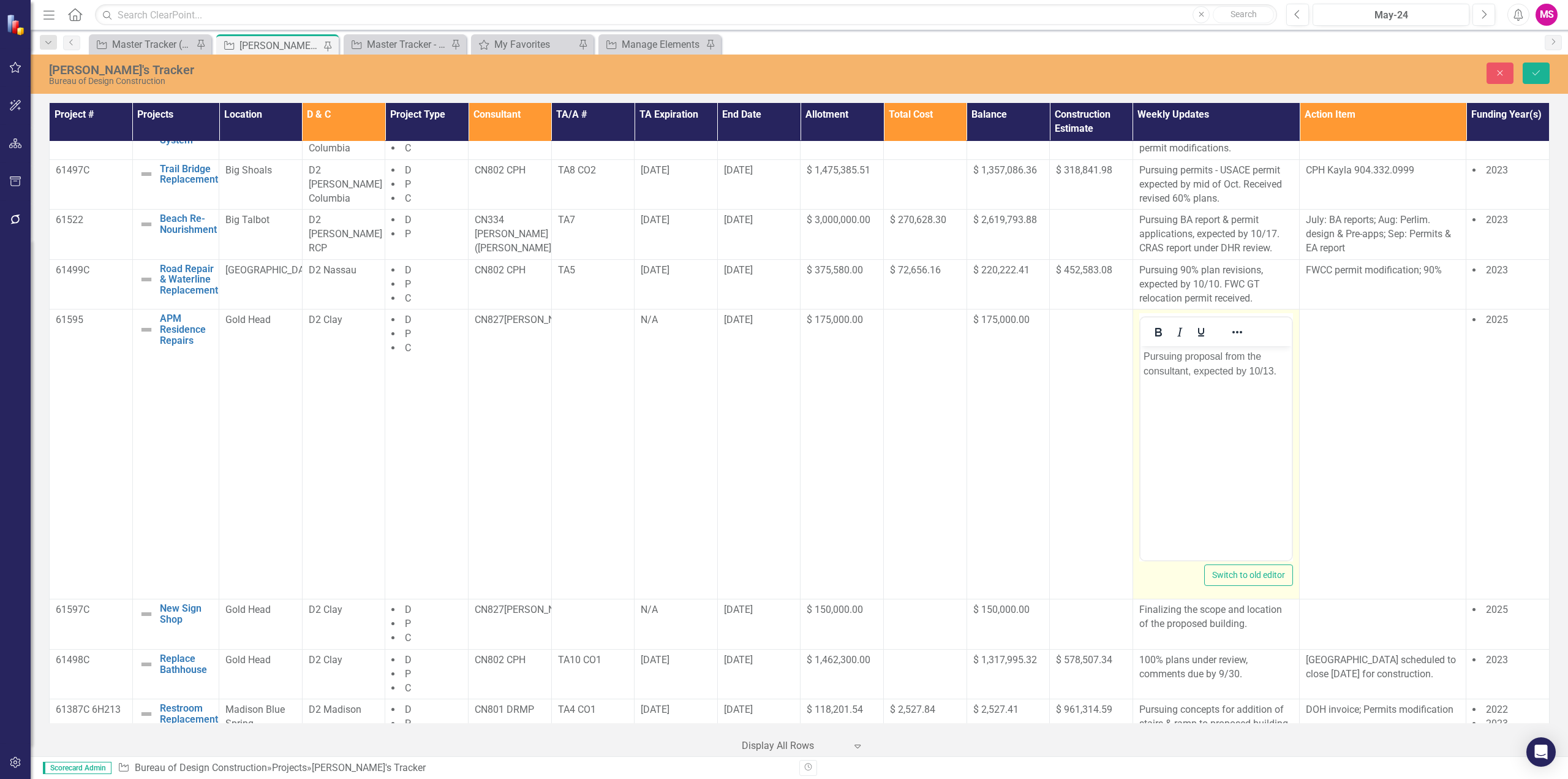
scroll to position [0, 0]
drag, startPoint x: 1249, startPoint y: 372, endPoint x: 1274, endPoint y: 367, distance: 25.5
click at [1274, 367] on p "Pursuing proposal from the consultant, expected by 10/13." at bounding box center [1215, 364] width 145 height 30
drag, startPoint x: 1250, startPoint y: 373, endPoint x: 1173, endPoint y: 380, distance: 77.3
click at [1173, 380] on p "Pursuing proposal from the consultant, expected by end of Oct." at bounding box center [1215, 371] width 145 height 44
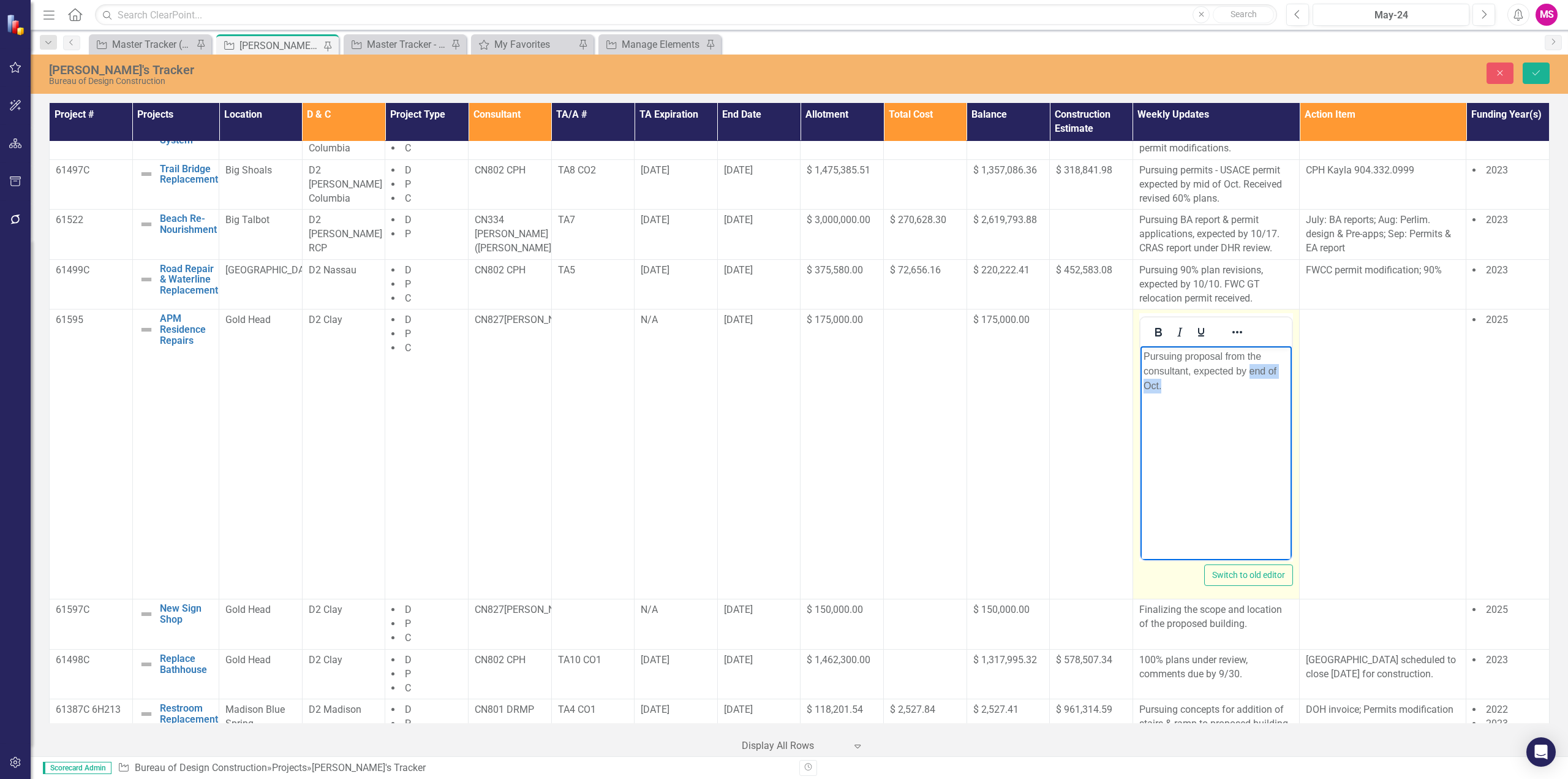
copy p "end of Oct."
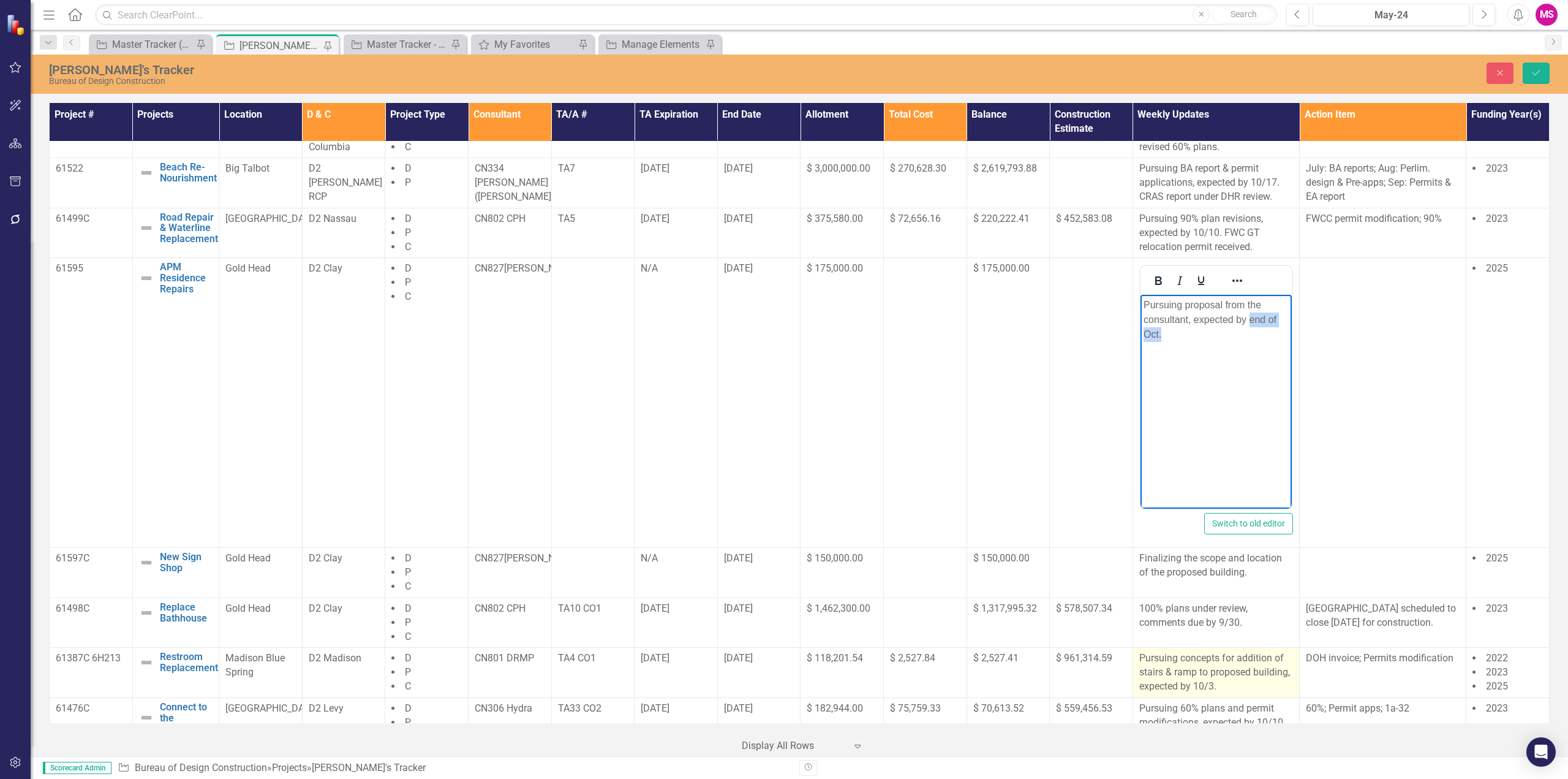
scroll to position [307, 0]
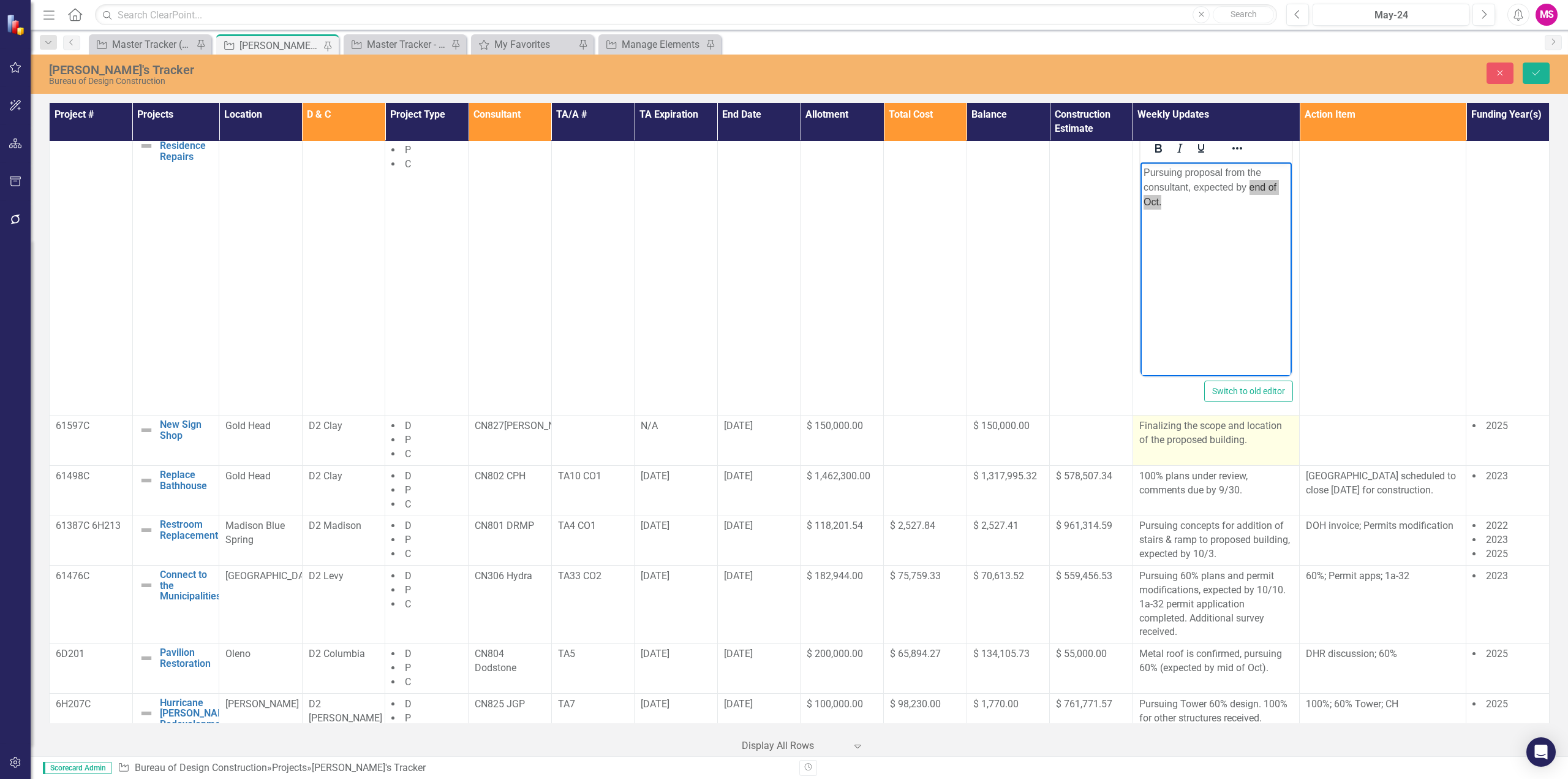
click at [1201, 447] on p "Finalizing the scope and location of the proposed building." at bounding box center [1216, 433] width 154 height 28
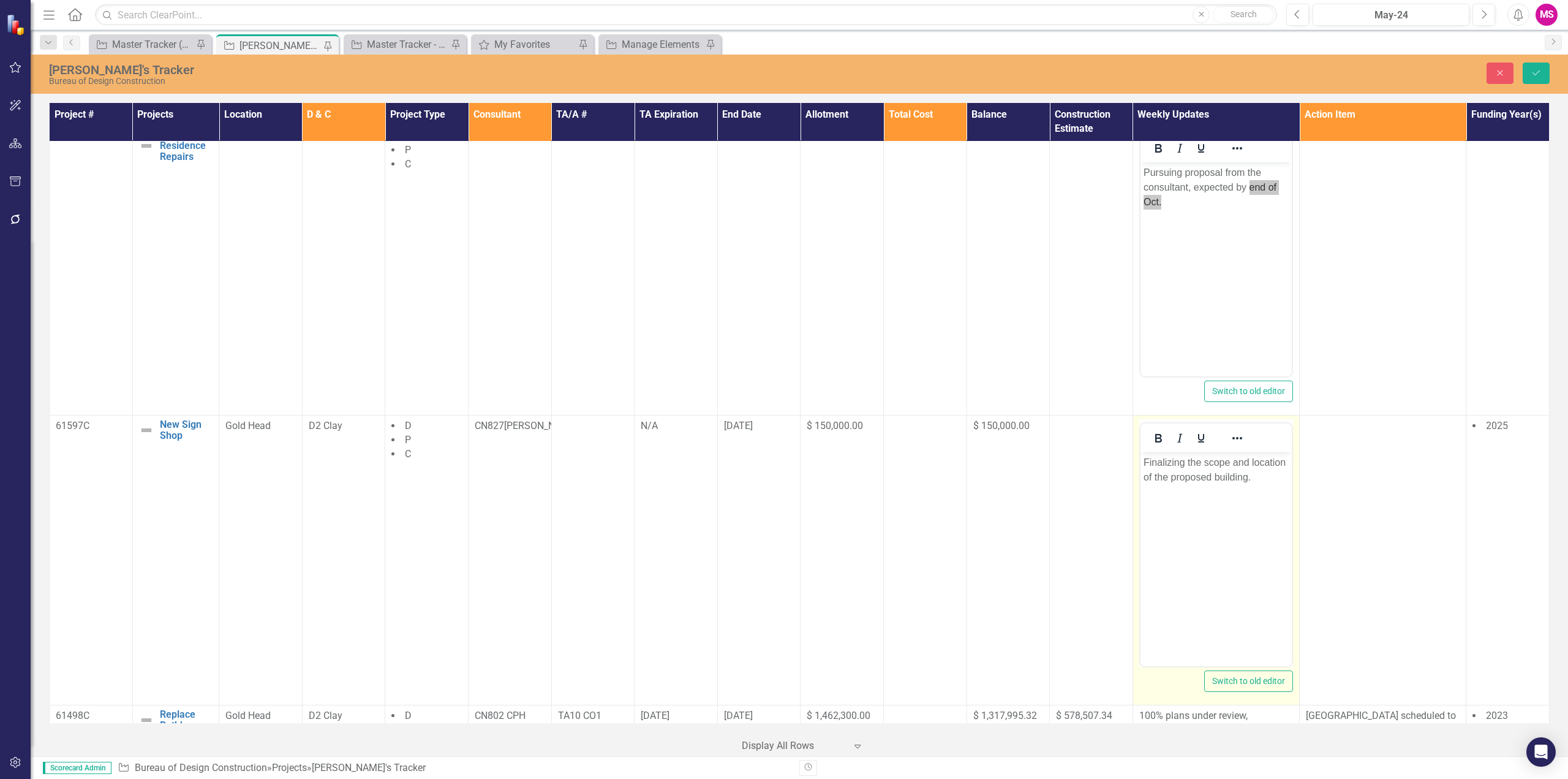
scroll to position [0, 0]
click at [1260, 479] on p "Finalizing the scope and location of the proposed building." at bounding box center [1215, 469] width 145 height 30
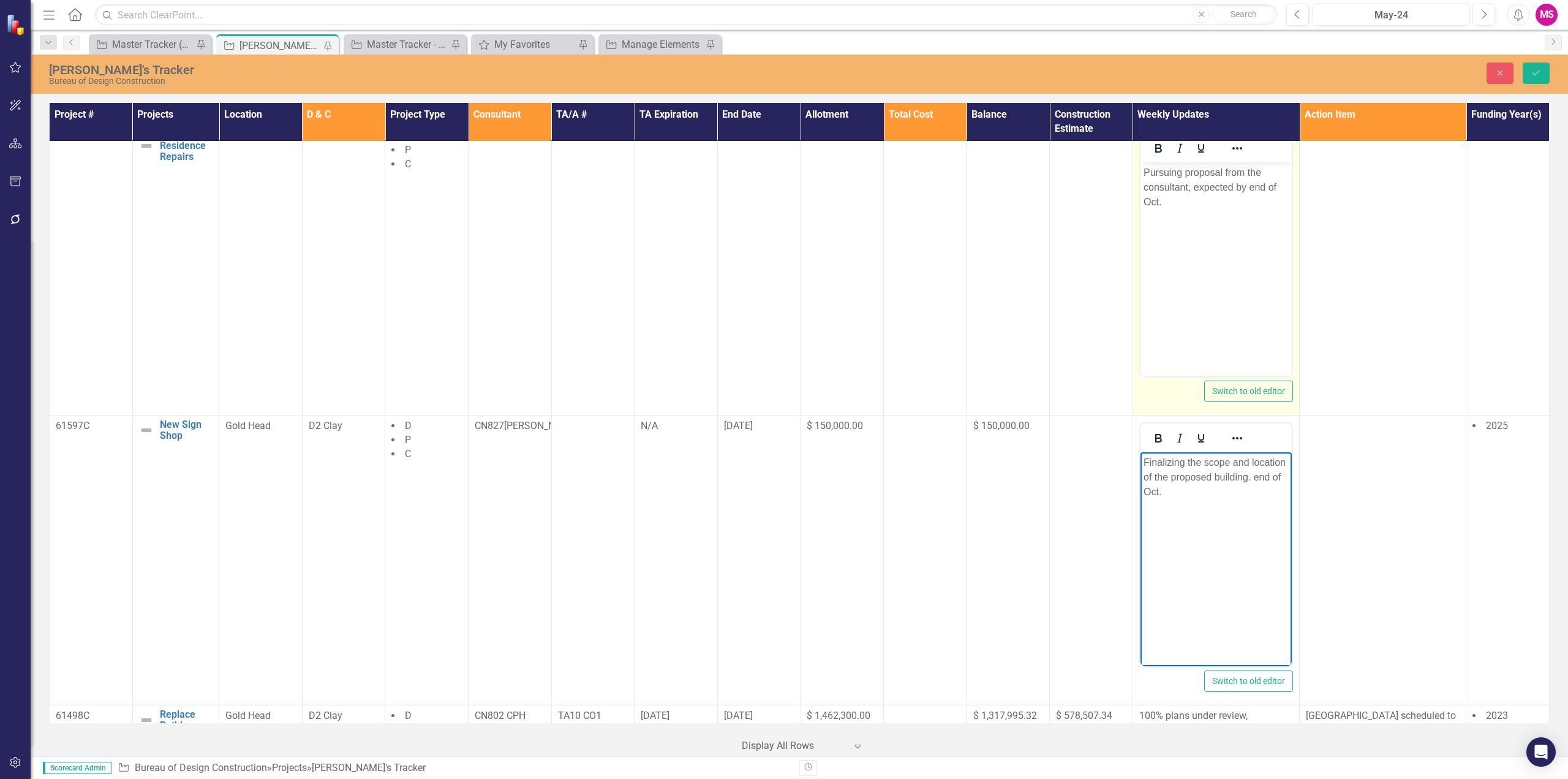
click at [1186, 183] on p "Pursuing proposal from the consultant, expected by end of Oct." at bounding box center [1215, 187] width 145 height 44
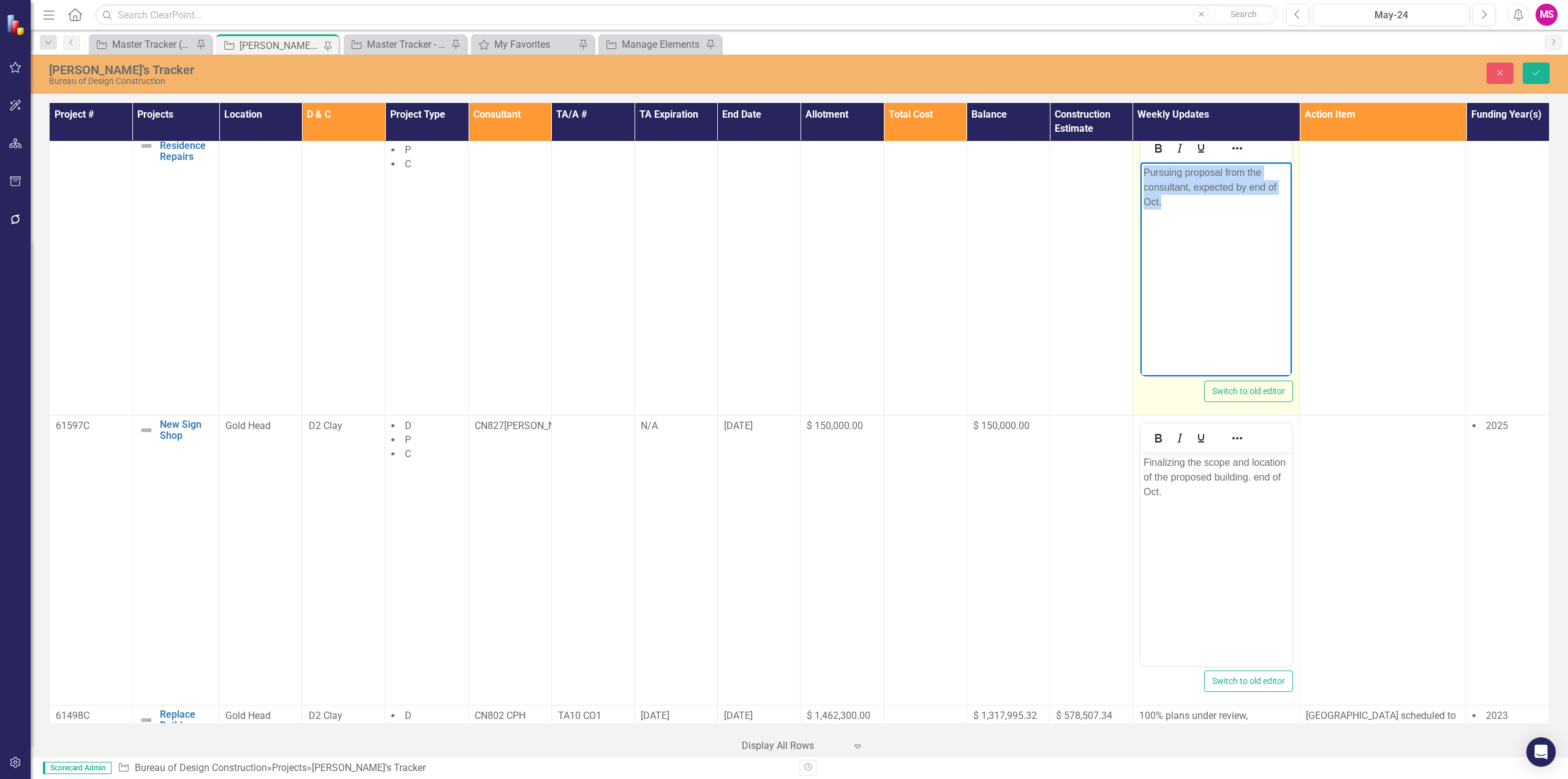
drag, startPoint x: 1142, startPoint y: 170, endPoint x: 1176, endPoint y: 202, distance: 46.7
click at [1176, 202] on p "Pursuing proposal from the consultant, expected by end of Oct." at bounding box center [1215, 187] width 145 height 44
copy p "Pursuing proposal from the consultant, expected by end of Oct."
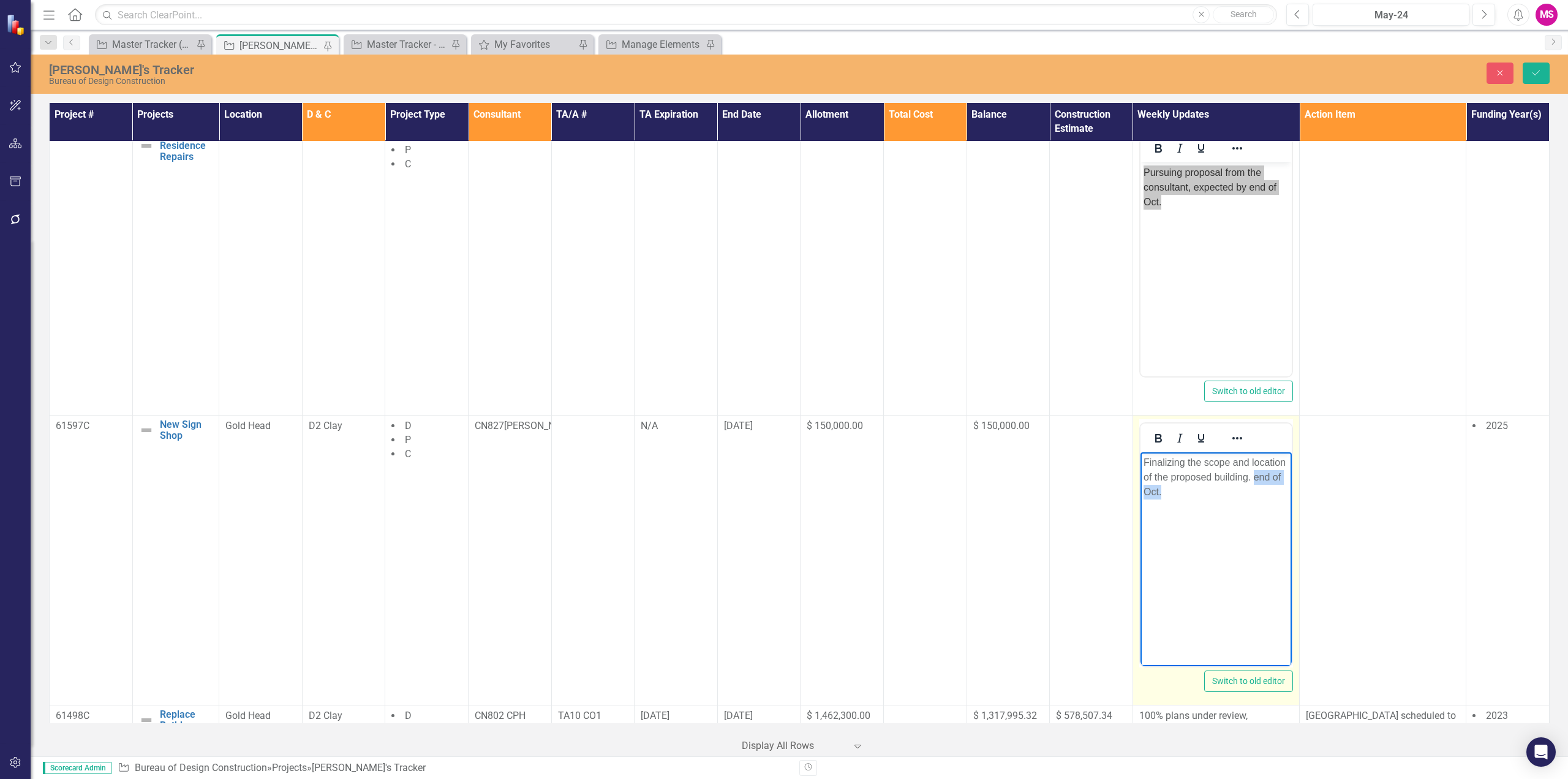
drag, startPoint x: 1252, startPoint y: 478, endPoint x: 1271, endPoint y: 496, distance: 26.2
click at [1271, 496] on p "Finalizing the scope and location of the proposed building. end of Oct." at bounding box center [1215, 477] width 145 height 44
click at [1265, 480] on p "Finalizing the scope and location of the proposed building. Pursuing proposal f…" at bounding box center [1215, 491] width 145 height 74
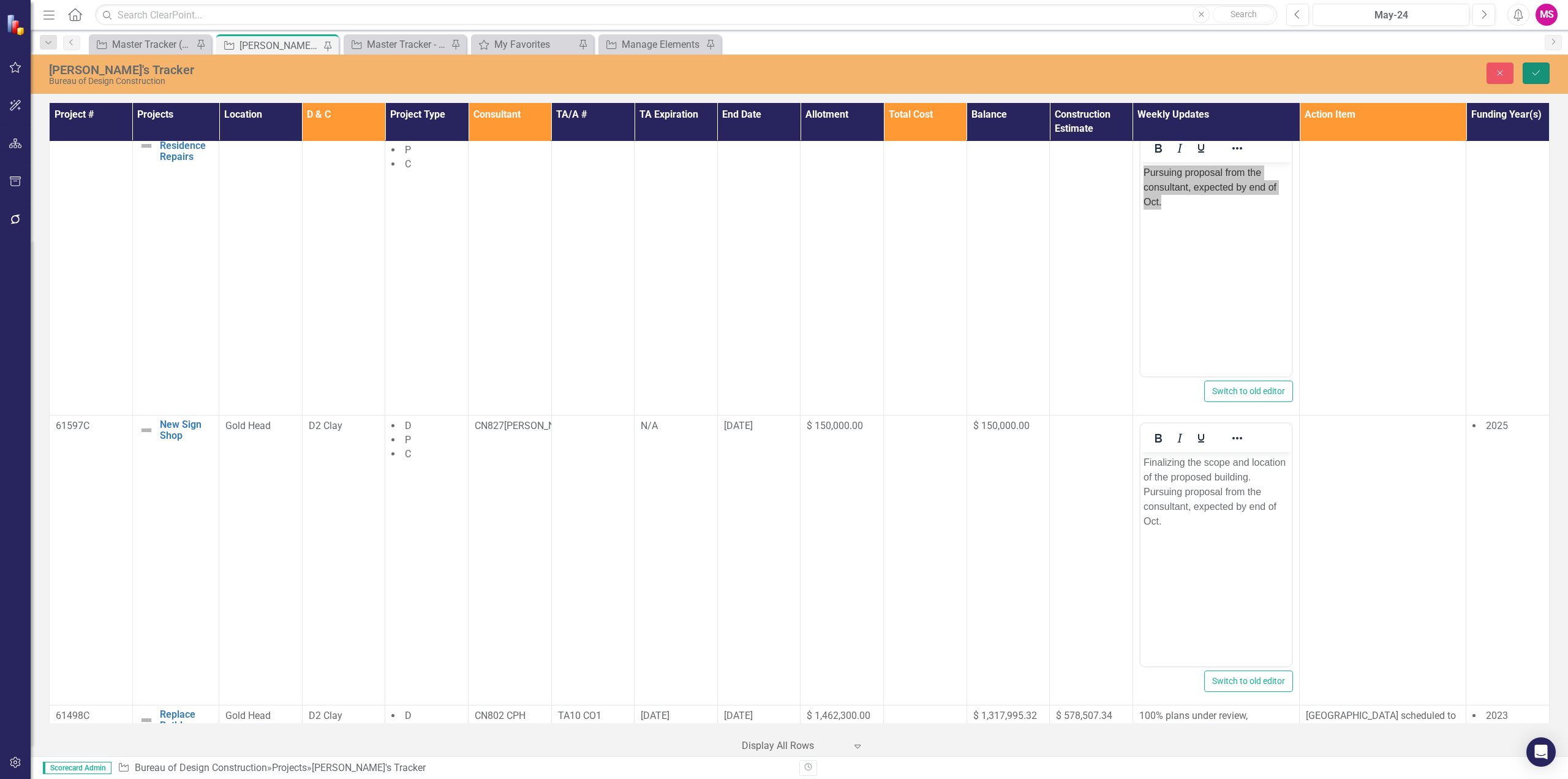
click at [1541, 68] on button "Save" at bounding box center [1535, 73] width 27 height 21
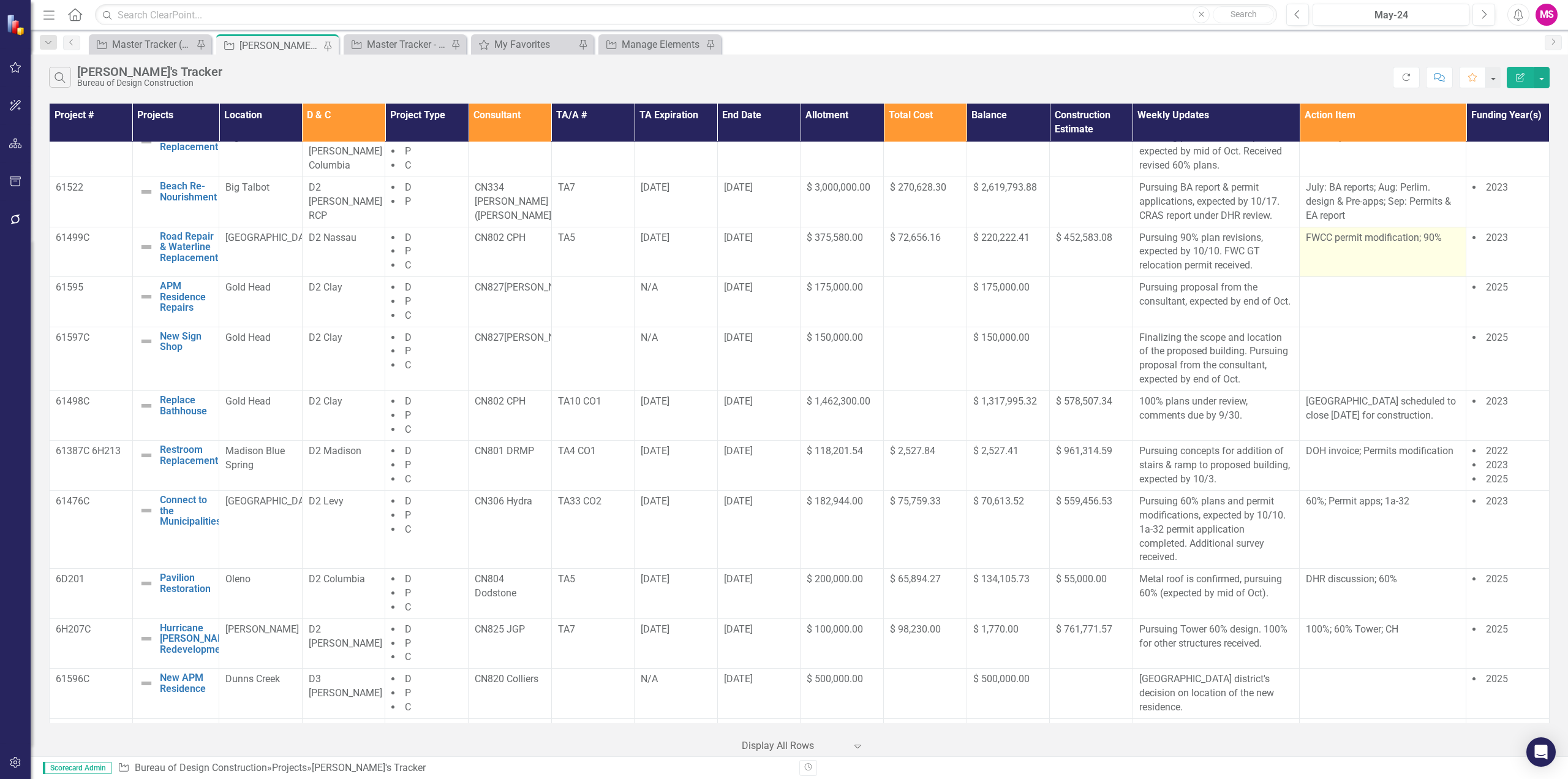
scroll to position [184, 0]
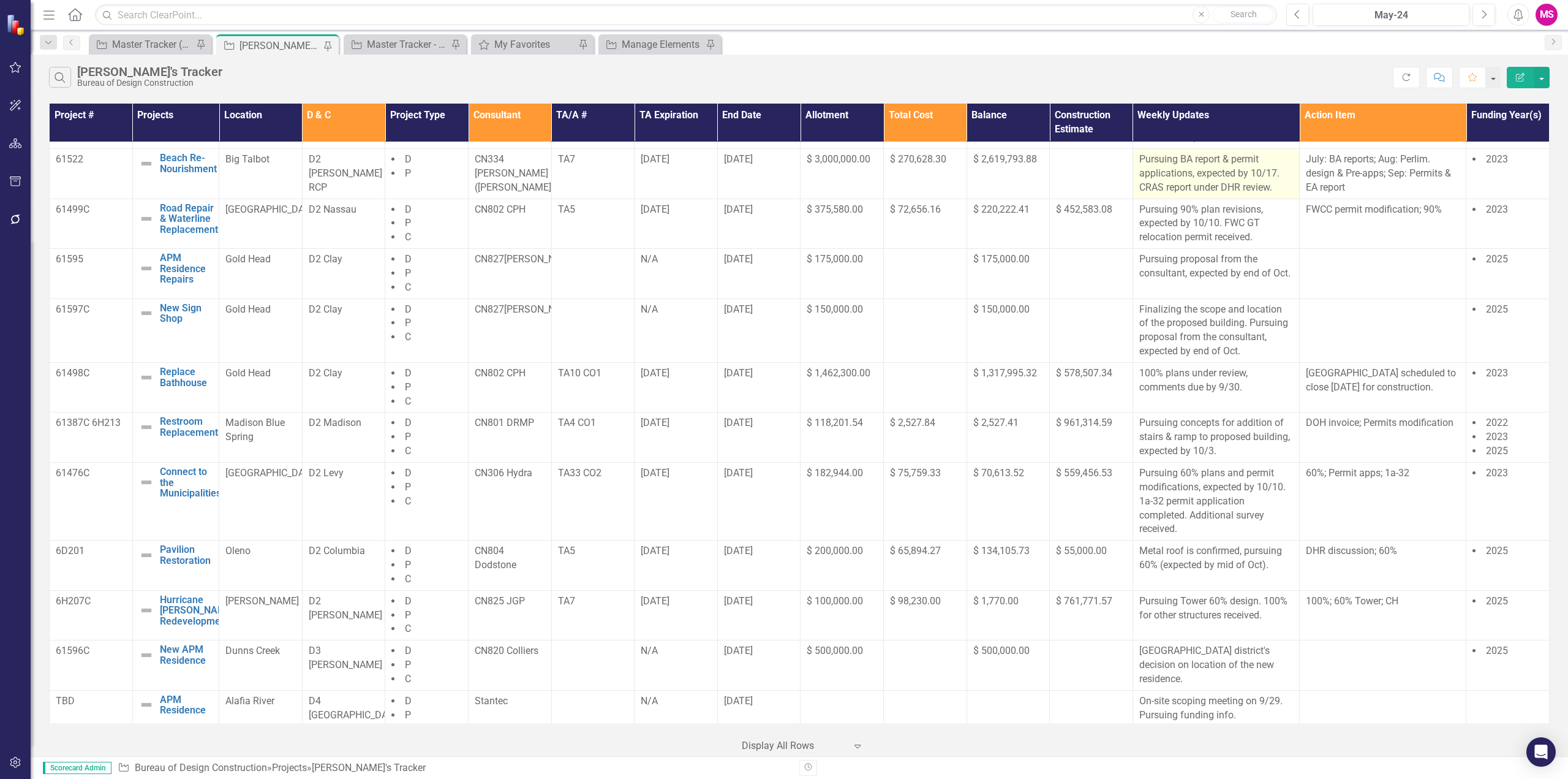
click at [1258, 178] on p "Pursuing BA report & permit applications, expected by 10/17. CRAS report under …" at bounding box center [1216, 174] width 154 height 43
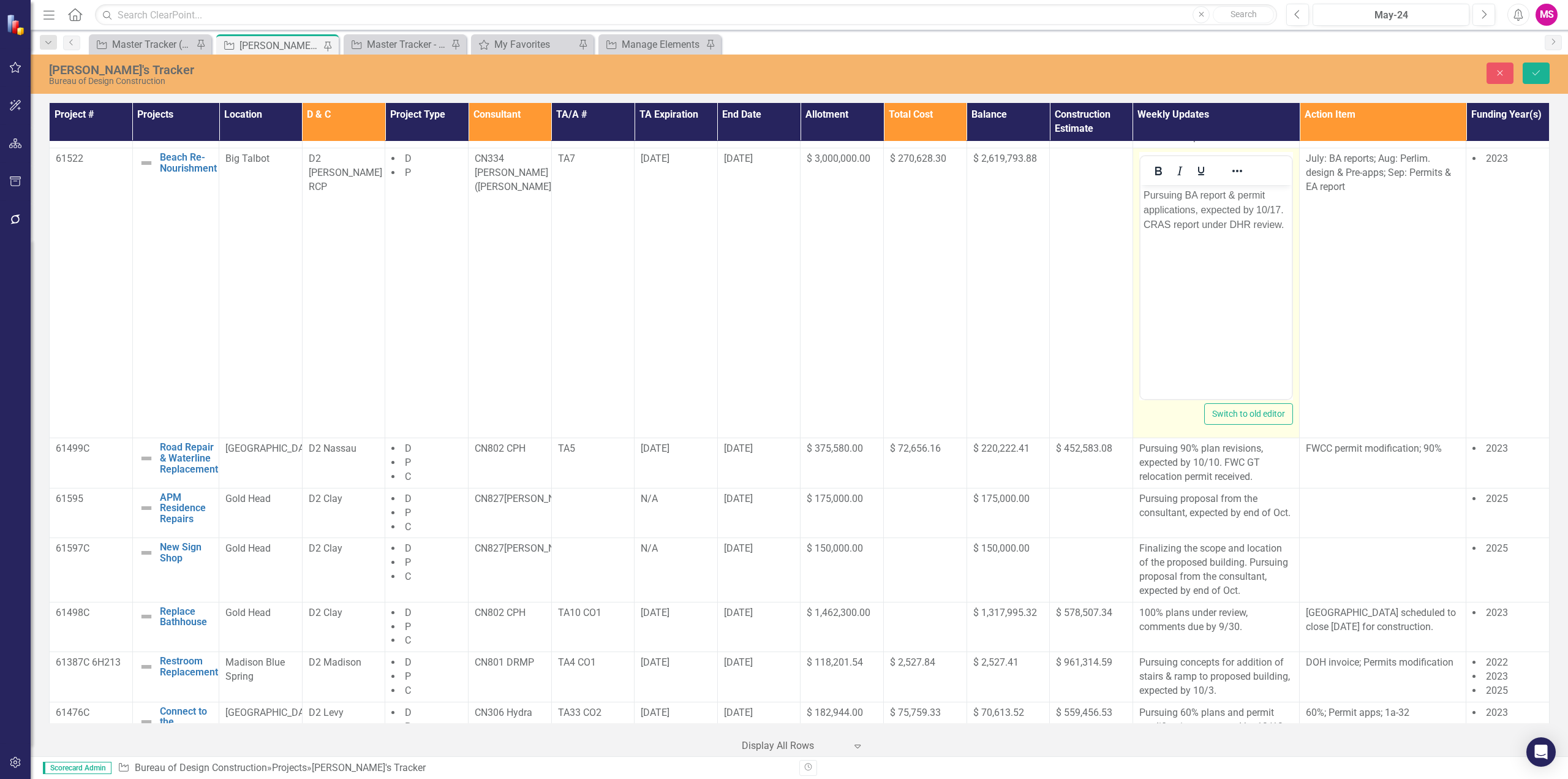
scroll to position [0, 0]
click at [1256, 207] on p "Pursuing BA report & permit applications, expected by 10/17. CRAS report under …" at bounding box center [1215, 210] width 145 height 44
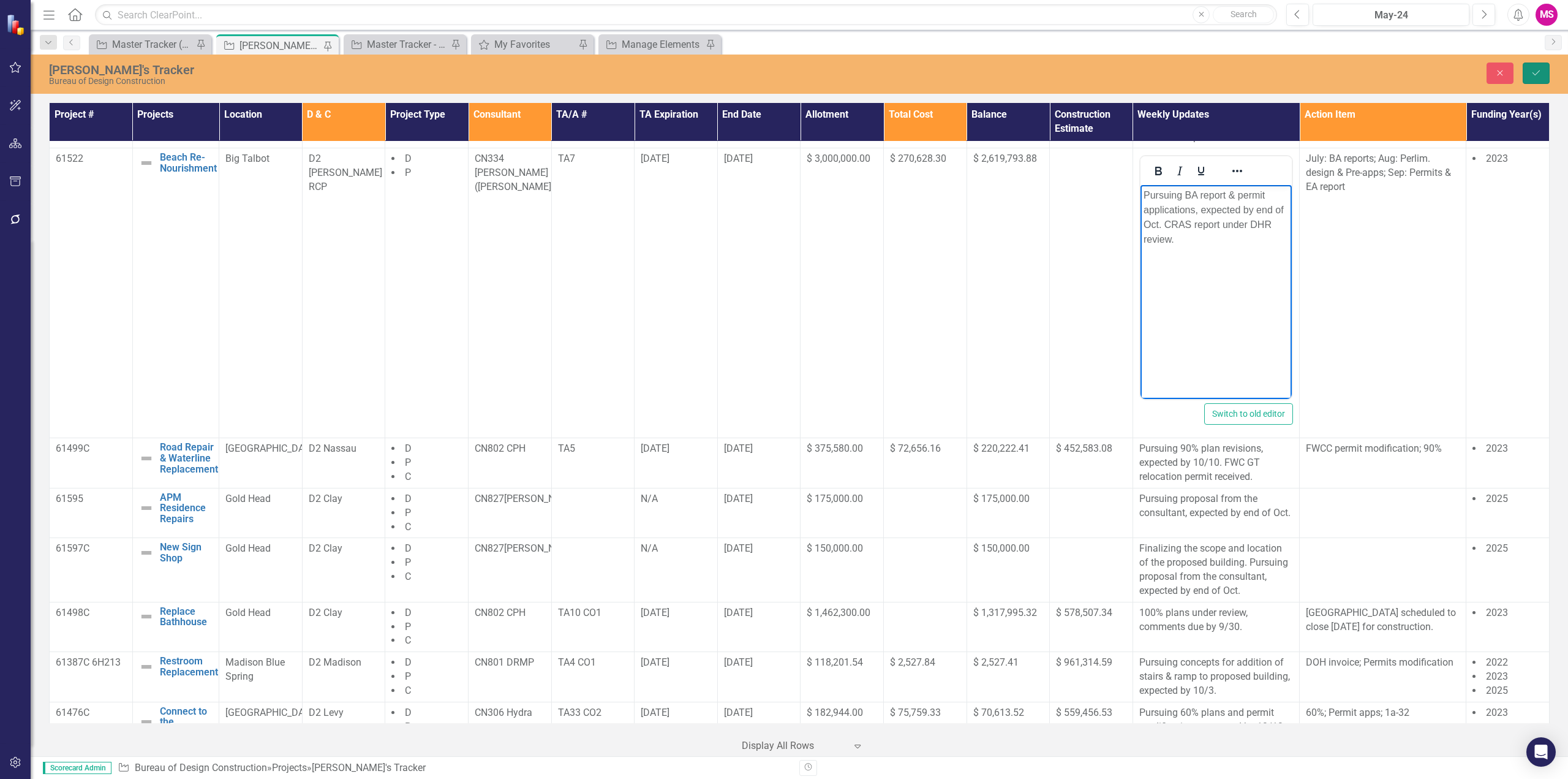
click at [1542, 68] on button "Save" at bounding box center [1535, 73] width 27 height 21
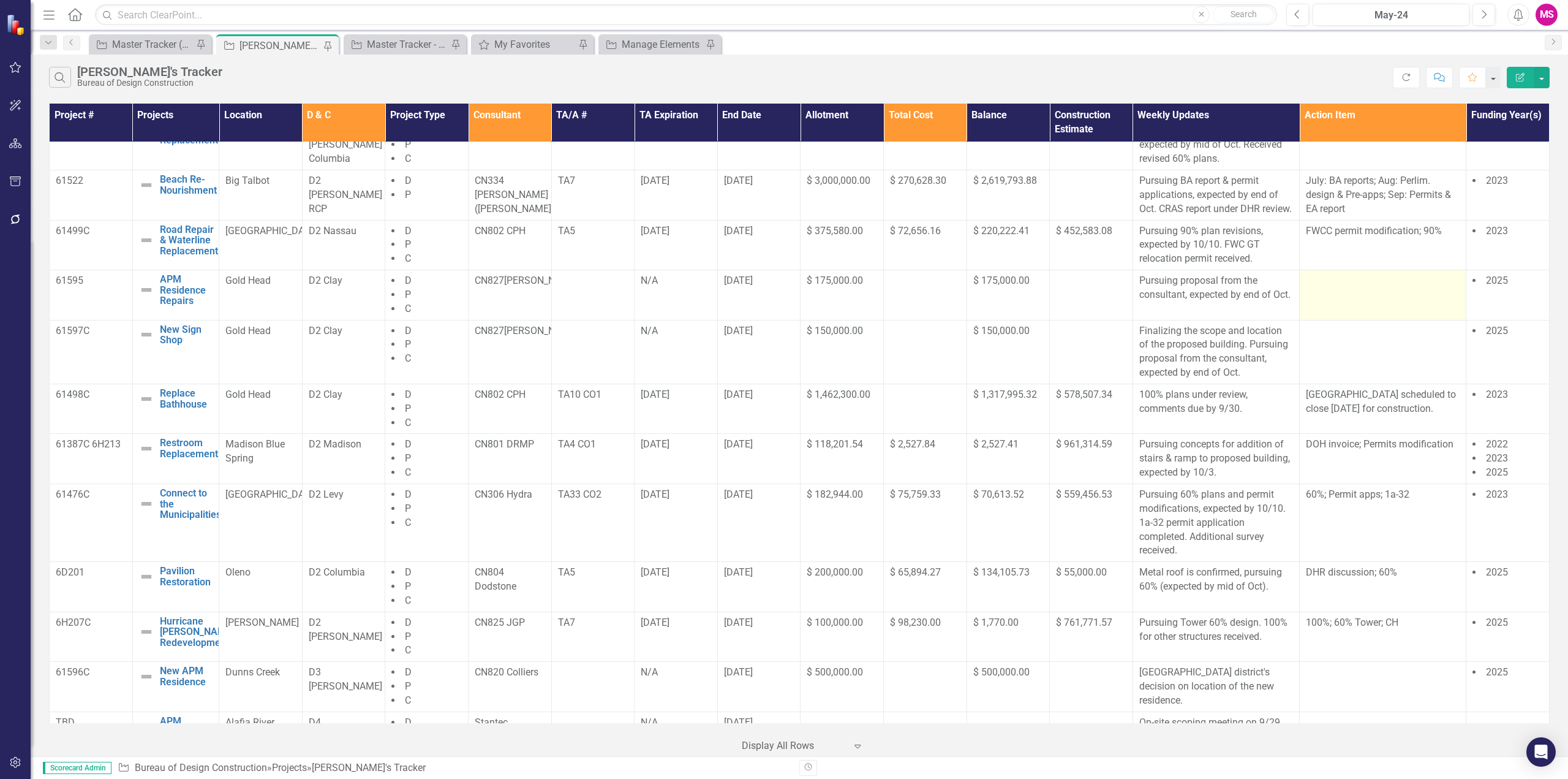
scroll to position [184, 0]
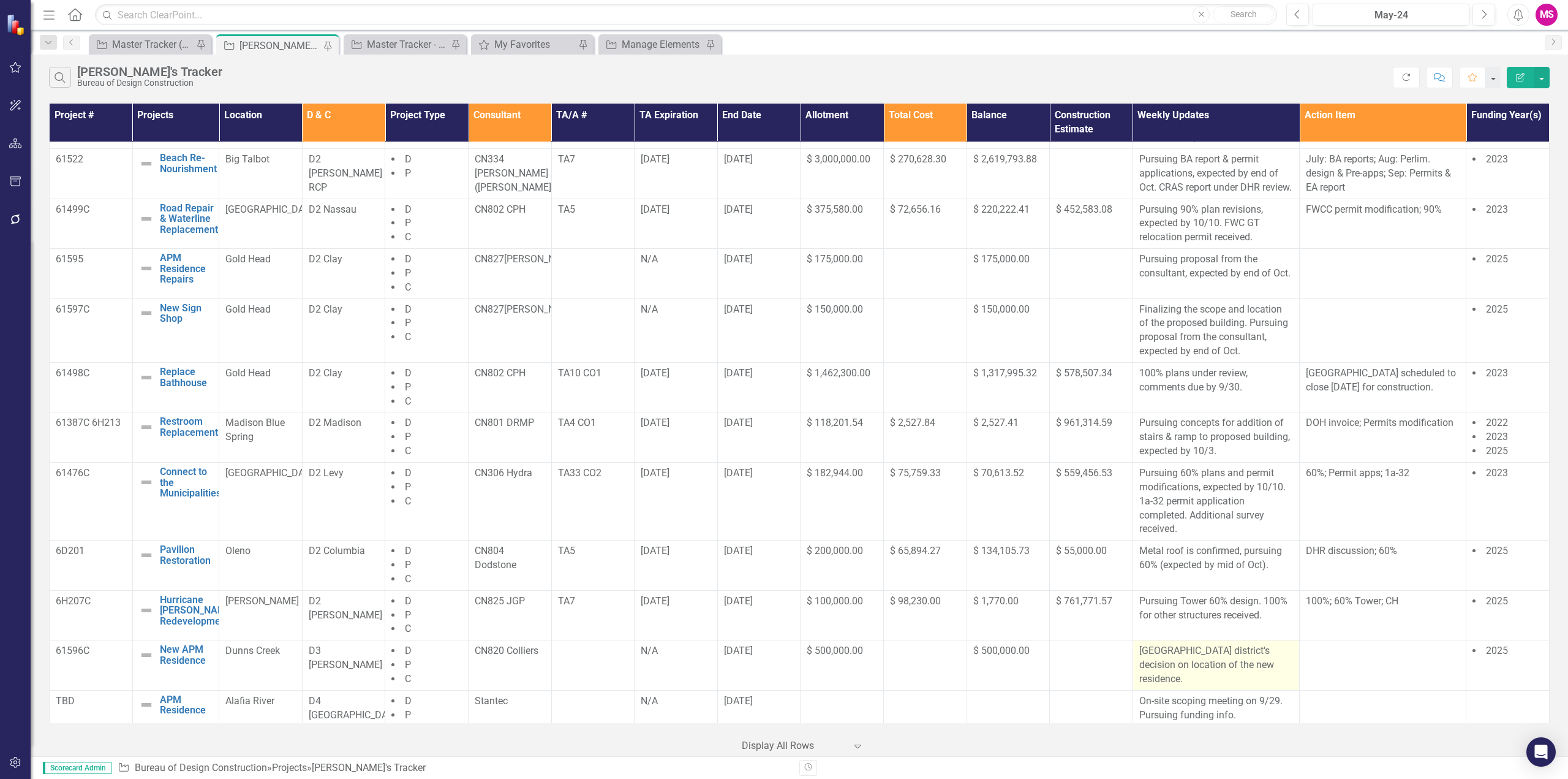
click at [1175, 678] on p "[GEOGRAPHIC_DATA] district's decision on location of the new residence." at bounding box center [1216, 666] width 154 height 43
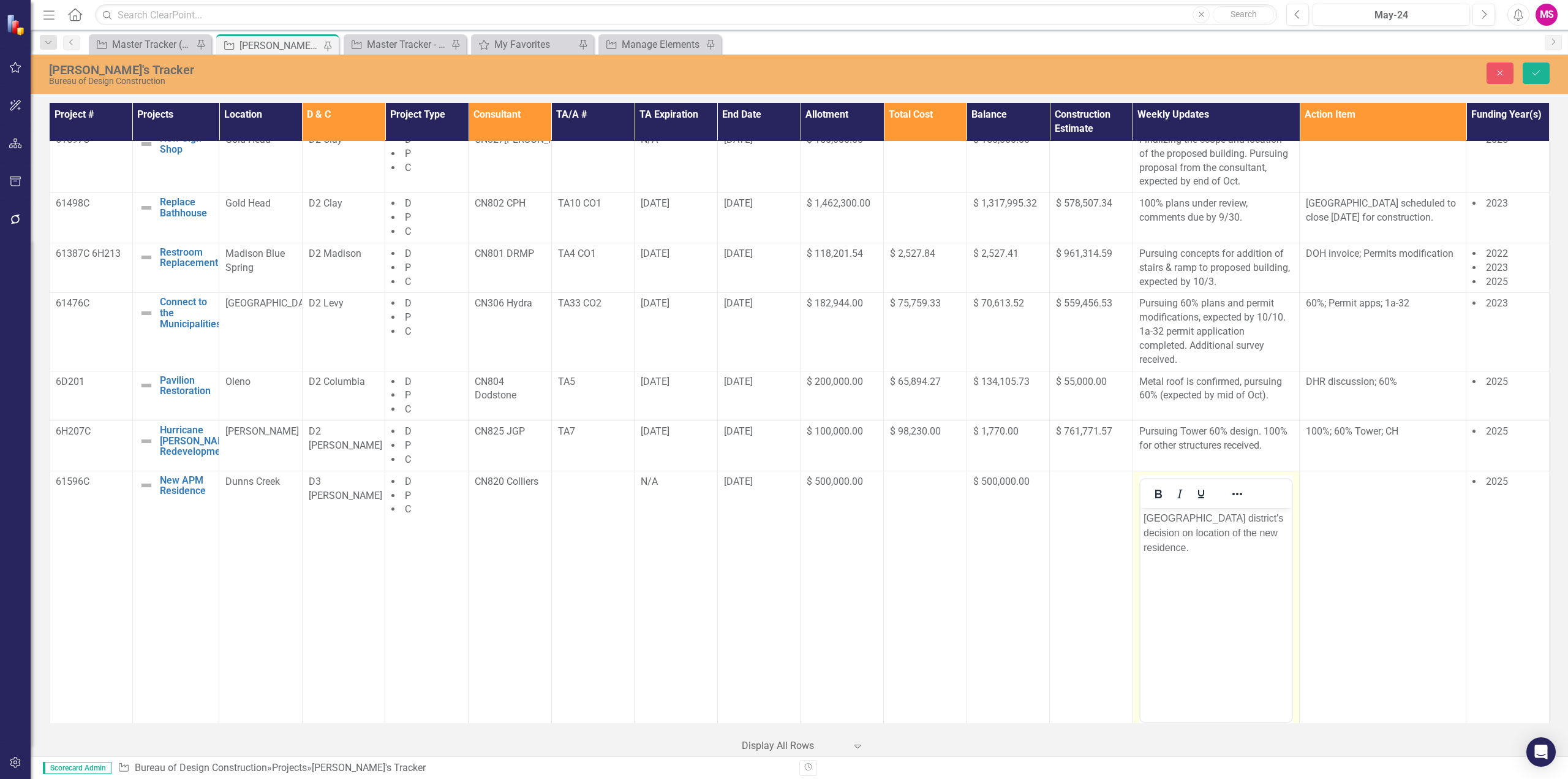
scroll to position [367, 0]
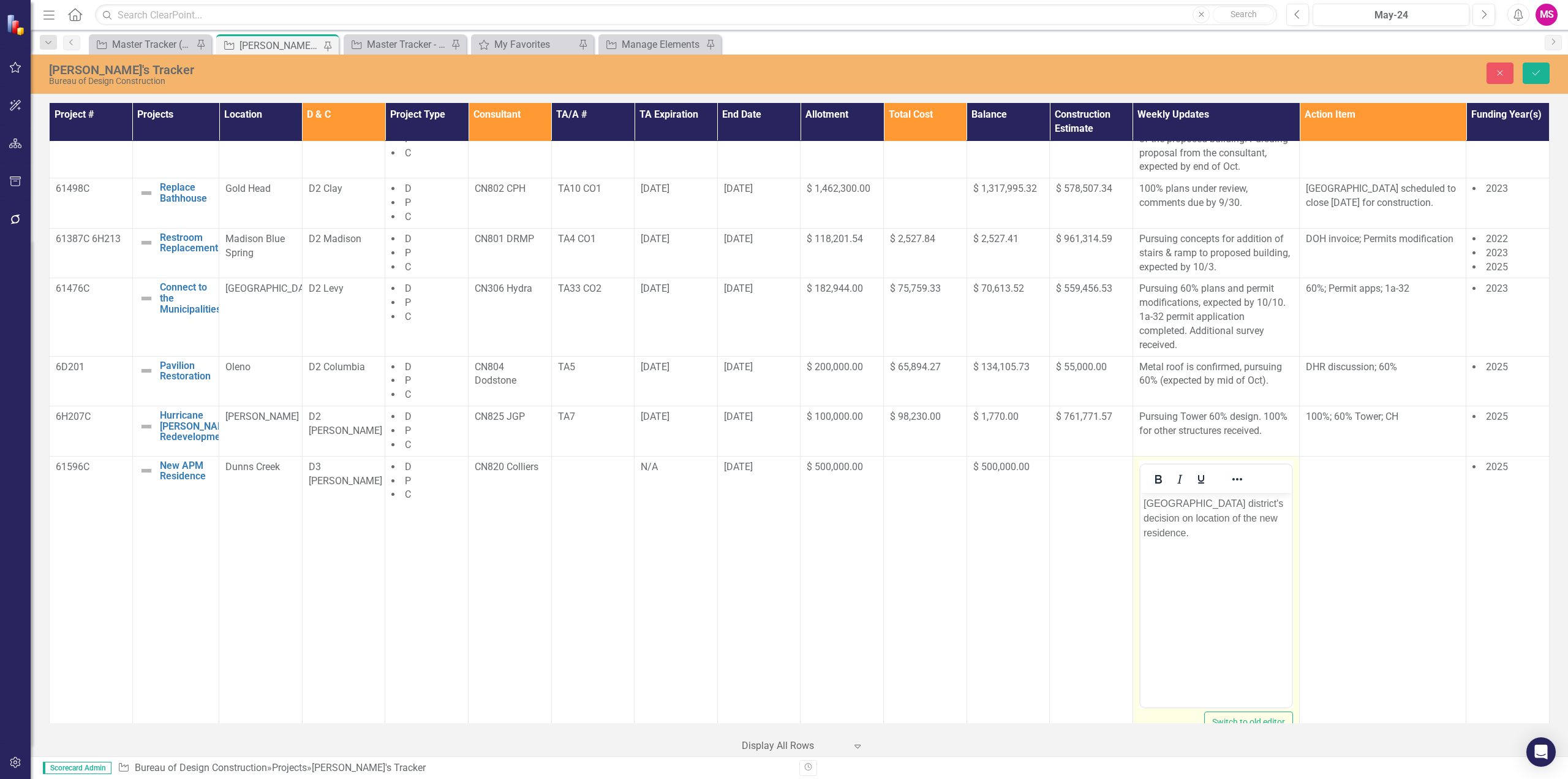
click at [1280, 518] on p "[GEOGRAPHIC_DATA] district's decision on location of the new residence." at bounding box center [1215, 518] width 145 height 44
click at [1538, 67] on button "Save" at bounding box center [1535, 73] width 27 height 21
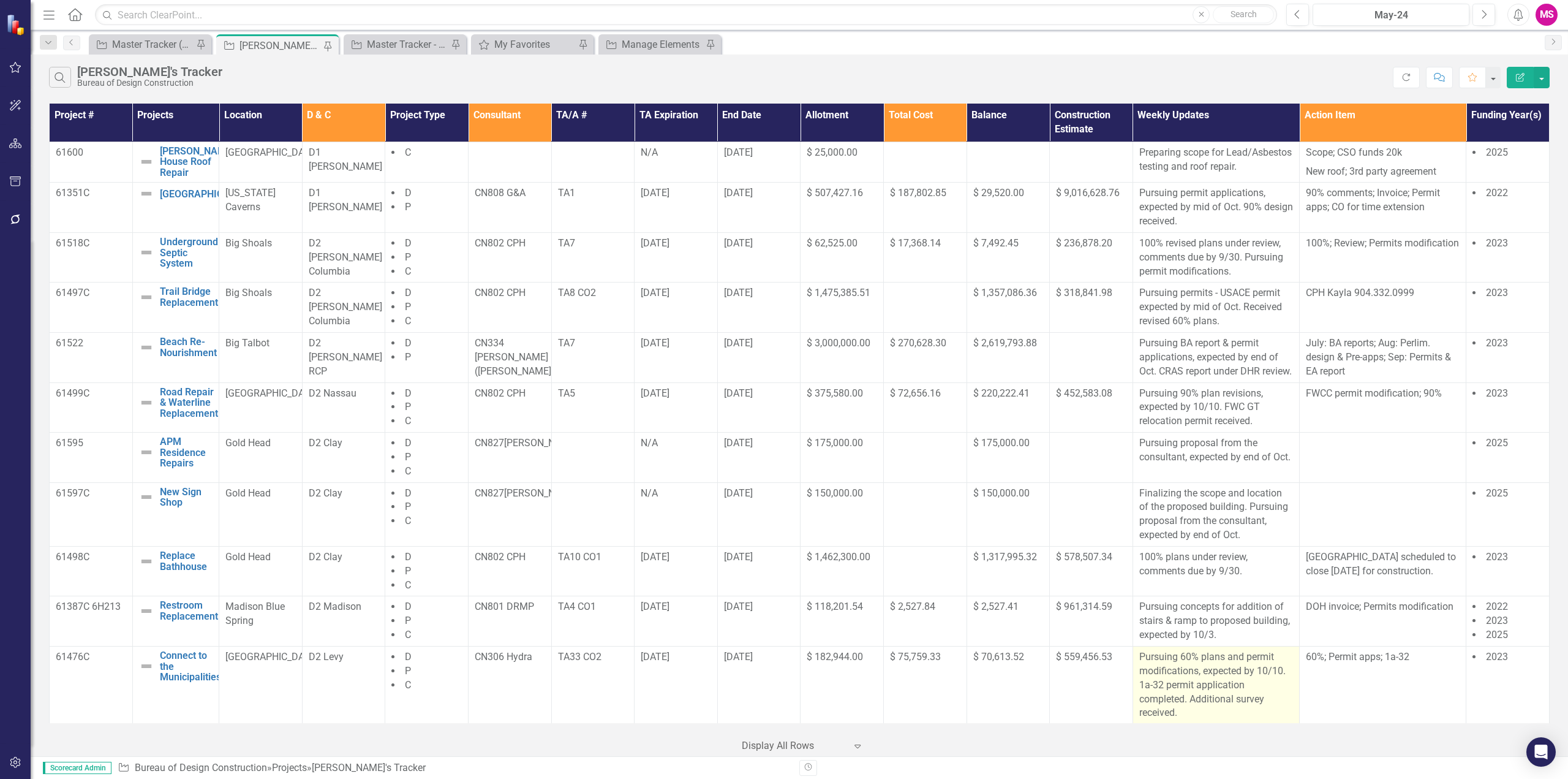
scroll to position [245, 0]
